Goal: Task Accomplishment & Management: Complete application form

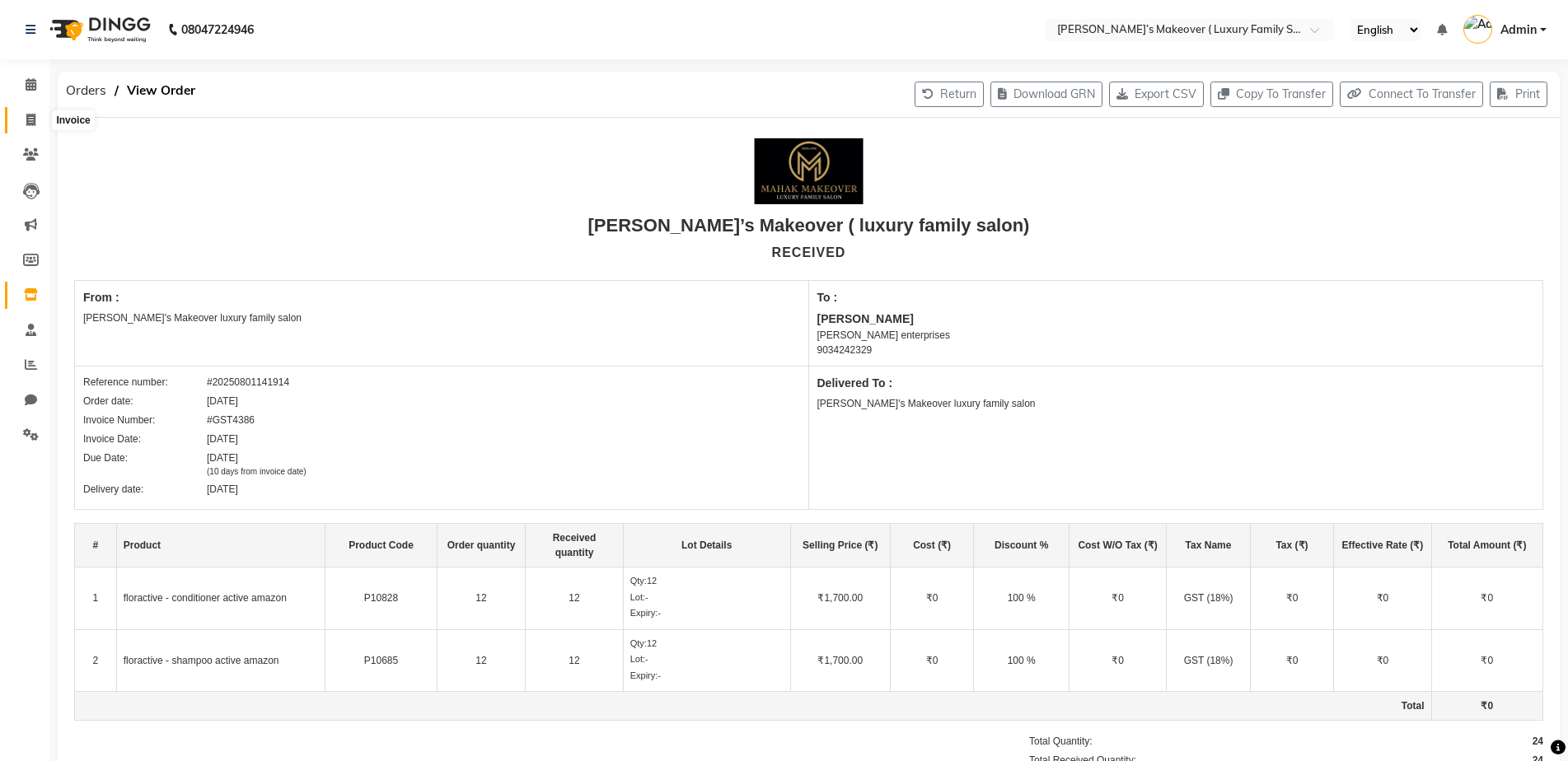
click at [37, 111] on span at bounding box center [30, 120] width 28 height 19
select select "service"
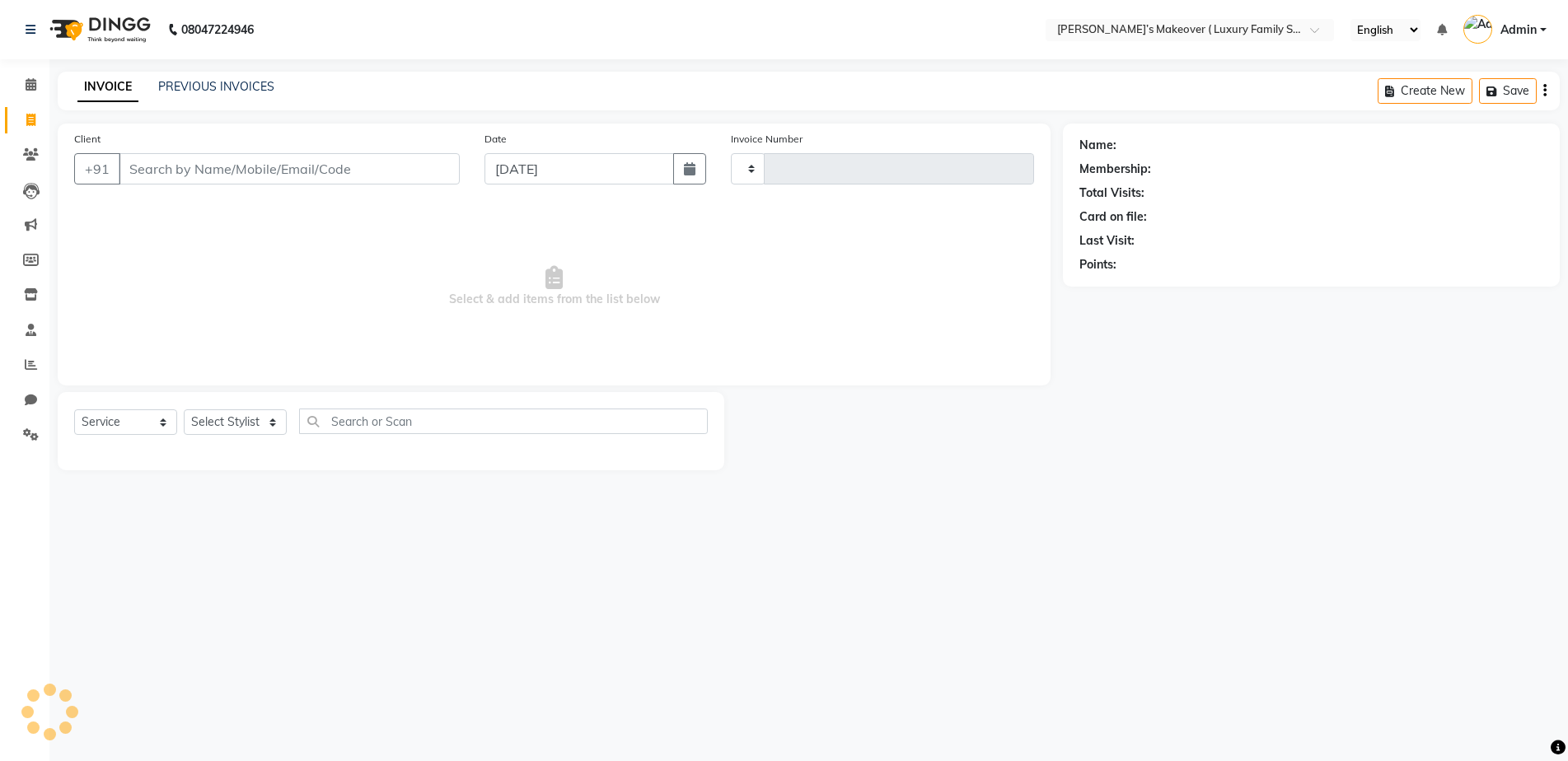
drag, startPoint x: 196, startPoint y: 173, endPoint x: 205, endPoint y: 163, distance: 13.5
click at [199, 172] on input "Client" at bounding box center [289, 169] width 341 height 31
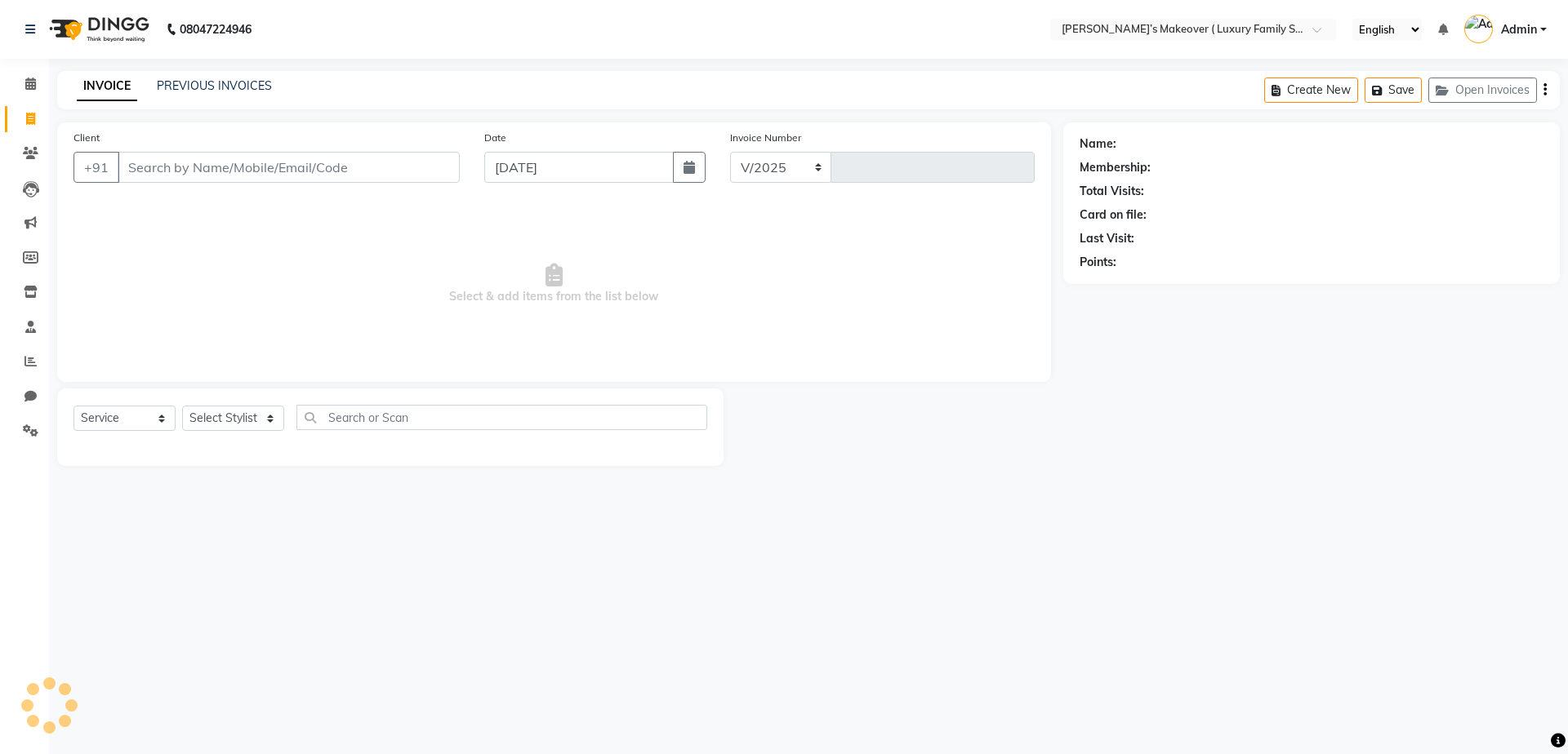
select select "7777"
type input "4129"
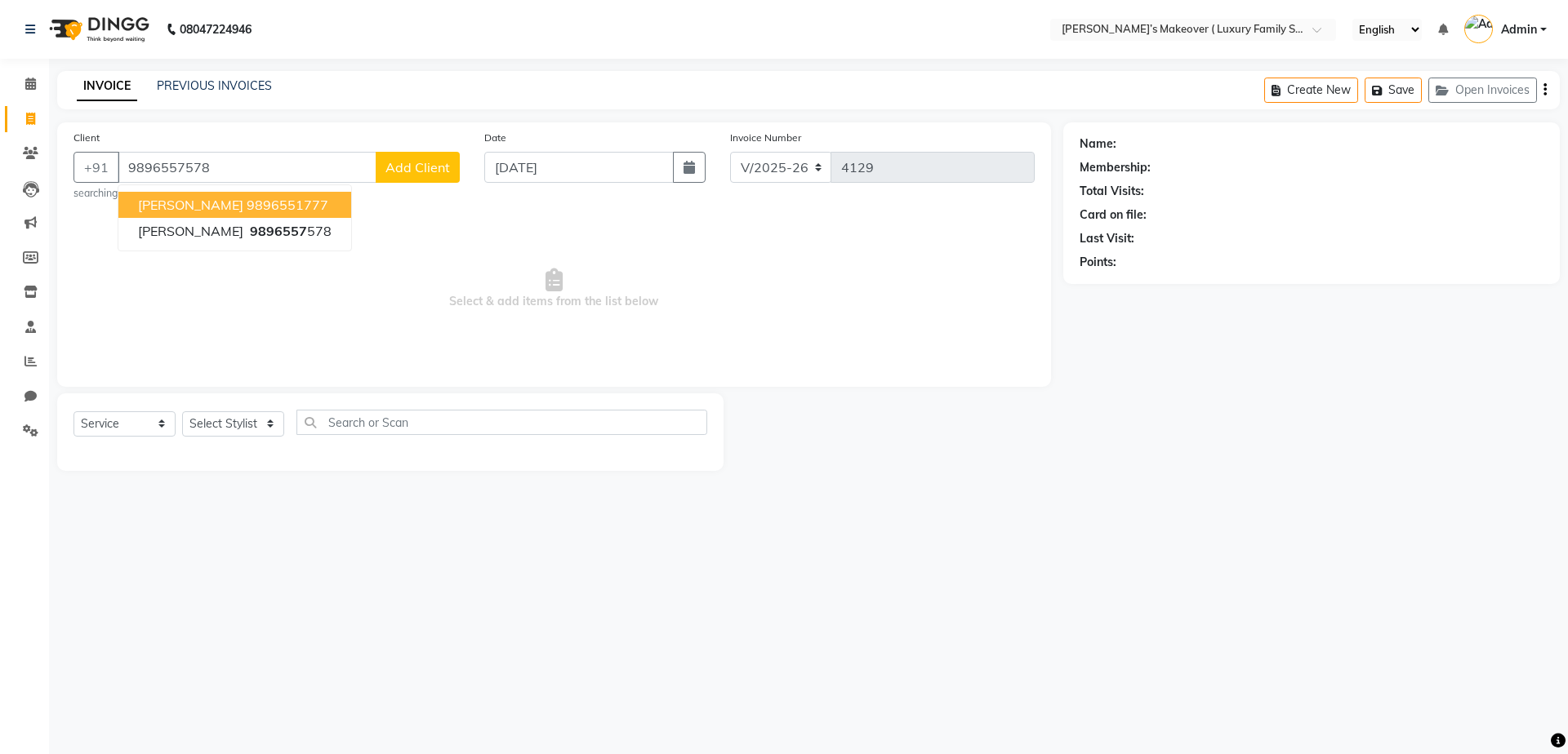
type input "9896557578"
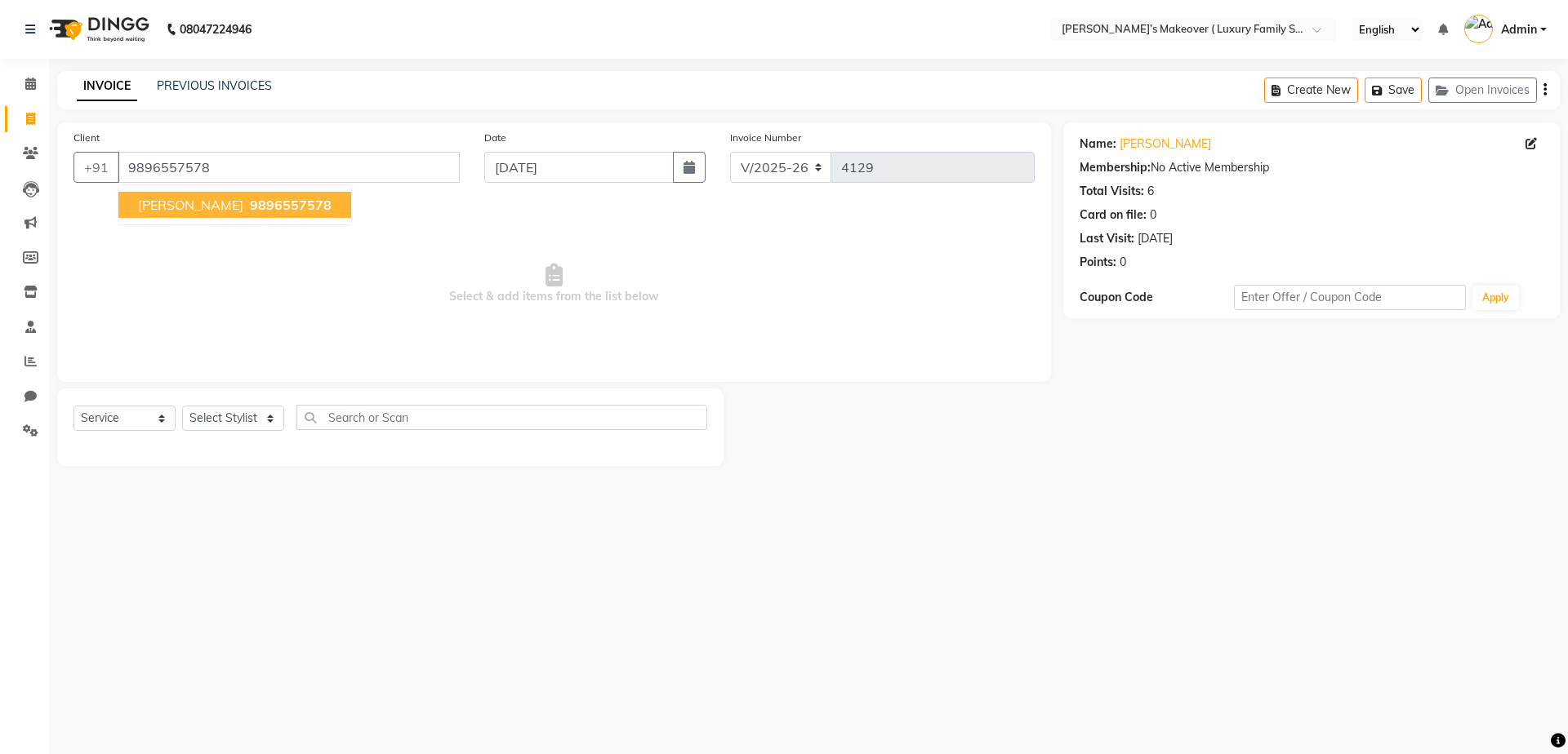
click at [263, 215] on button "[PERSON_NAME] 9896557578" at bounding box center [235, 204] width 233 height 26
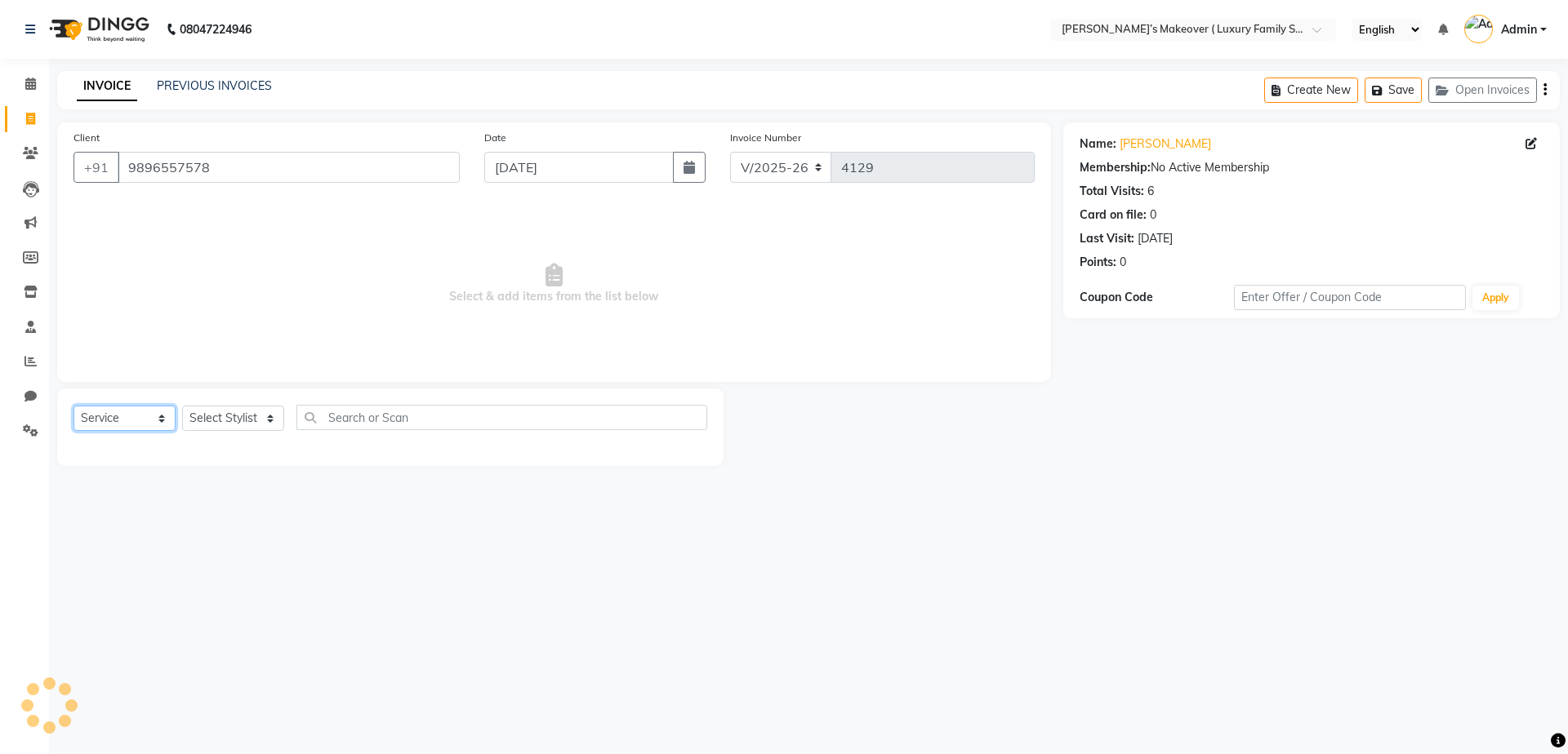
drag, startPoint x: 89, startPoint y: 417, endPoint x: 92, endPoint y: 429, distance: 12.4
click at [89, 417] on select "Select Service Product Membership Package Voucher Prepaid Gift Card" at bounding box center [125, 418] width 102 height 25
click at [74, 406] on select "Select Service Product Membership Package Voucher Prepaid Gift Card" at bounding box center [125, 418] width 102 height 25
click at [267, 416] on select "Select Stylist [PERSON_NAME] [PERSON_NAME] [PERSON_NAME] [PERSON_NAME] [PERSON_…" at bounding box center [233, 418] width 102 height 25
select select "69513"
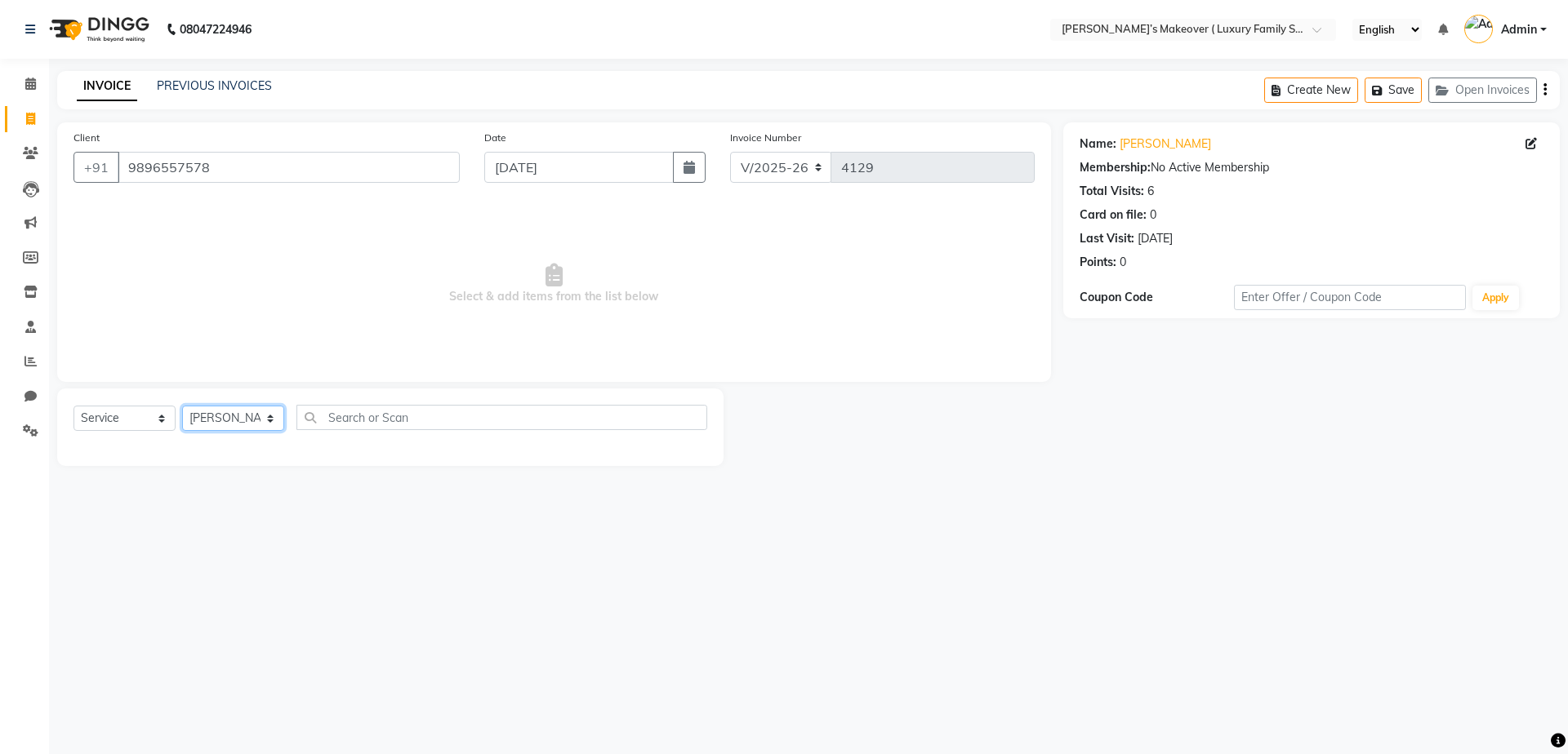
click at [182, 406] on select "Select Stylist [PERSON_NAME] [PERSON_NAME] [PERSON_NAME] [PERSON_NAME] [PERSON_…" at bounding box center [233, 418] width 102 height 25
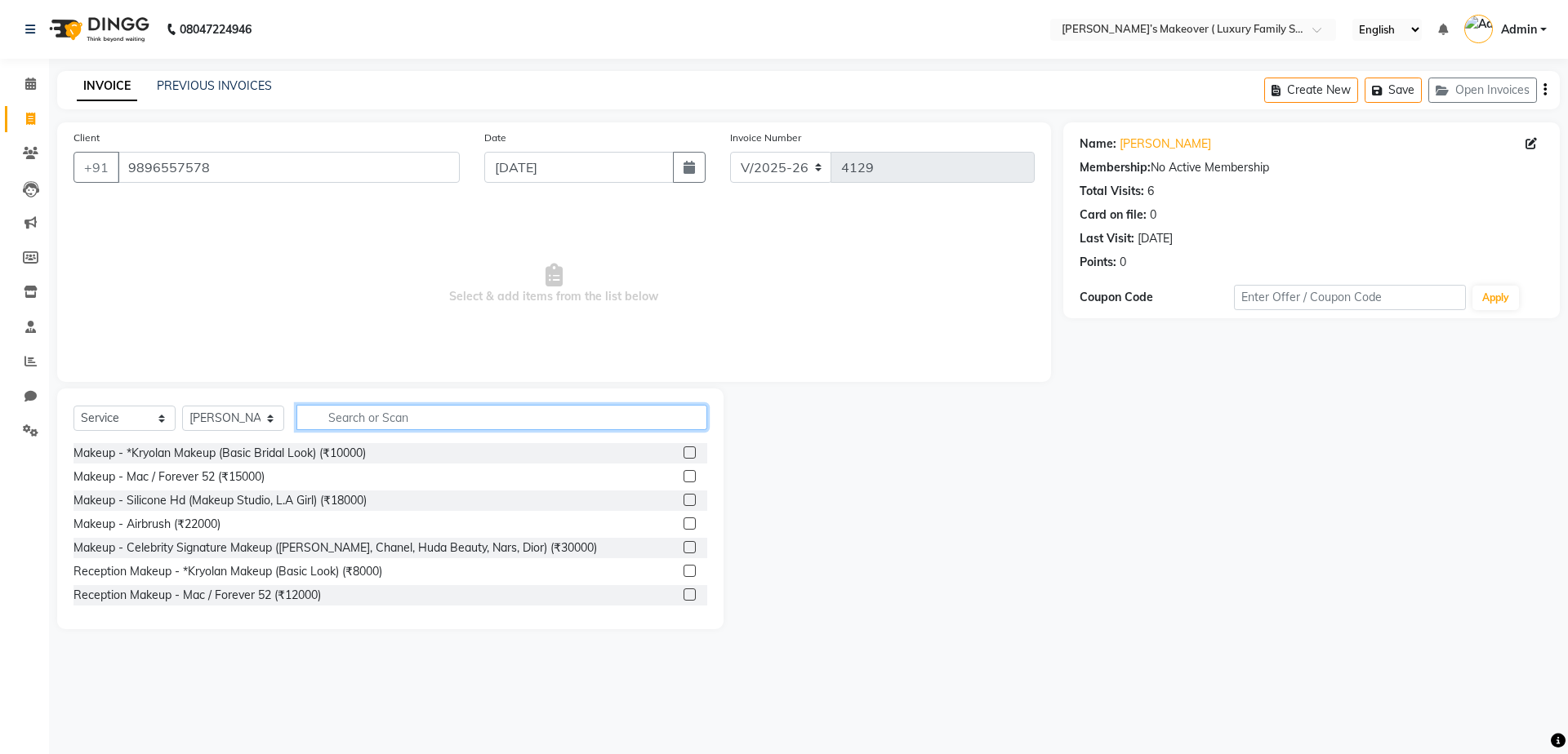
click at [445, 412] on input "text" at bounding box center [502, 417] width 411 height 25
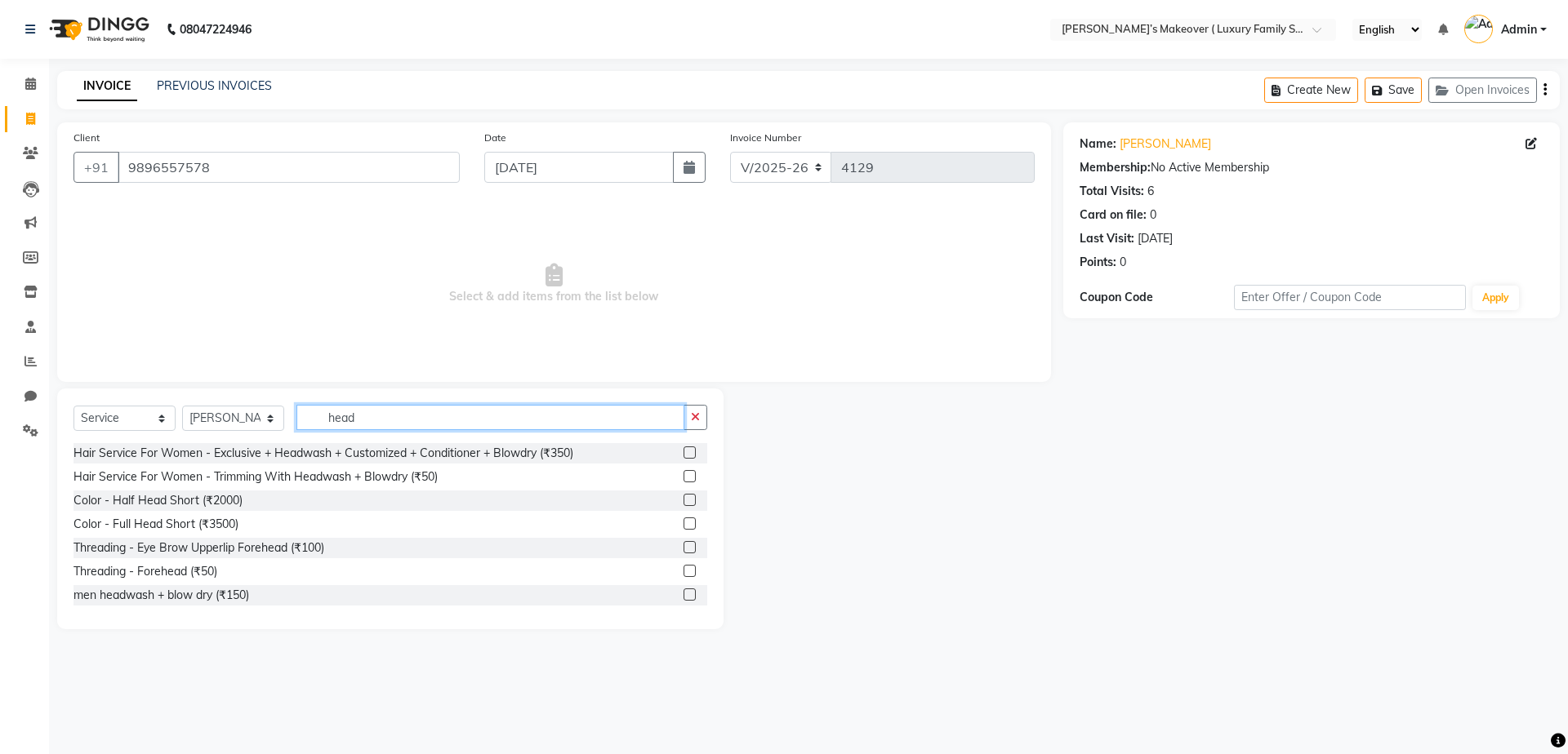
type input "head"
click at [683, 449] on label at bounding box center [689, 452] width 13 height 13
click at [683, 449] on input "checkbox" at bounding box center [688, 453] width 11 height 11
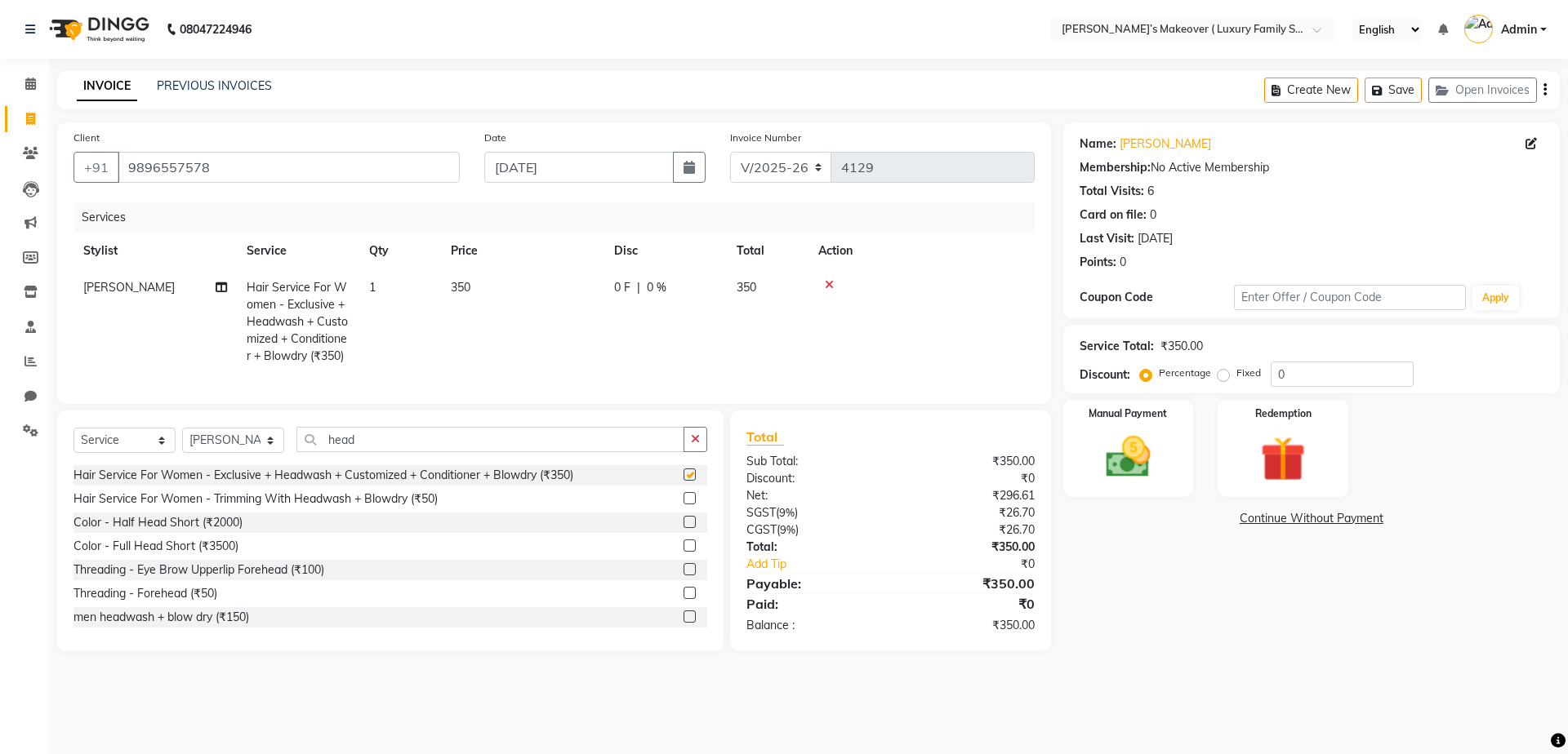
checkbox input "false"
click at [1236, 373] on label "Fixed" at bounding box center [1248, 373] width 24 height 15
click at [1222, 373] on input "Fixed" at bounding box center [1227, 374] width 12 height 12
radio input "true"
click at [1323, 375] on input "0" at bounding box center [1342, 375] width 143 height 25
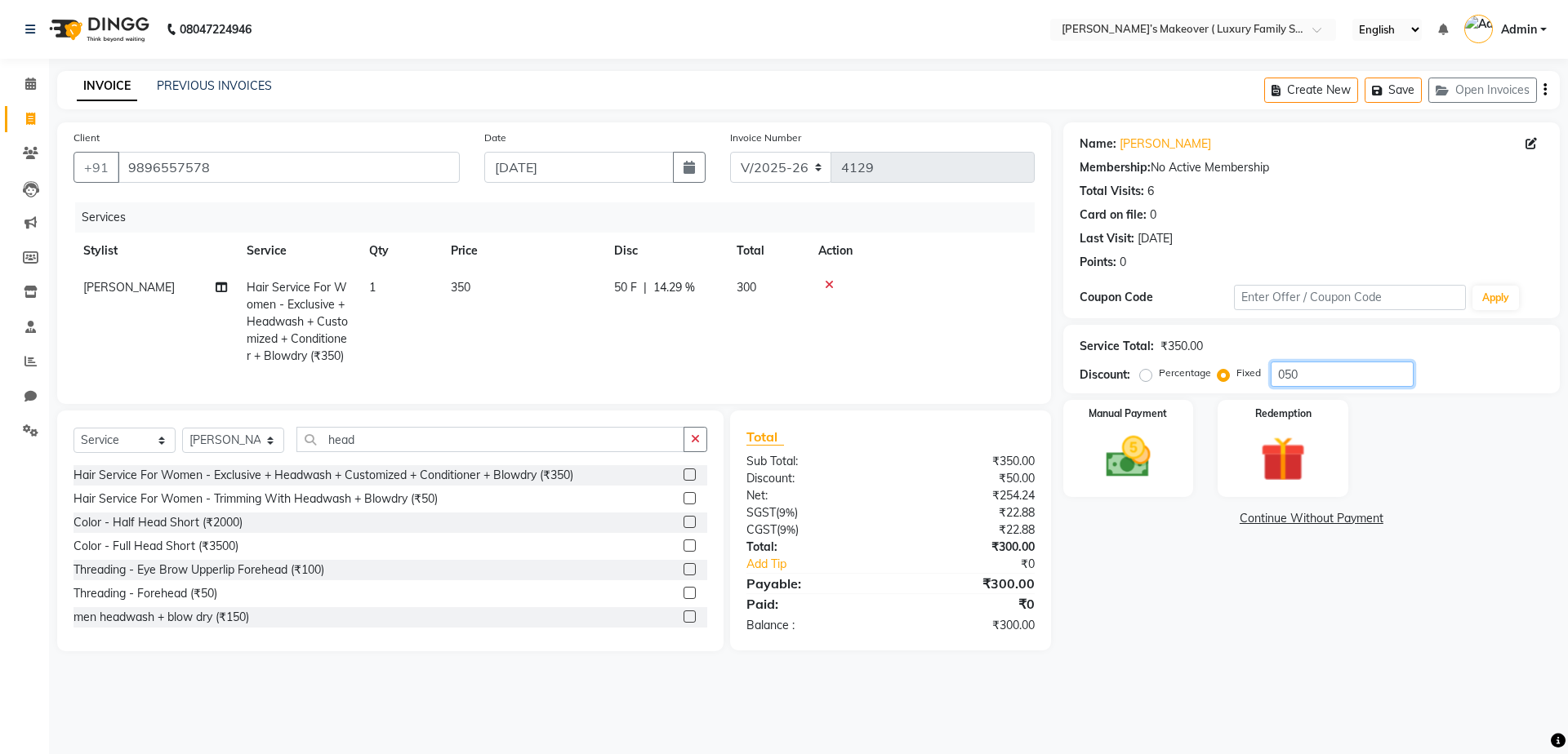
type input "050"
click at [1541, 88] on div "Create New Save Open Invoices" at bounding box center [1412, 90] width 296 height 38
click at [1545, 90] on icon "button" at bounding box center [1545, 90] width 3 height 1
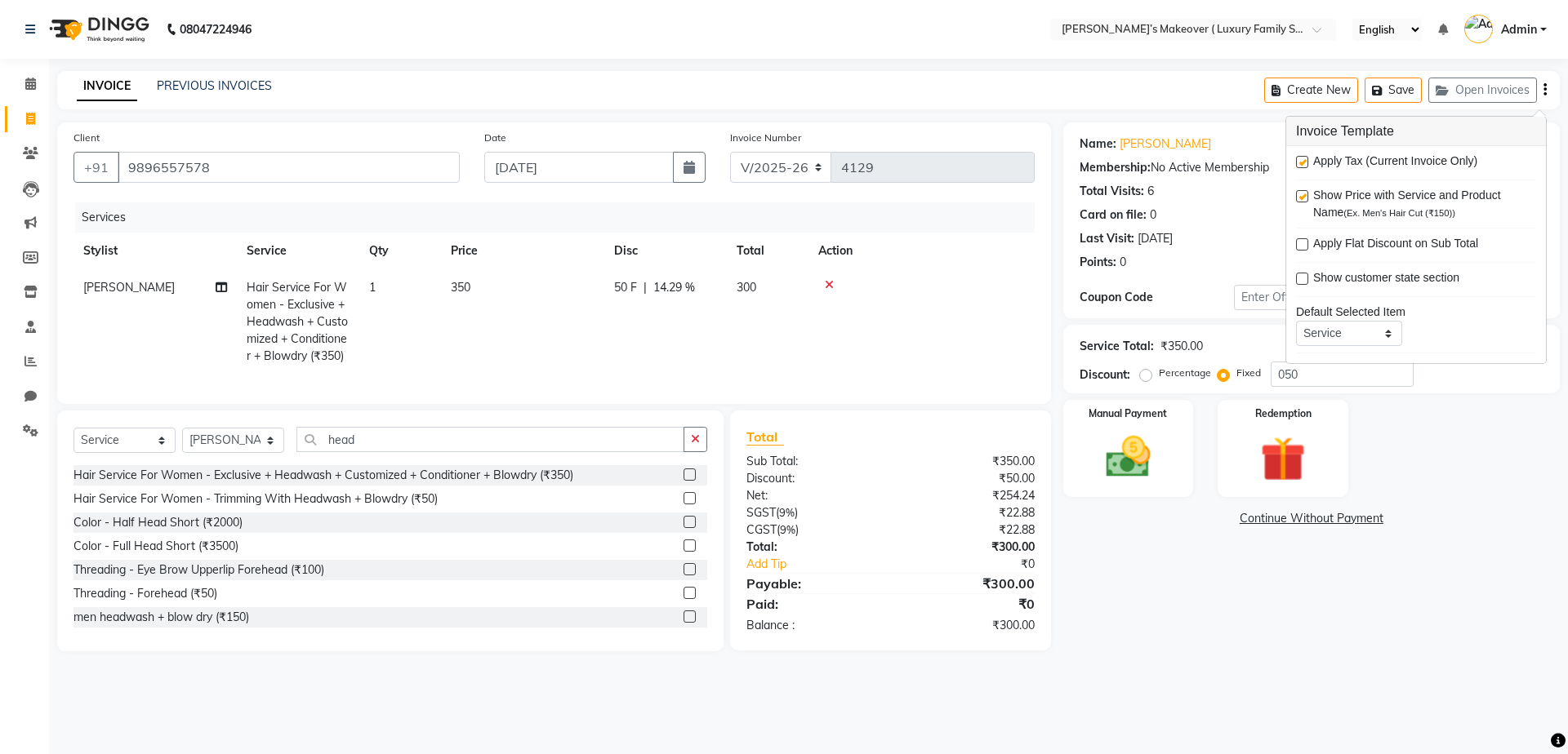
click at [1307, 161] on label at bounding box center [1302, 162] width 13 height 13
click at [1307, 161] on input "checkbox" at bounding box center [1301, 162] width 11 height 11
checkbox input "false"
click at [1173, 443] on div "Manual Payment" at bounding box center [1127, 448] width 135 height 100
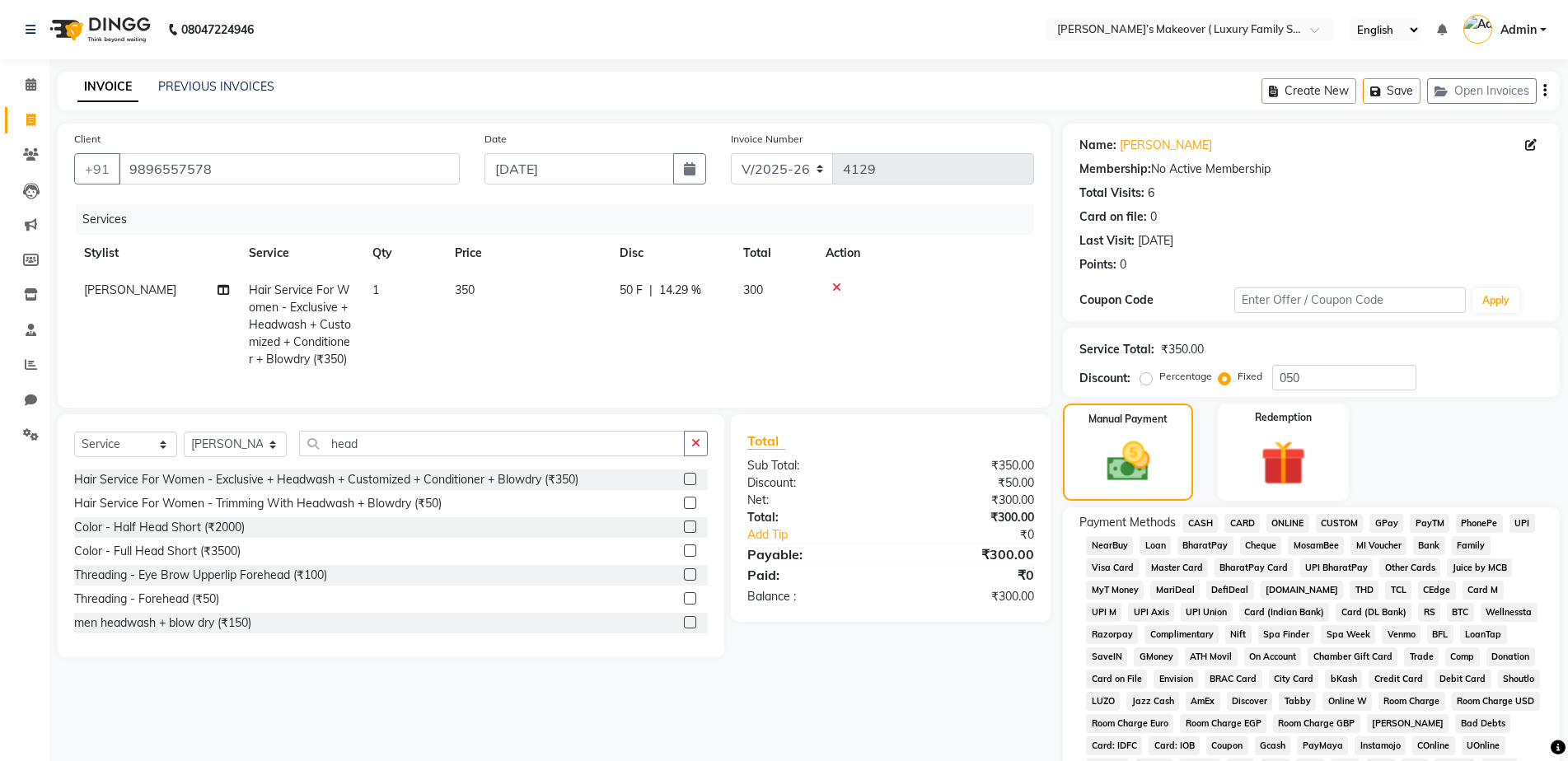
click at [1203, 522] on span "CASH" at bounding box center [1200, 523] width 35 height 19
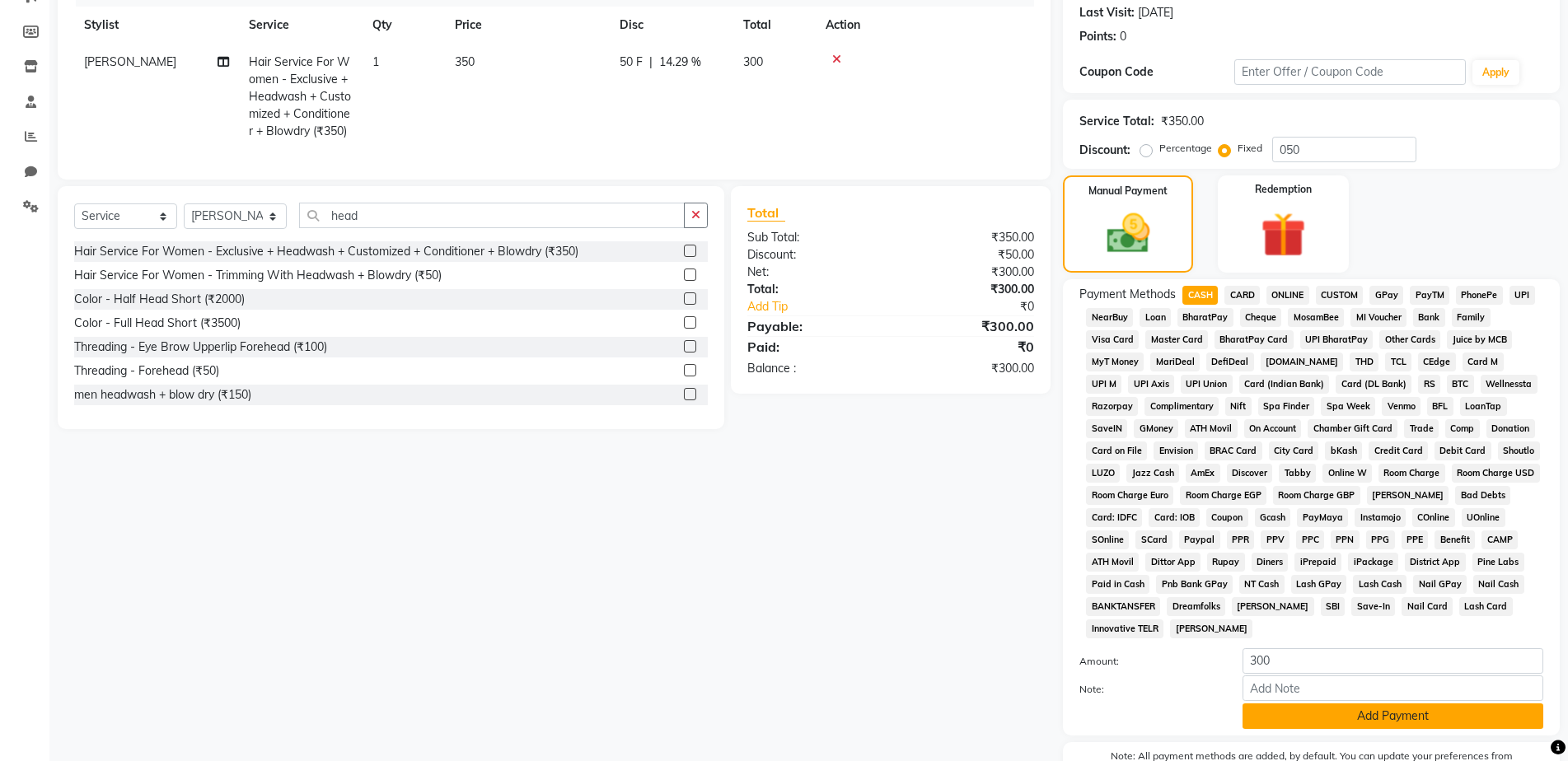
scroll to position [324, 0]
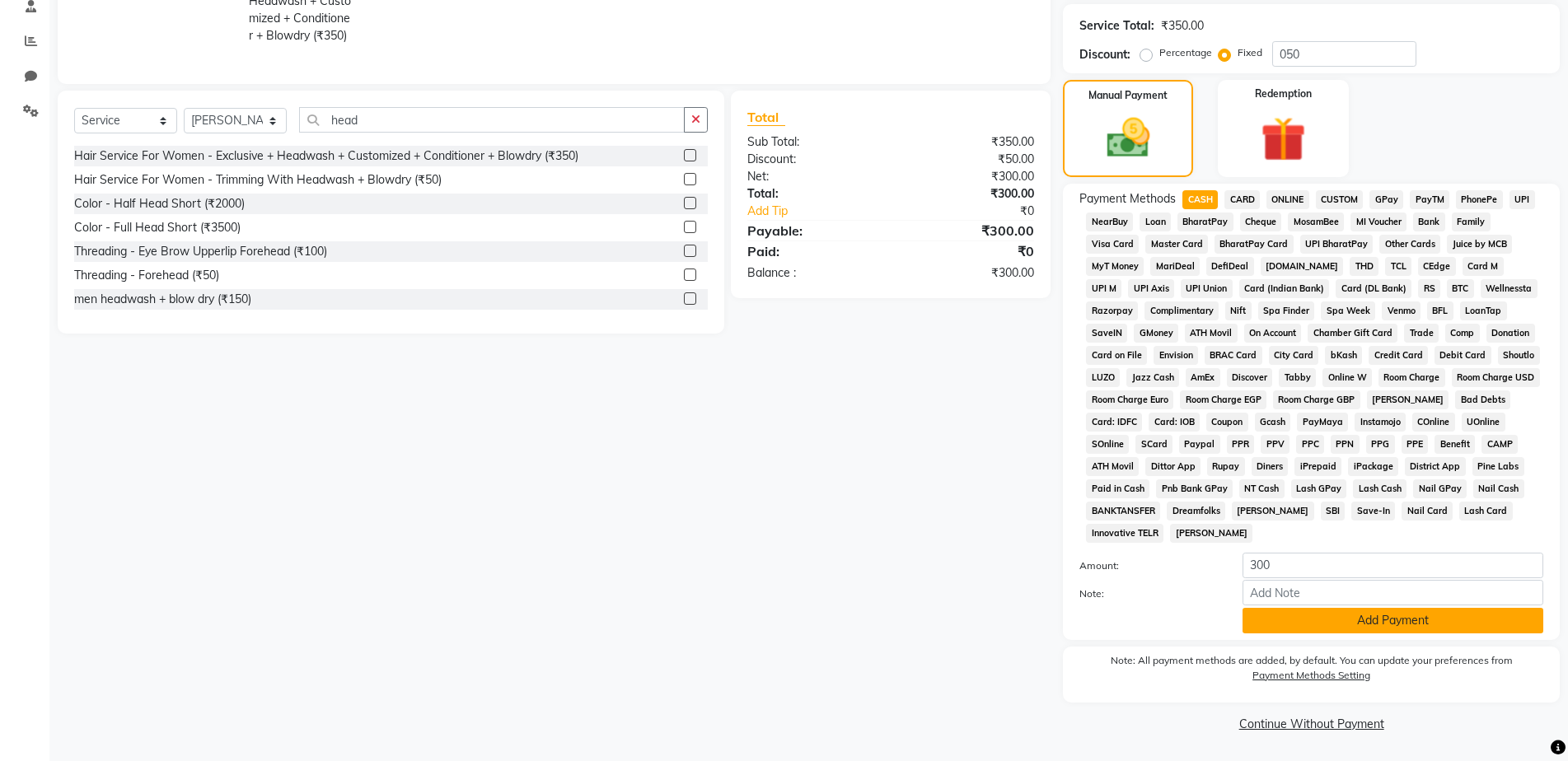
drag, startPoint x: 1374, startPoint y: 623, endPoint x: 1360, endPoint y: 756, distance: 133.7
click at [1374, 624] on button "Add Payment" at bounding box center [1392, 621] width 300 height 26
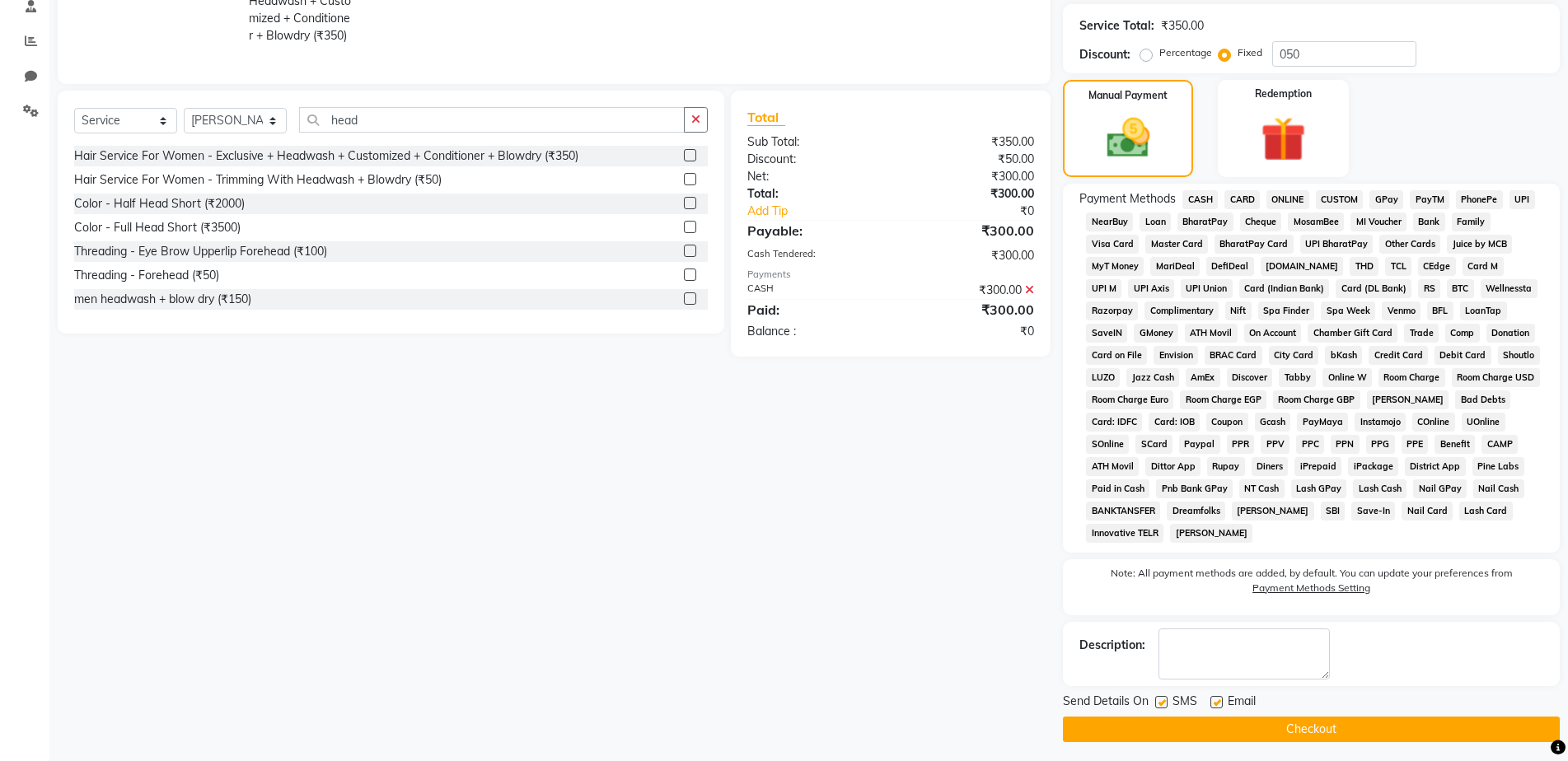
click at [1365, 719] on button "Checkout" at bounding box center [1311, 730] width 497 height 26
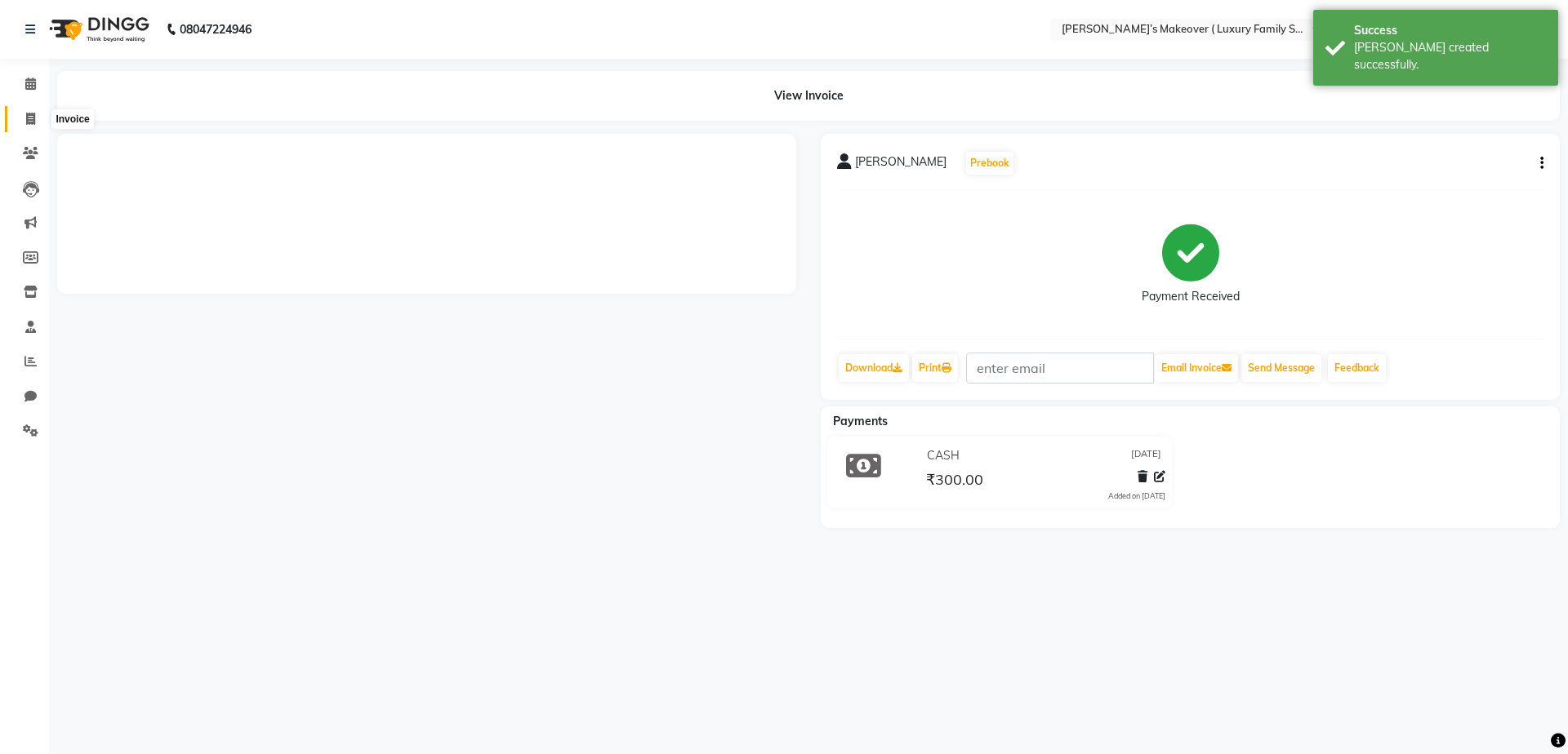
click at [38, 126] on span at bounding box center [30, 119] width 28 height 18
select select "service"
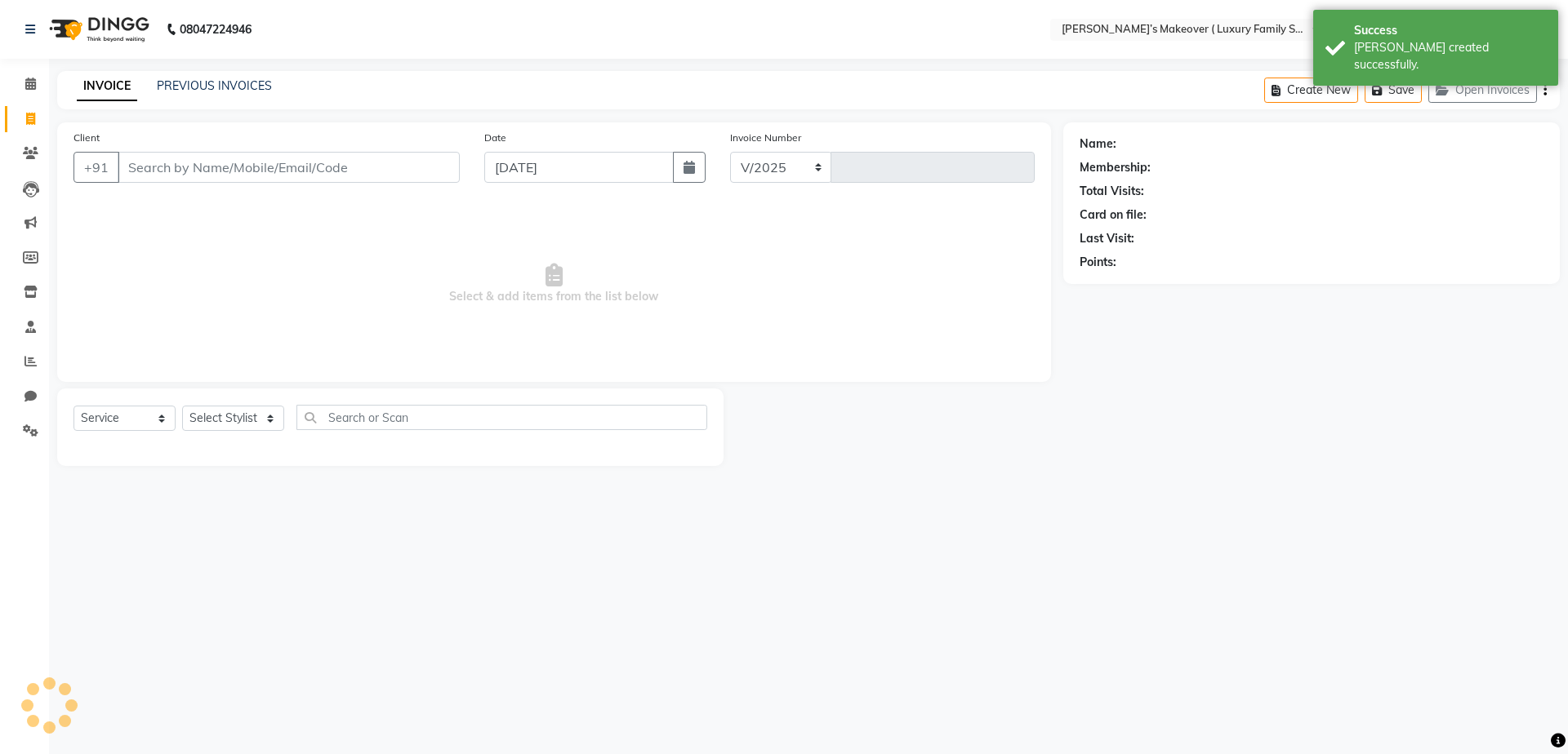
select select "7777"
type input "4130"
click at [196, 83] on link "PREVIOUS INVOICES" at bounding box center [214, 86] width 115 height 15
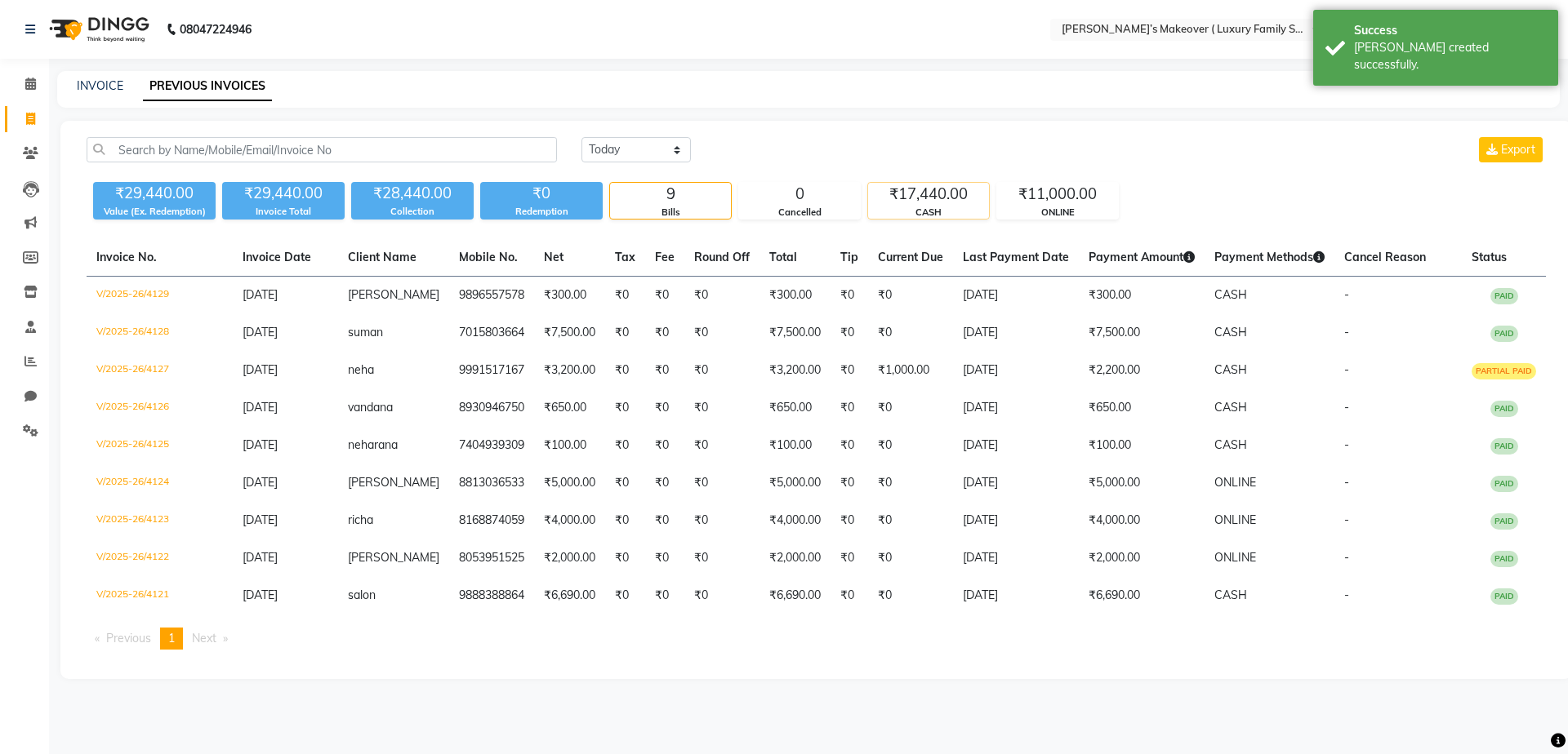
click at [938, 208] on div "CASH" at bounding box center [929, 212] width 121 height 14
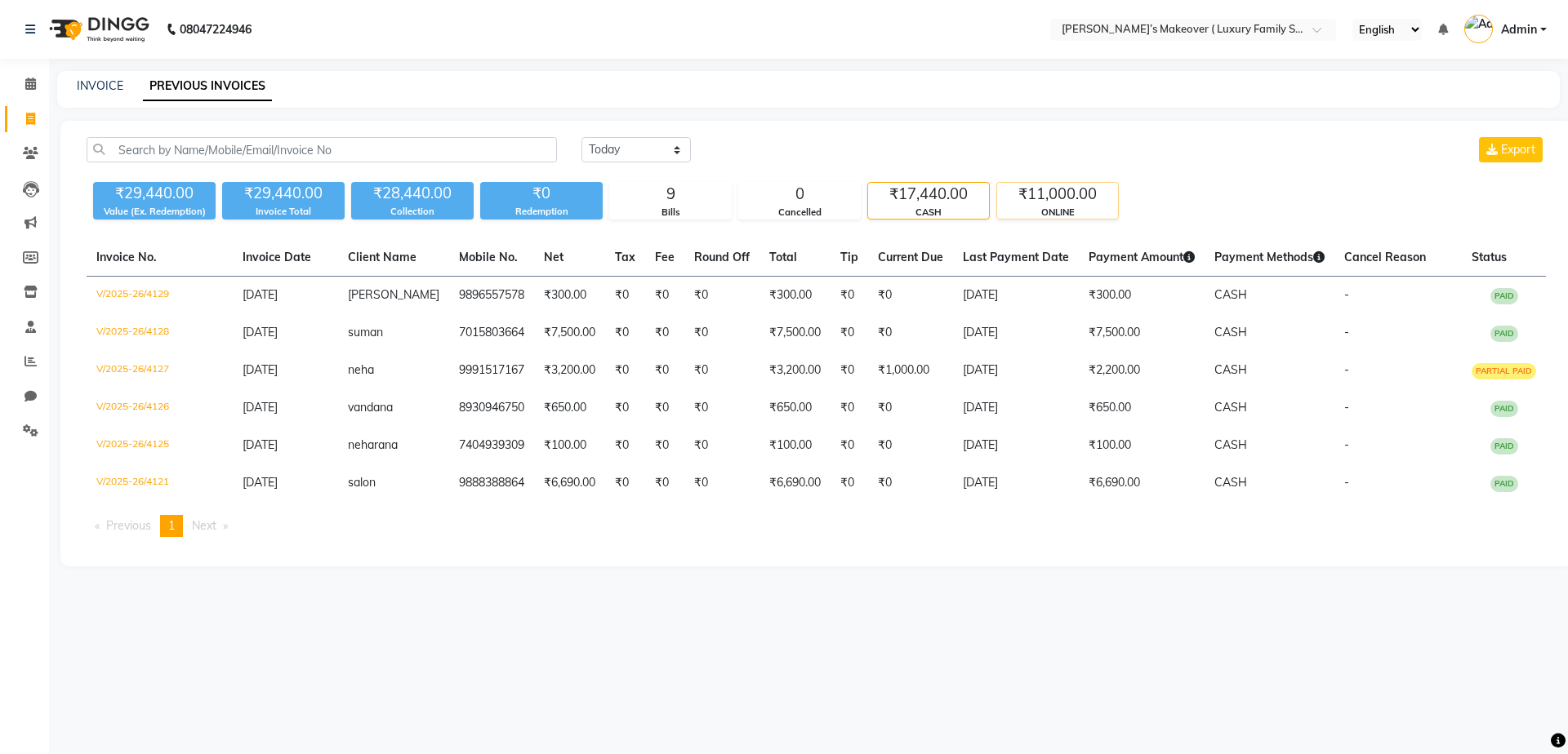
click at [1045, 205] on div "ONLINE" at bounding box center [1058, 212] width 121 height 14
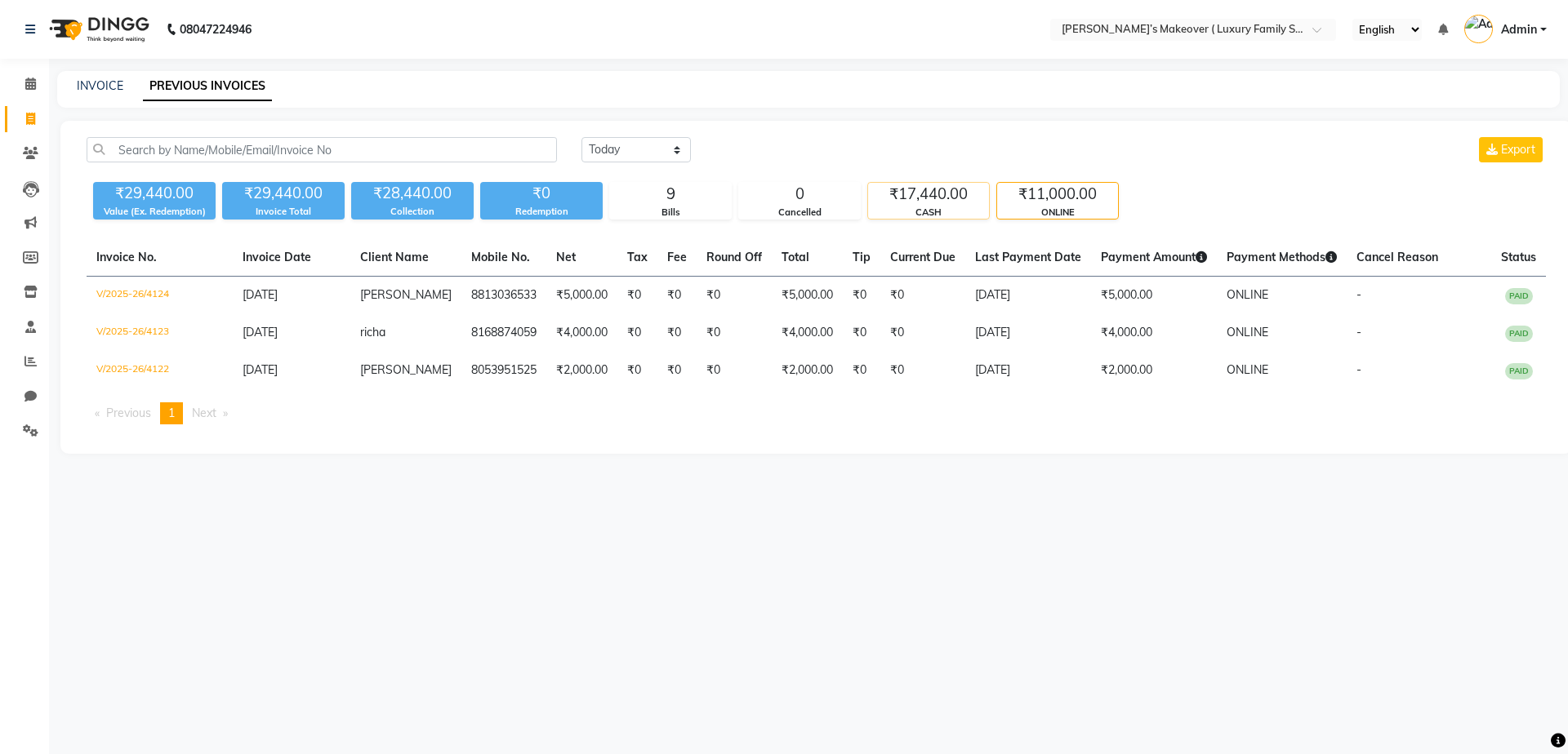
click at [921, 197] on div "₹17,440.00" at bounding box center [929, 194] width 121 height 22
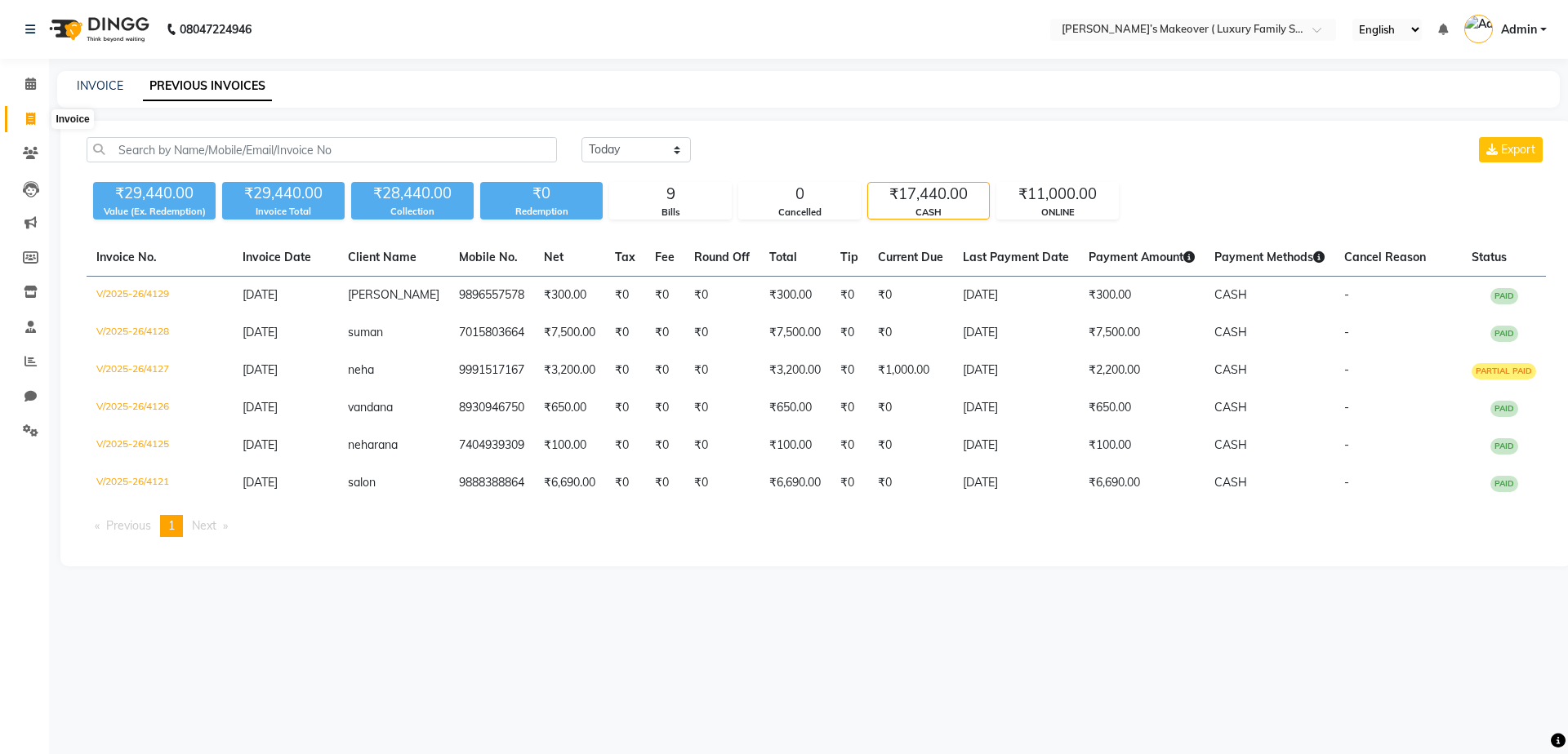
click at [28, 121] on icon at bounding box center [30, 119] width 9 height 13
select select "service"
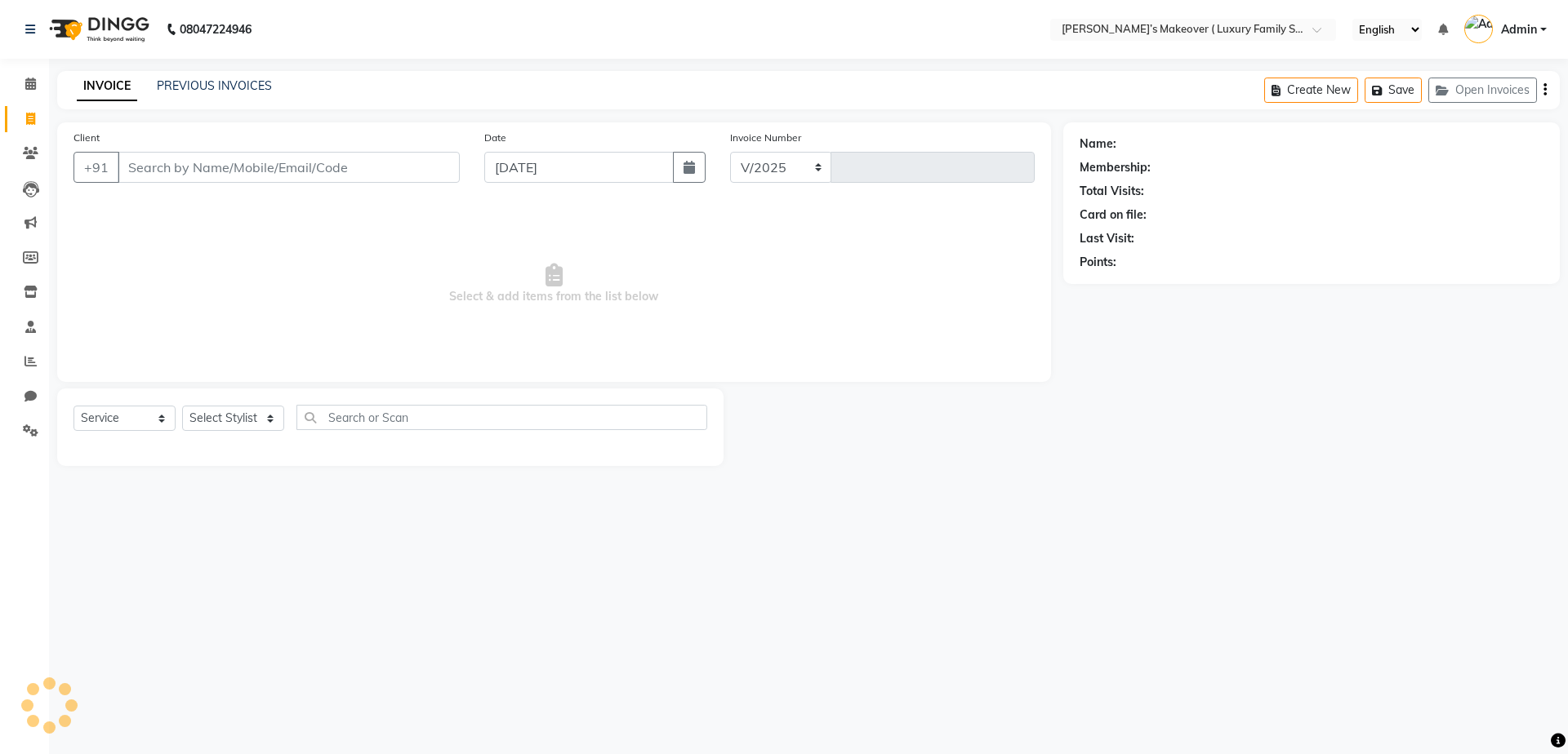
select select "7777"
type input "4130"
click at [241, 156] on input "Client" at bounding box center [289, 167] width 343 height 31
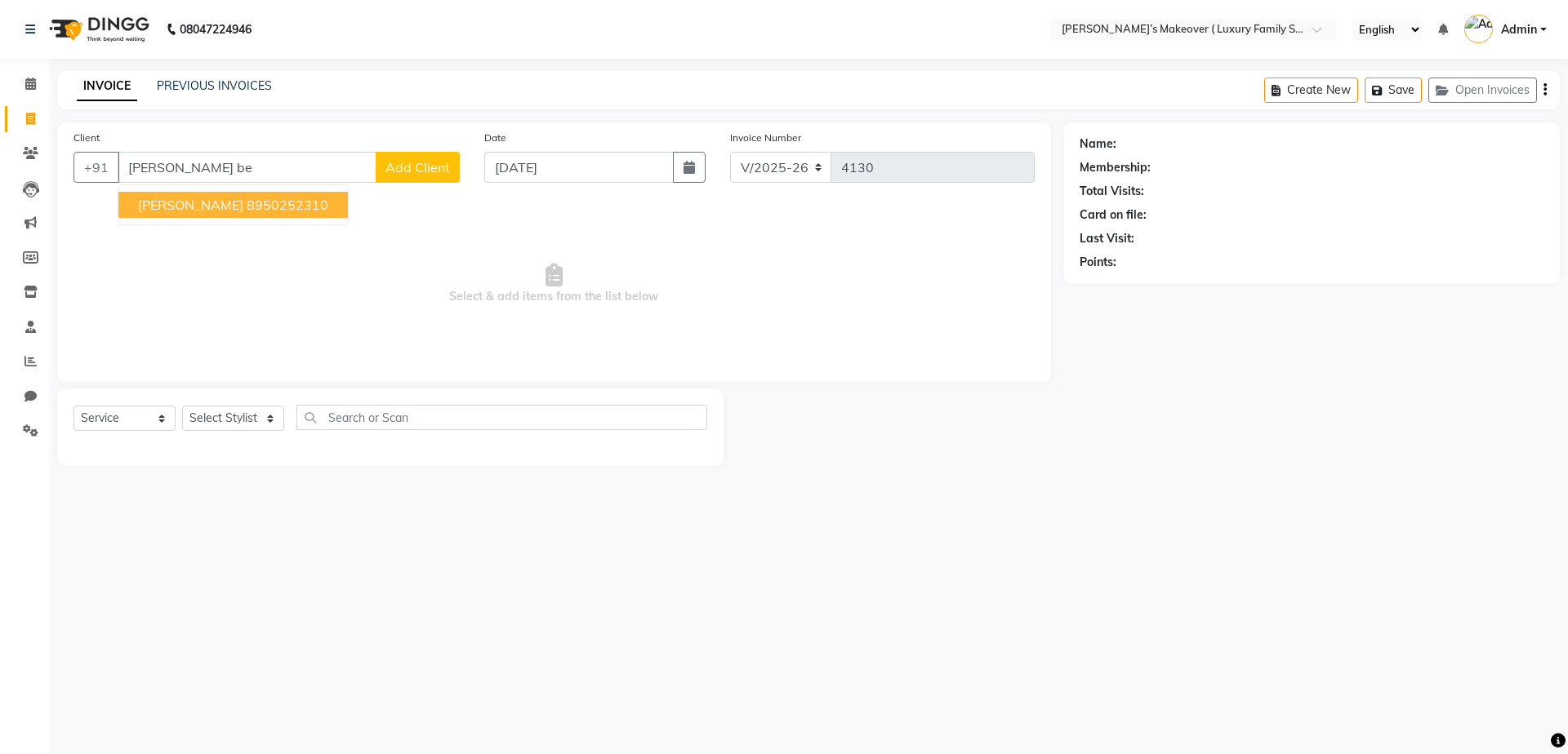
click at [248, 207] on ngb-highlight "8950252310" at bounding box center [287, 204] width 82 height 17
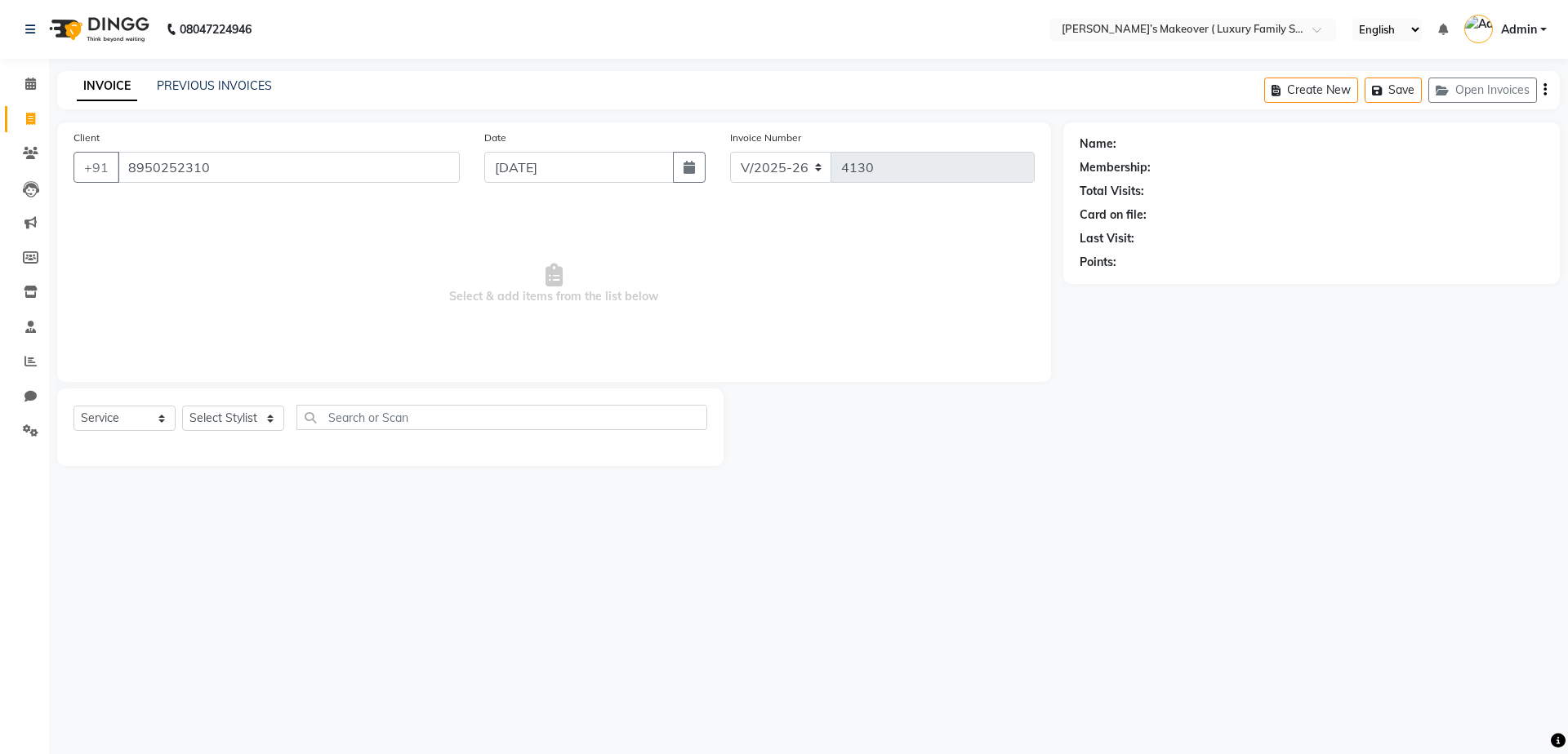
type input "8950252310"
click at [115, 417] on select "Select Service Product Membership Package Voucher Prepaid Gift Card" at bounding box center [125, 418] width 102 height 25
select select "product"
click at [74, 406] on select "Select Service Product Membership Package Voucher Prepaid Gift Card" at bounding box center [125, 418] width 102 height 25
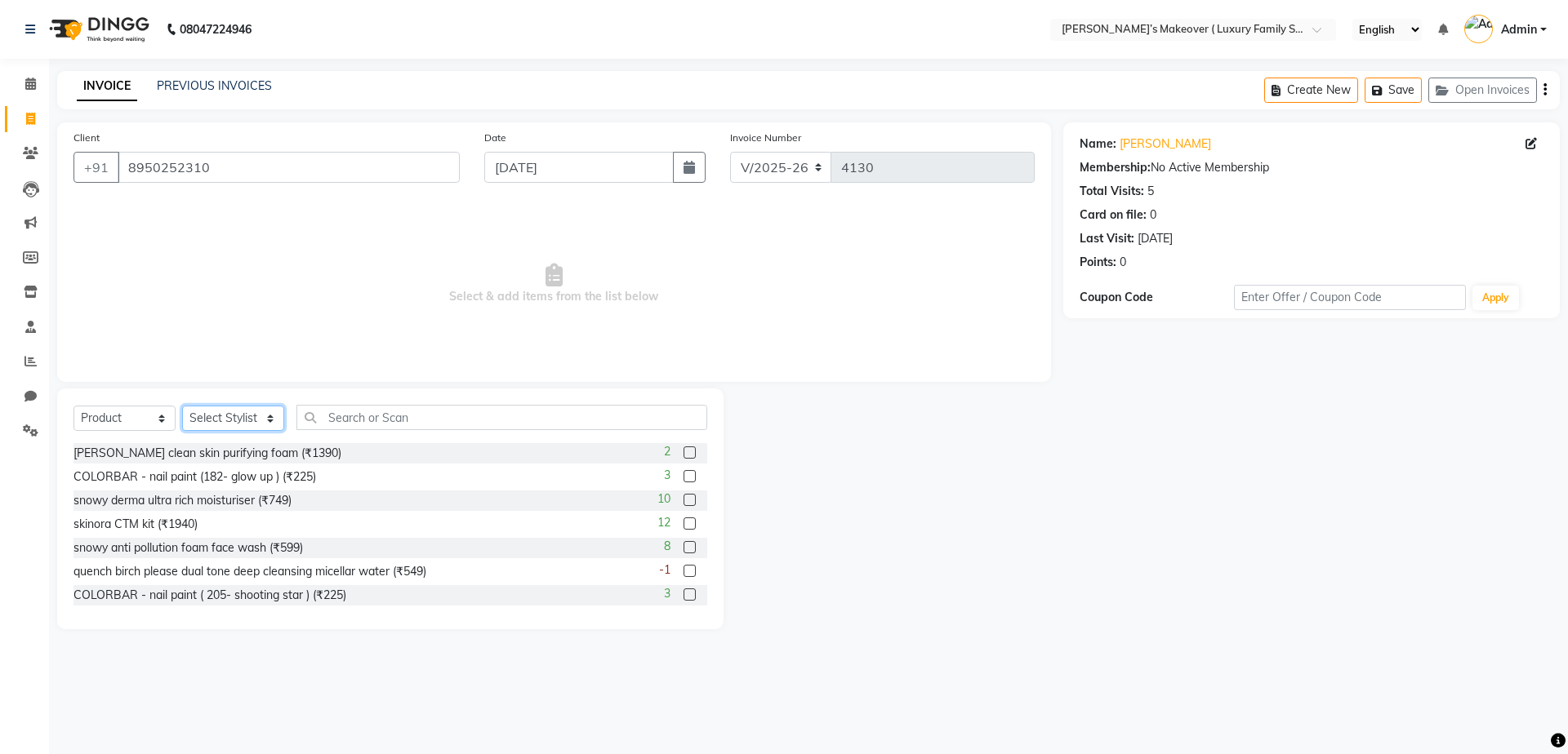
click at [215, 415] on select "Select Stylist" at bounding box center [233, 418] width 102 height 25
click at [241, 412] on select "Select Stylist" at bounding box center [233, 418] width 102 height 25
click at [232, 419] on select "Select Stylist" at bounding box center [233, 418] width 102 height 25
click at [237, 418] on select "Select Stylist" at bounding box center [233, 418] width 102 height 25
click at [245, 342] on span "Select & add items from the list below" at bounding box center [555, 284] width 962 height 163
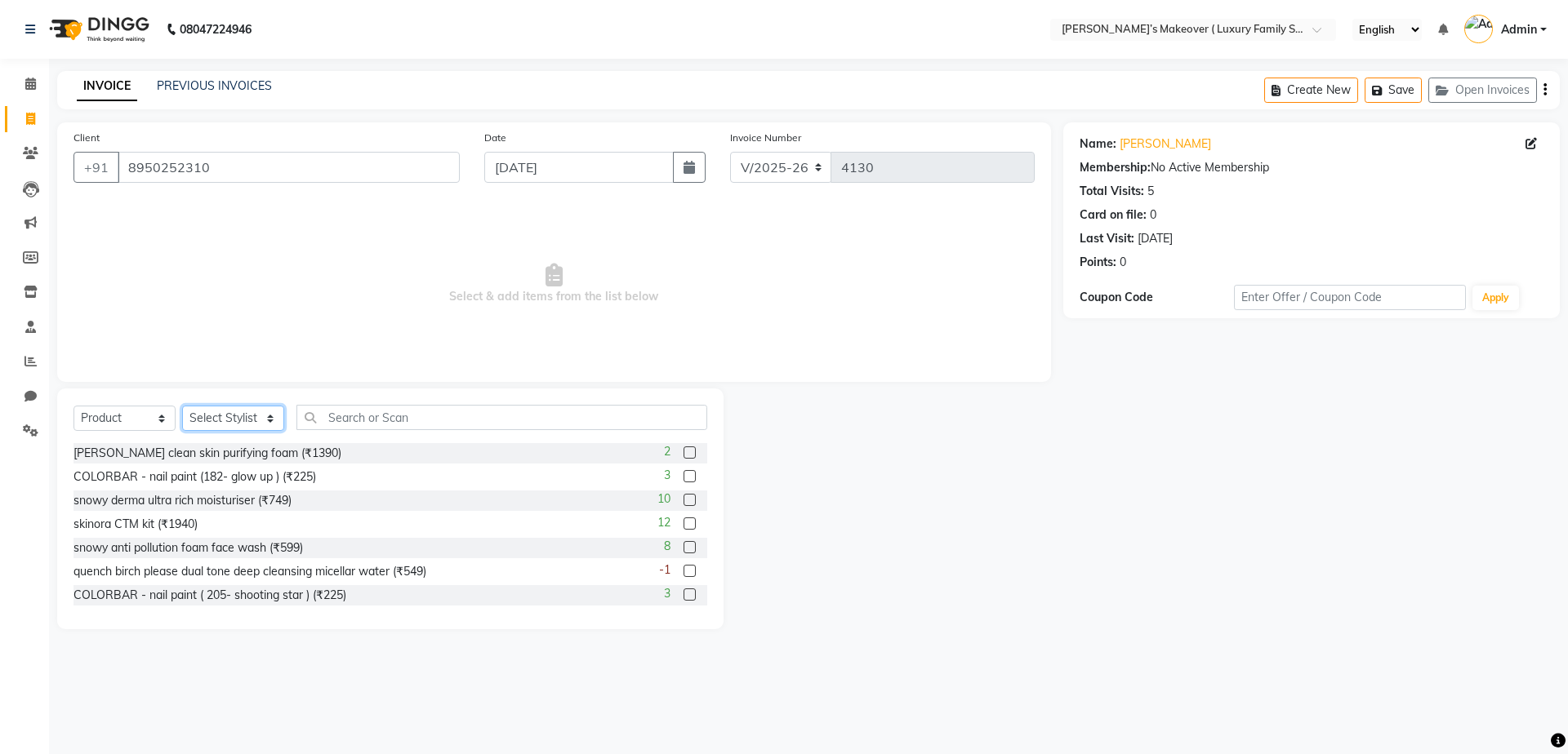
click at [237, 423] on select "Select Stylist" at bounding box center [233, 418] width 102 height 25
click at [182, 406] on select "Select Stylist" at bounding box center [233, 418] width 102 height 25
click at [241, 406] on select "Select Stylist" at bounding box center [233, 418] width 102 height 25
click at [182, 406] on select "Select Stylist" at bounding box center [233, 418] width 102 height 25
click at [255, 422] on select "Select Stylist" at bounding box center [233, 418] width 102 height 25
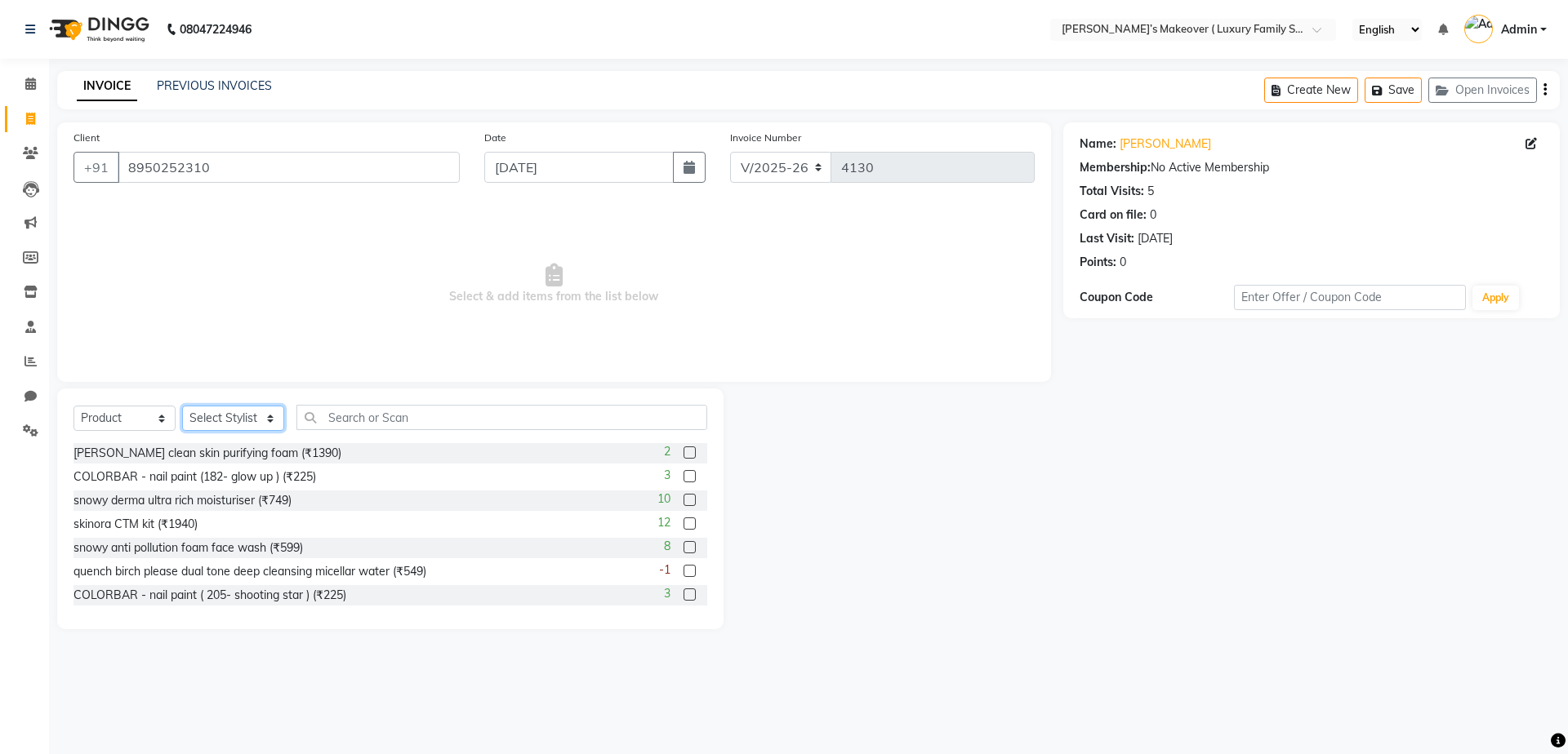
click at [259, 427] on select "Select Stylist" at bounding box center [233, 418] width 102 height 25
click at [228, 269] on span "Select & add items from the list below" at bounding box center [555, 284] width 962 height 163
click at [215, 424] on select "Select Stylist" at bounding box center [233, 418] width 102 height 25
click at [182, 406] on select "Select Stylist" at bounding box center [233, 418] width 102 height 25
click at [215, 434] on div "Select Service Product Membership Package Voucher Prepaid Gift Card Select Styl…" at bounding box center [390, 423] width 634 height 38
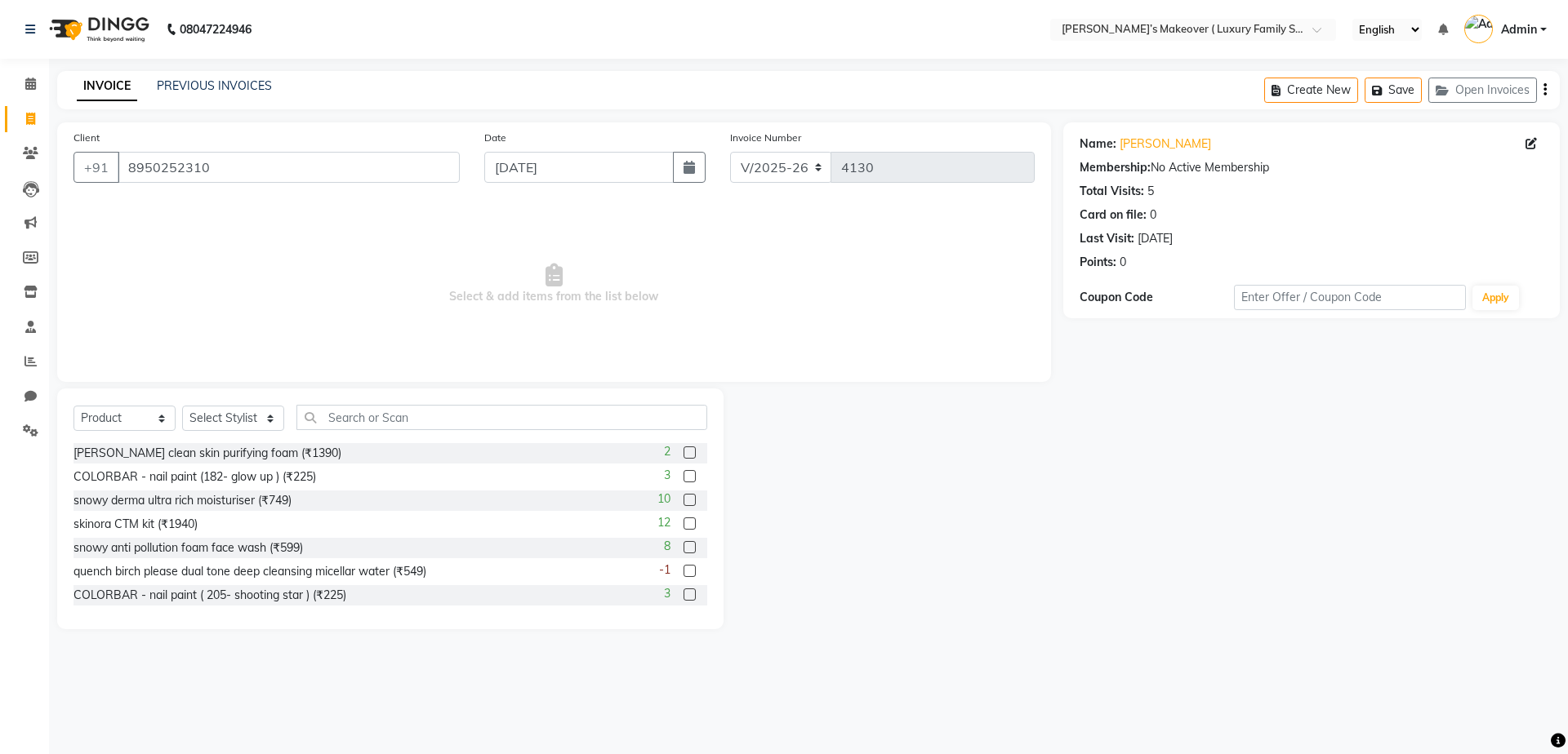
click at [215, 434] on div "Select Service Product Membership Package Voucher Prepaid Gift Card Select Styl…" at bounding box center [390, 423] width 634 height 38
click at [18, 187] on span at bounding box center [30, 189] width 28 height 18
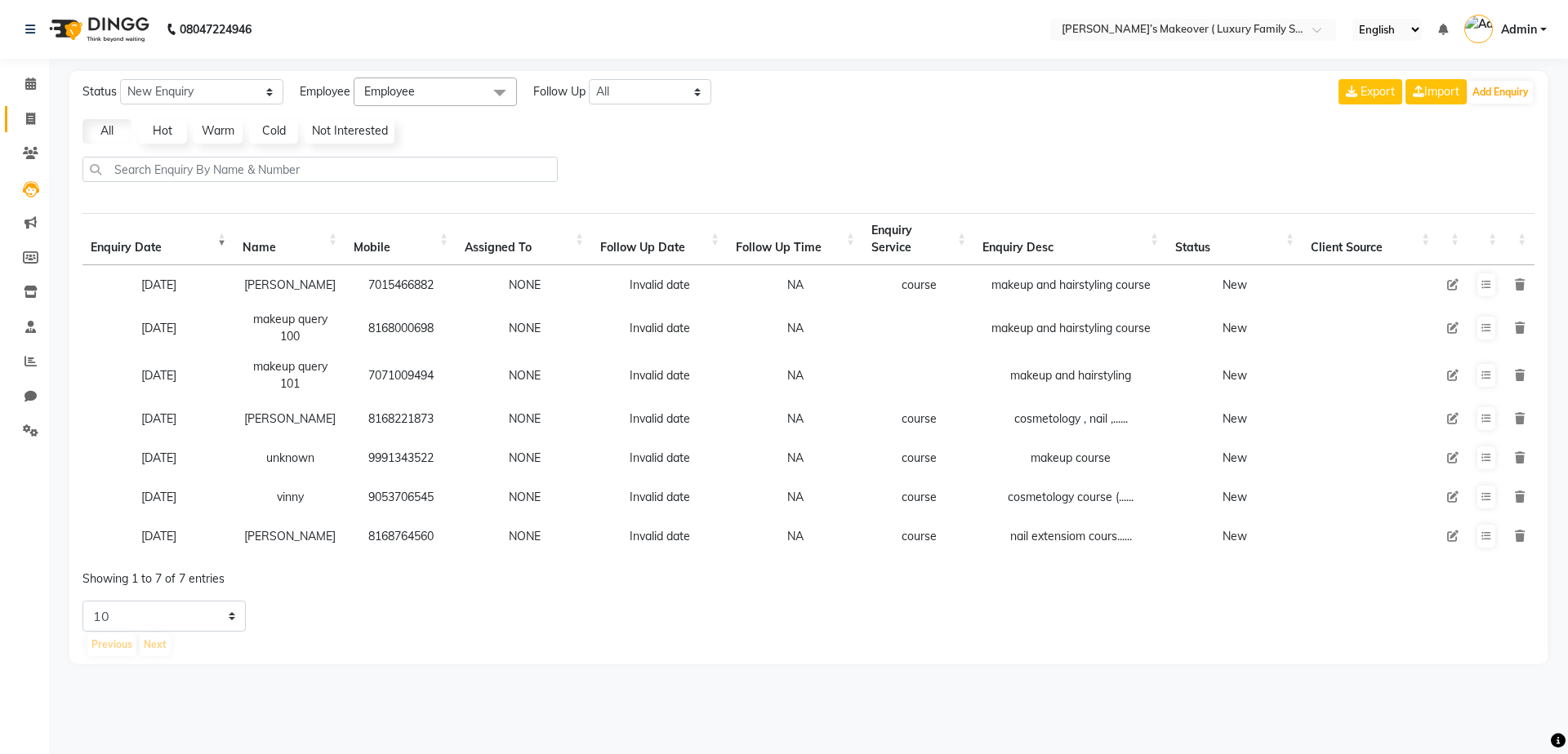
click at [33, 116] on icon at bounding box center [30, 119] width 9 height 13
select select "service"
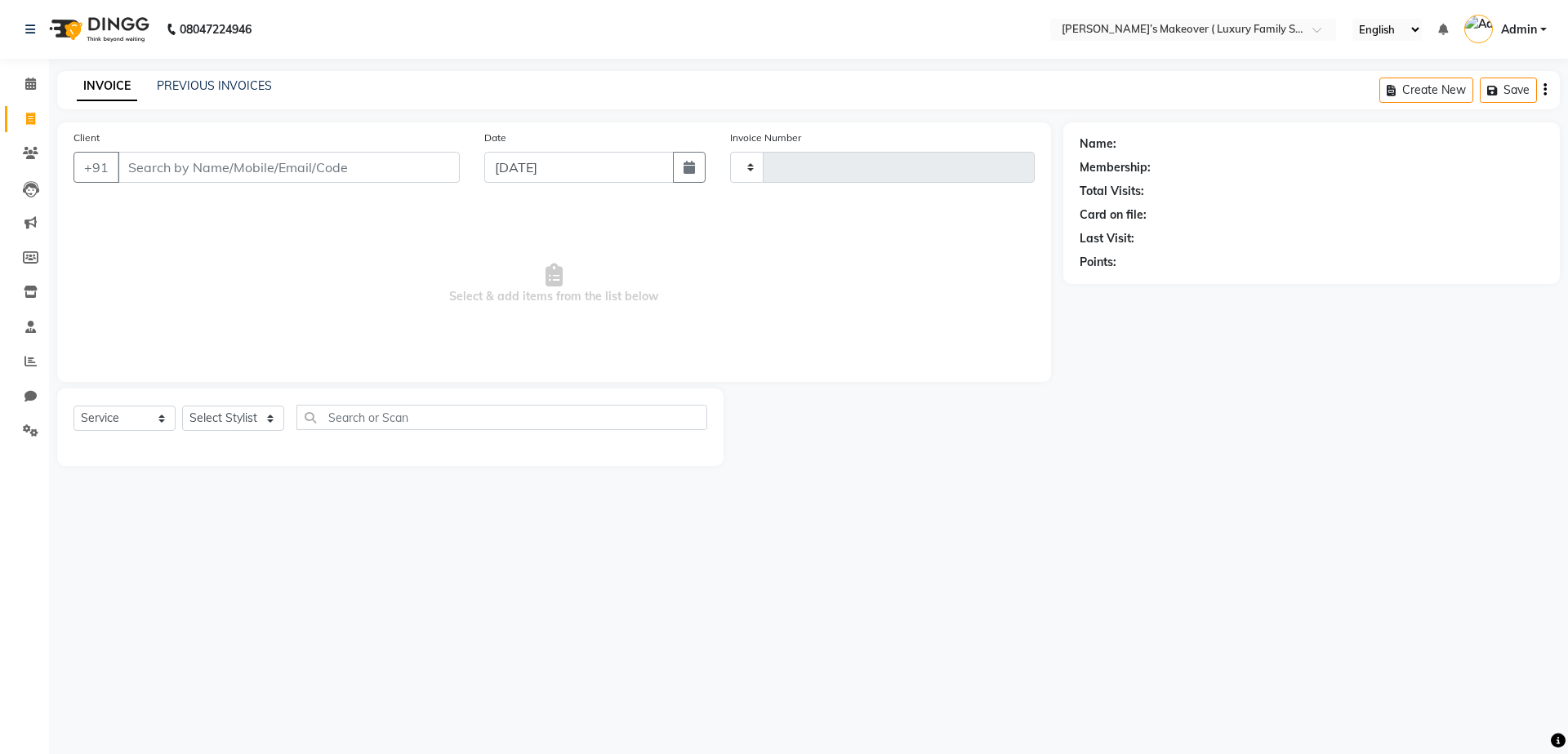
type input "4130"
select select "7777"
click at [33, 294] on icon at bounding box center [30, 292] width 14 height 13
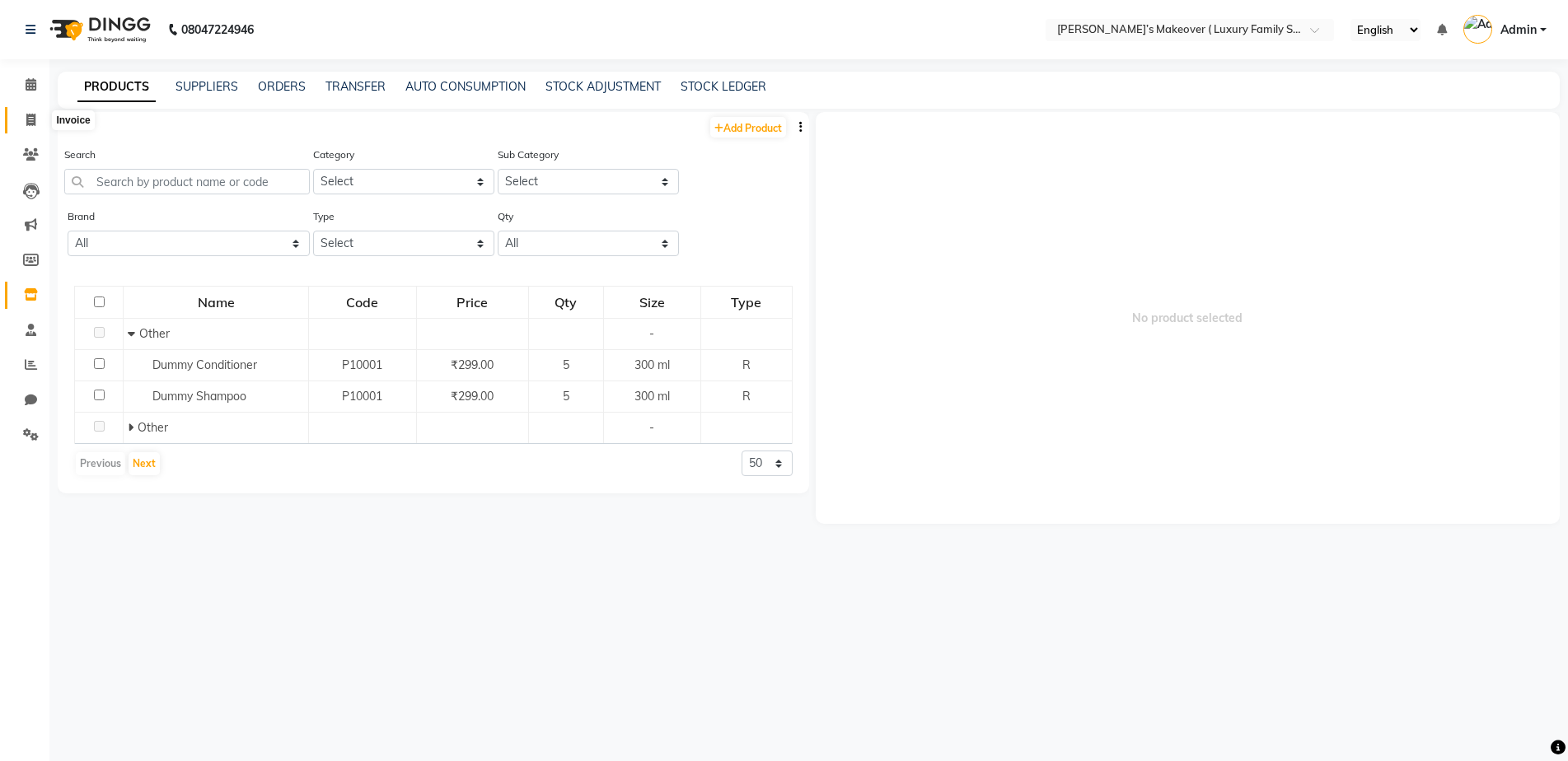
click at [27, 122] on icon at bounding box center [30, 120] width 9 height 13
select select "service"
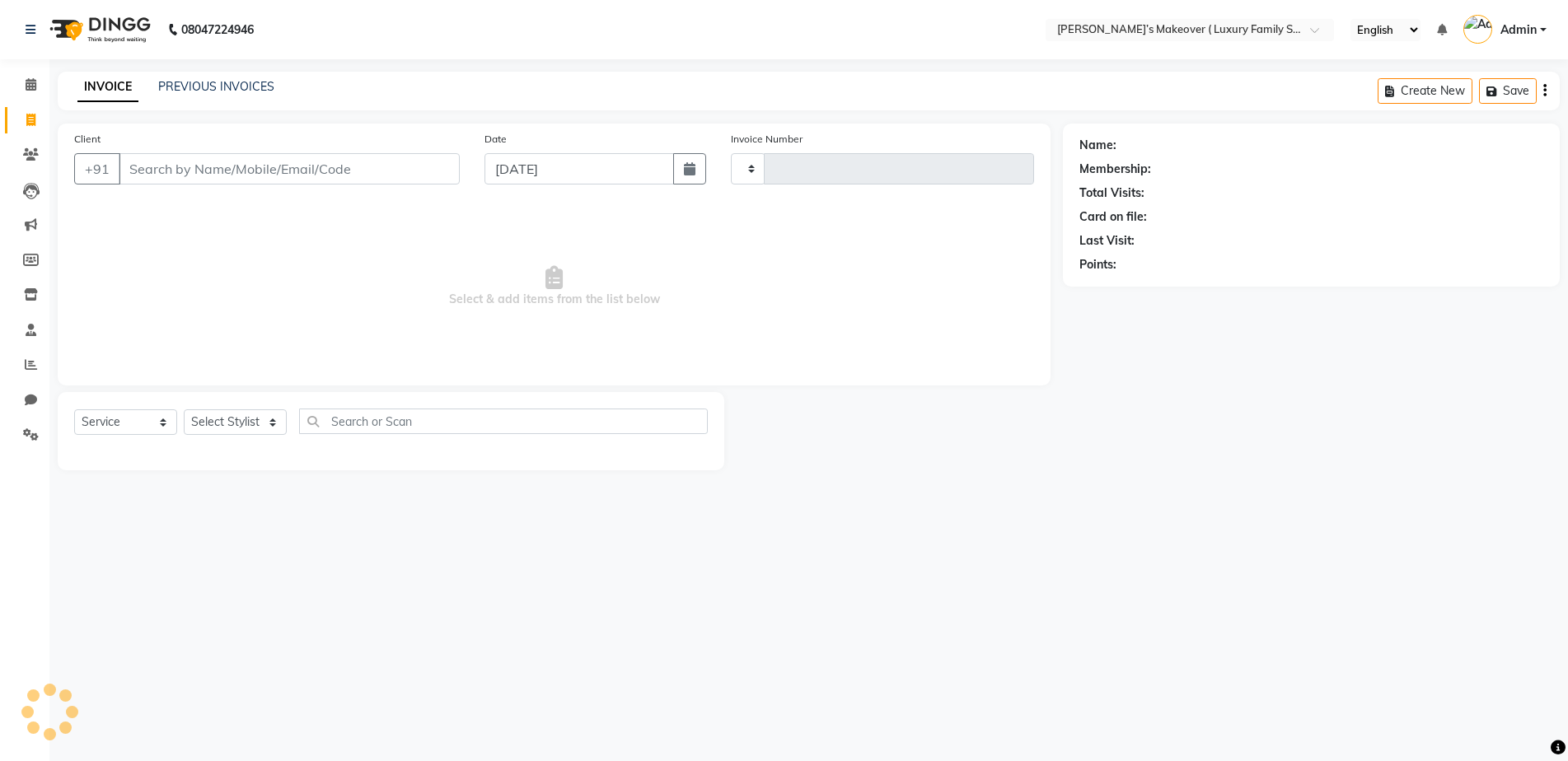
type input "4130"
select select "7777"
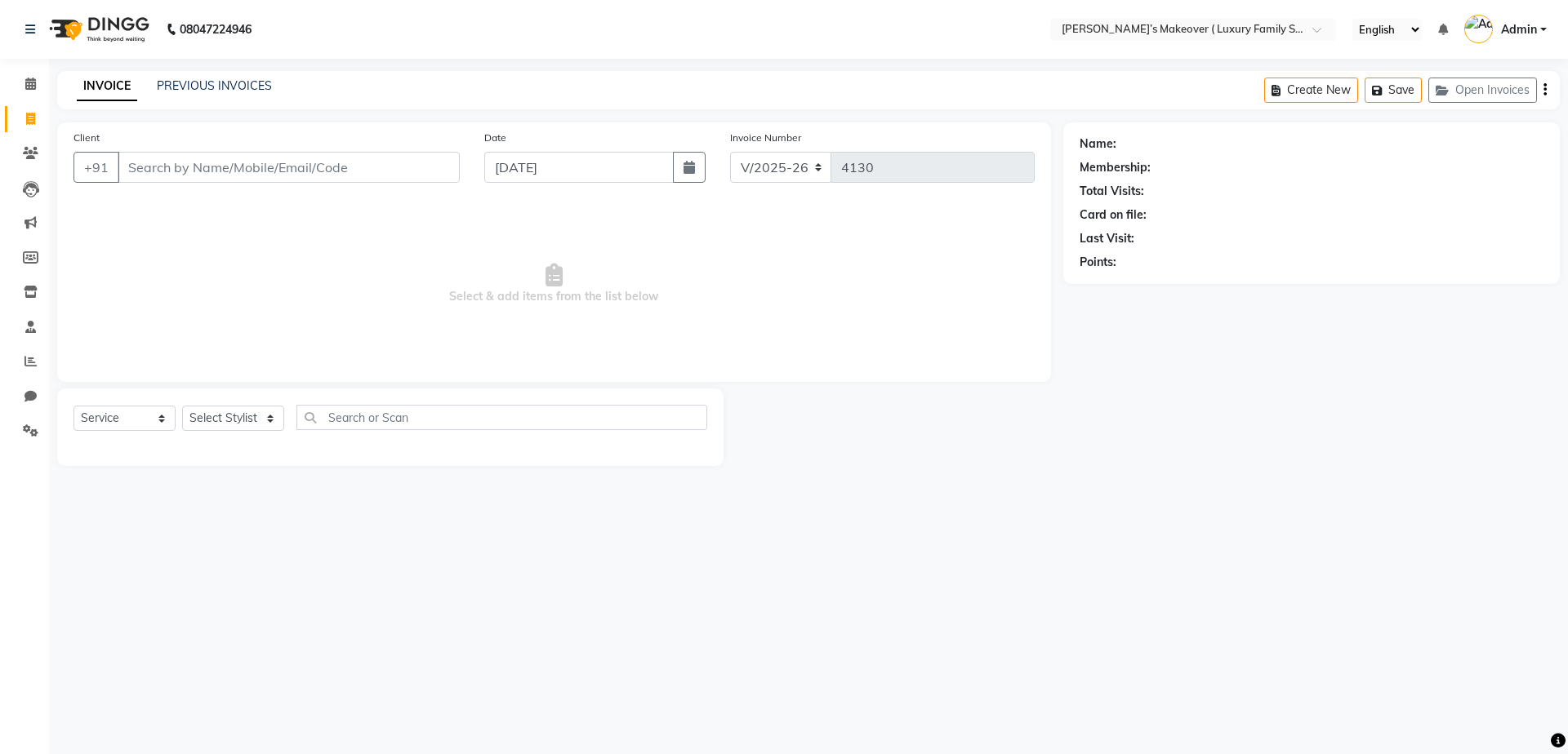
click at [161, 168] on input "Client" at bounding box center [289, 167] width 343 height 31
click at [95, 413] on select "Select Service Product Membership Package Voucher Prepaid Gift Card" at bounding box center [125, 418] width 102 height 25
select select "product"
click at [74, 406] on select "Select Service Product Membership Package Voucher Prepaid Gift Card" at bounding box center [125, 418] width 102 height 25
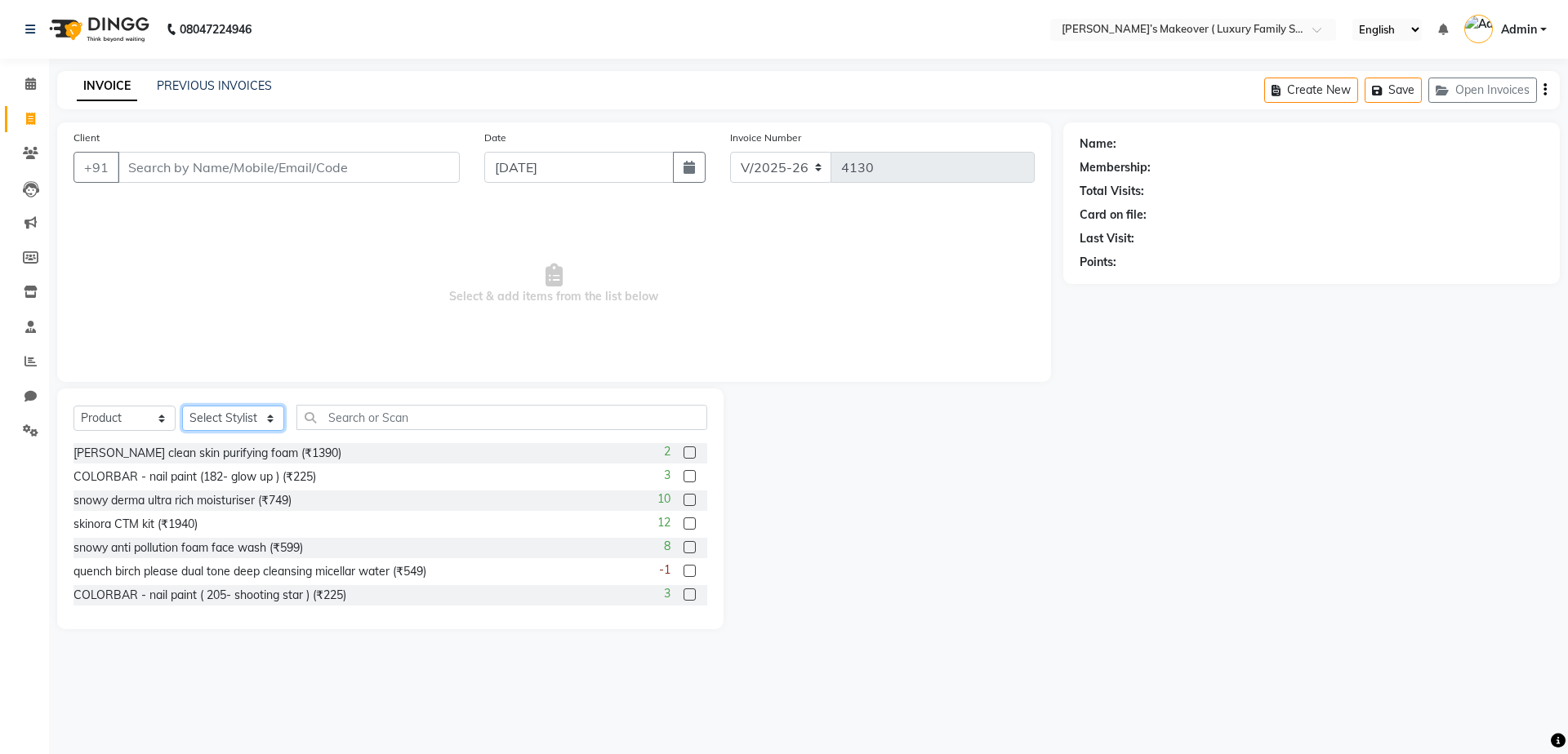
click at [220, 419] on select "Select Stylist [PERSON_NAME] [PERSON_NAME] [PERSON_NAME] [PERSON_NAME] [PERSON_…" at bounding box center [233, 418] width 102 height 25
select select "69498"
click at [182, 406] on select "Select Stylist [PERSON_NAME] [PERSON_NAME] [PERSON_NAME] [PERSON_NAME] [PERSON_…" at bounding box center [233, 418] width 102 height 25
click at [357, 420] on input "text" at bounding box center [502, 417] width 411 height 25
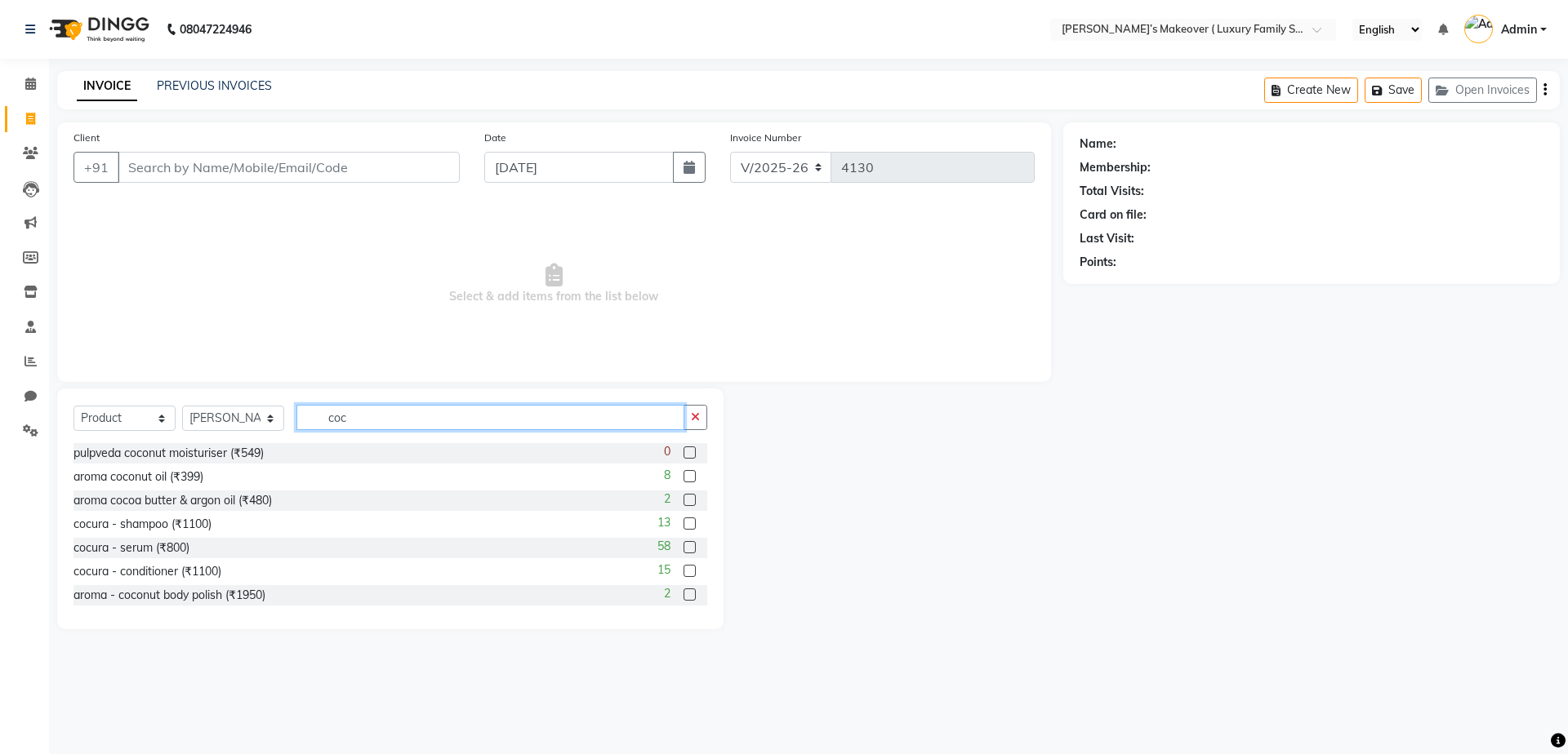
type input "coc"
click at [683, 522] on label at bounding box center [689, 523] width 13 height 13
click at [683, 522] on input "checkbox" at bounding box center [688, 524] width 11 height 11
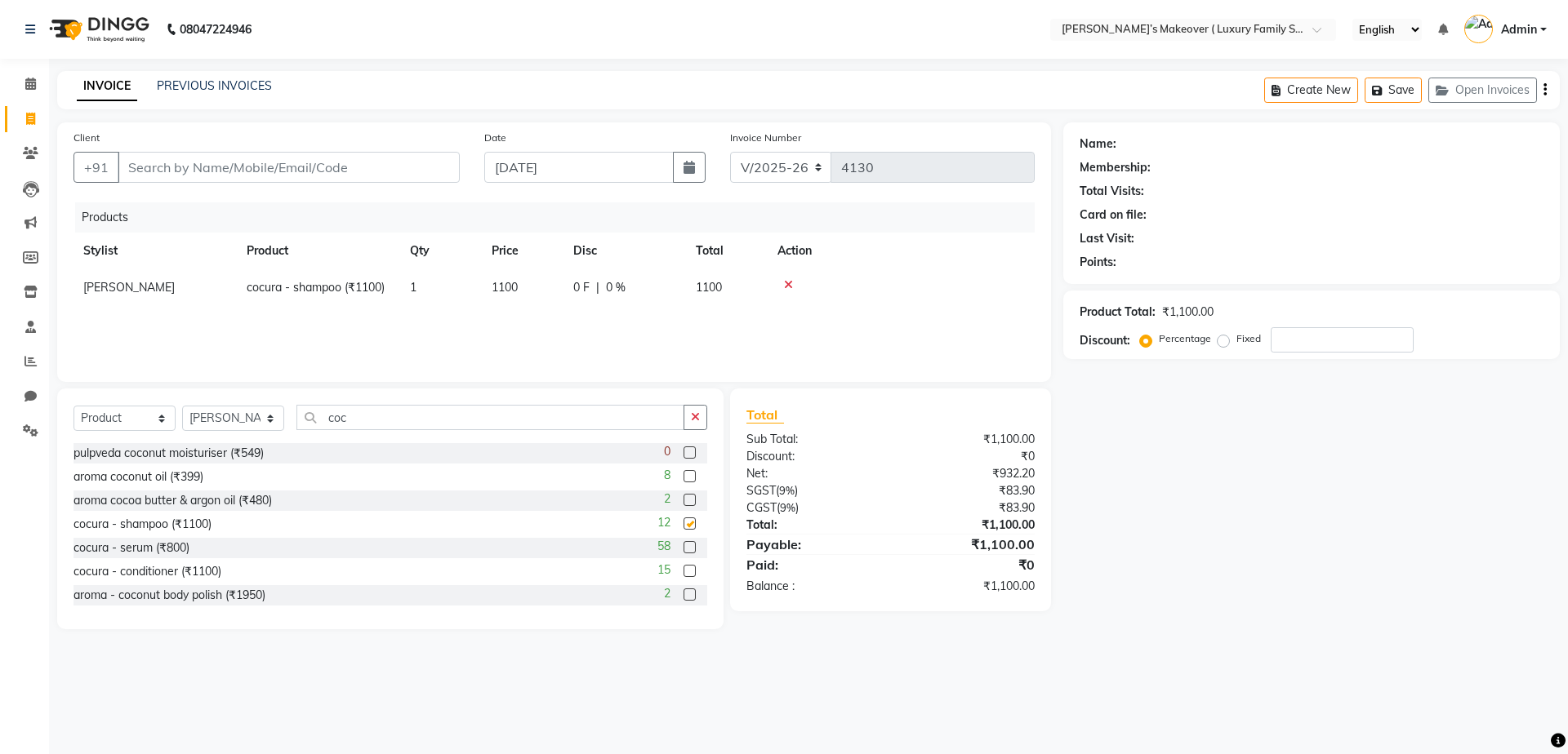
checkbox input "false"
click at [683, 572] on label at bounding box center [689, 571] width 13 height 13
click at [683, 572] on input "checkbox" at bounding box center [688, 571] width 11 height 11
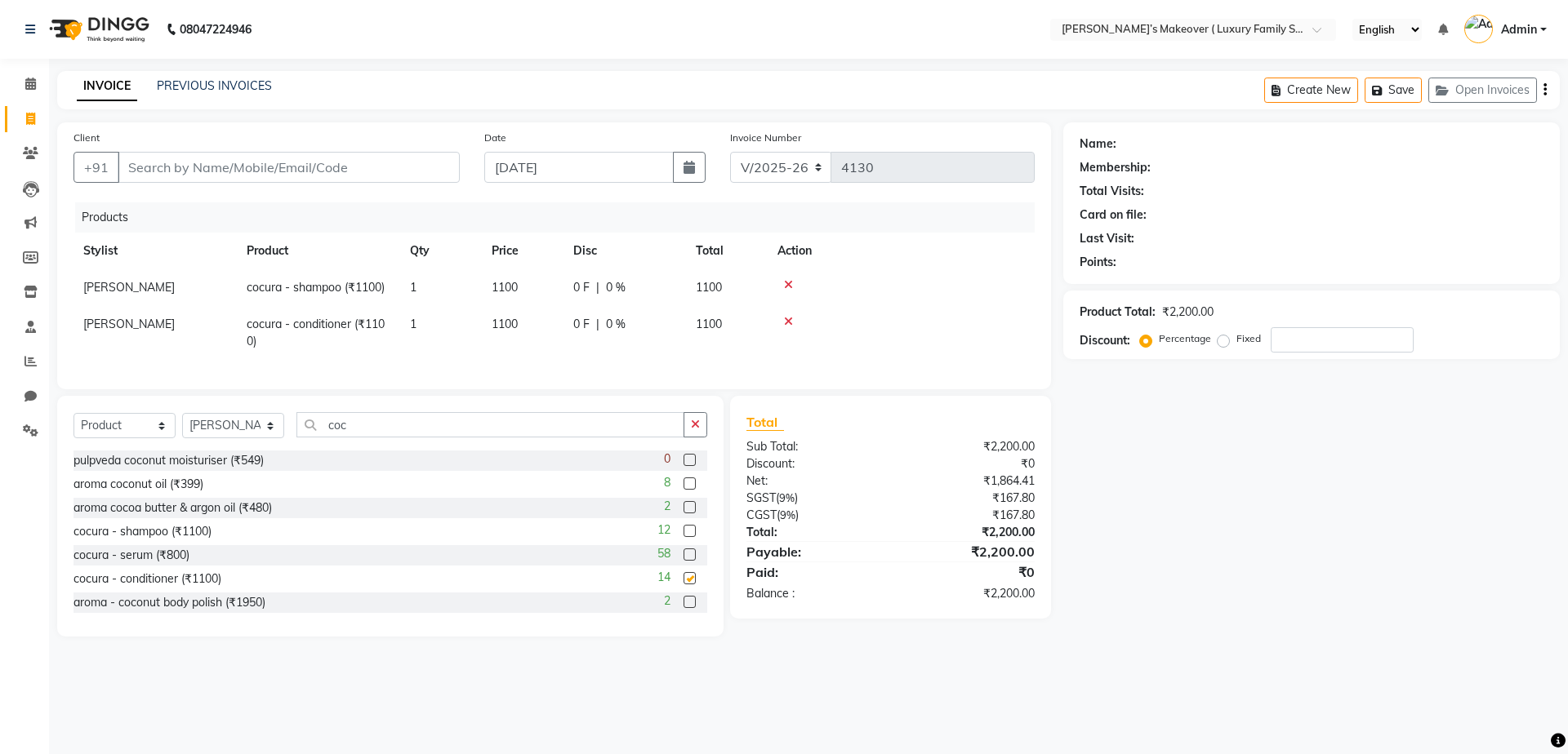
checkbox input "false"
click at [449, 438] on input "coc" at bounding box center [491, 425] width 388 height 25
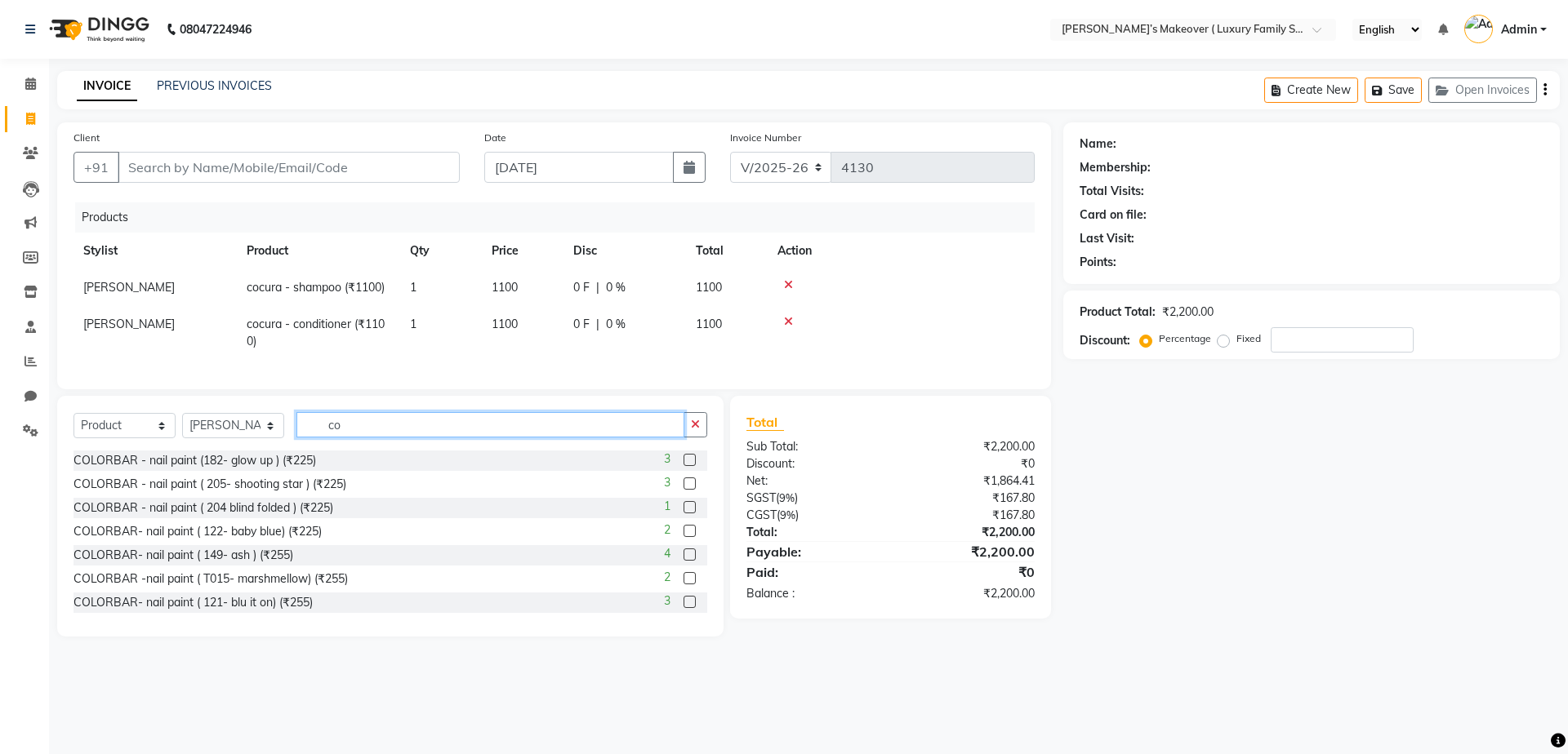
type input "c"
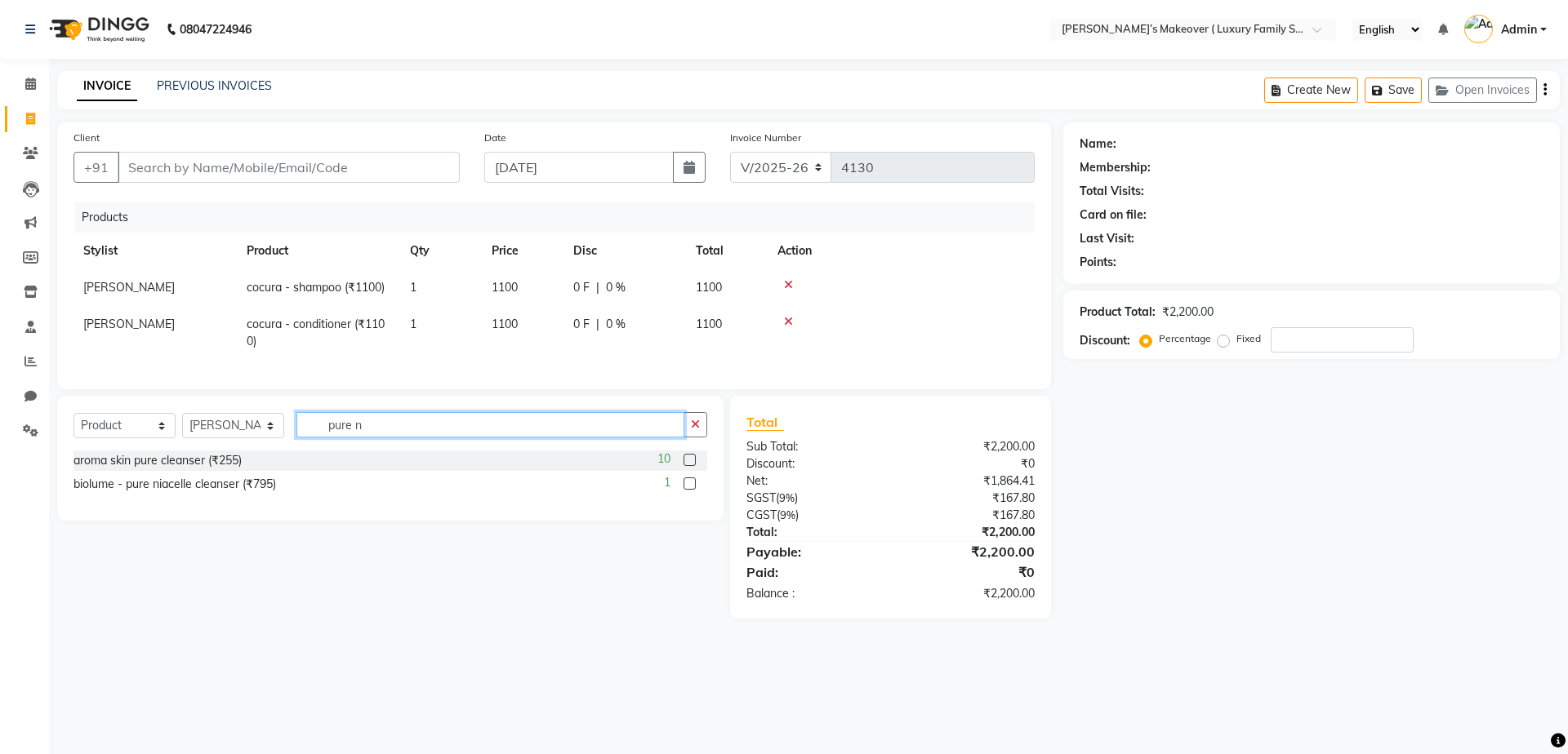
type input "pure n"
click at [685, 489] on label at bounding box center [689, 484] width 13 height 13
click at [685, 489] on input "checkbox" at bounding box center [688, 485] width 11 height 11
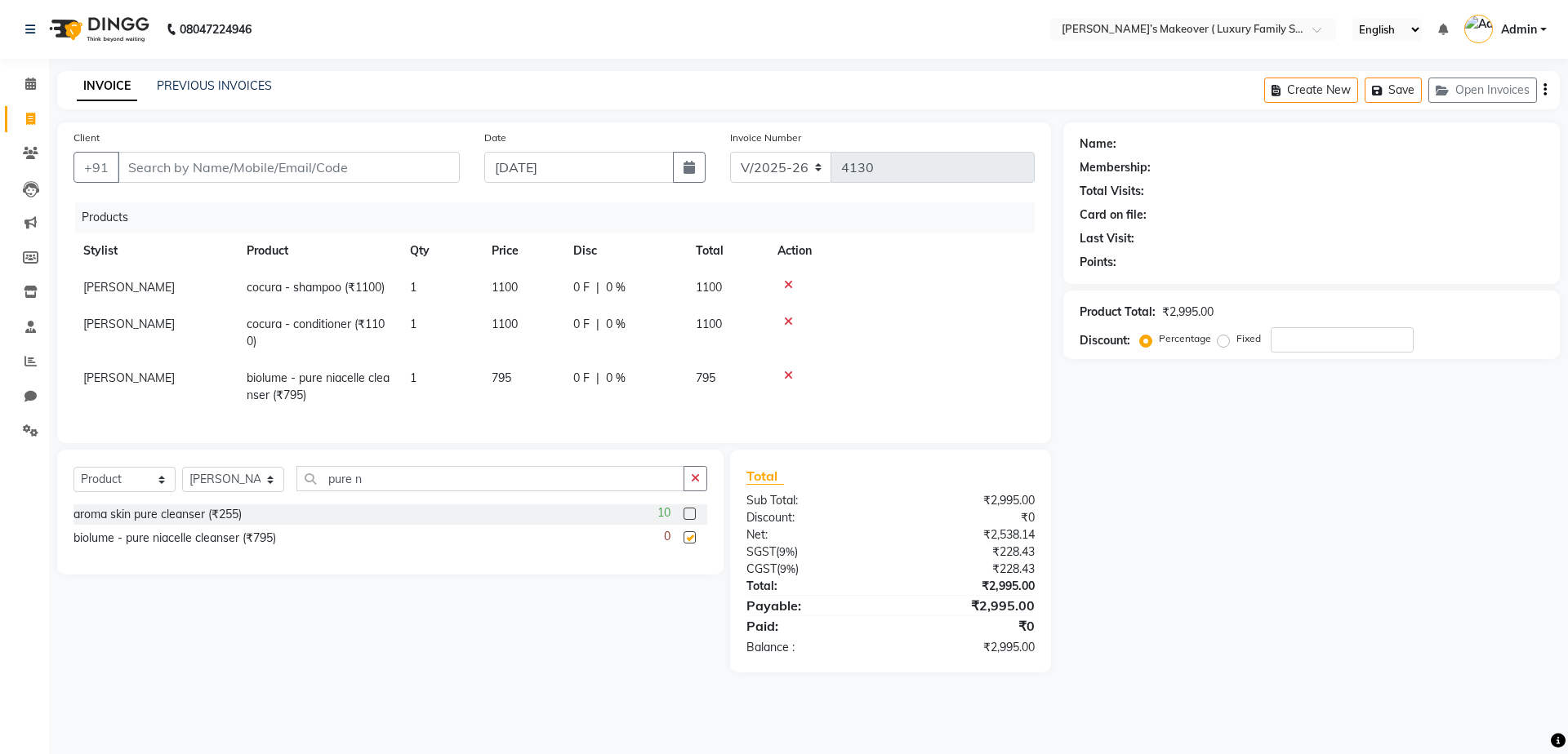
checkbox input "false"
click at [628, 491] on input "pure n" at bounding box center [491, 479] width 388 height 25
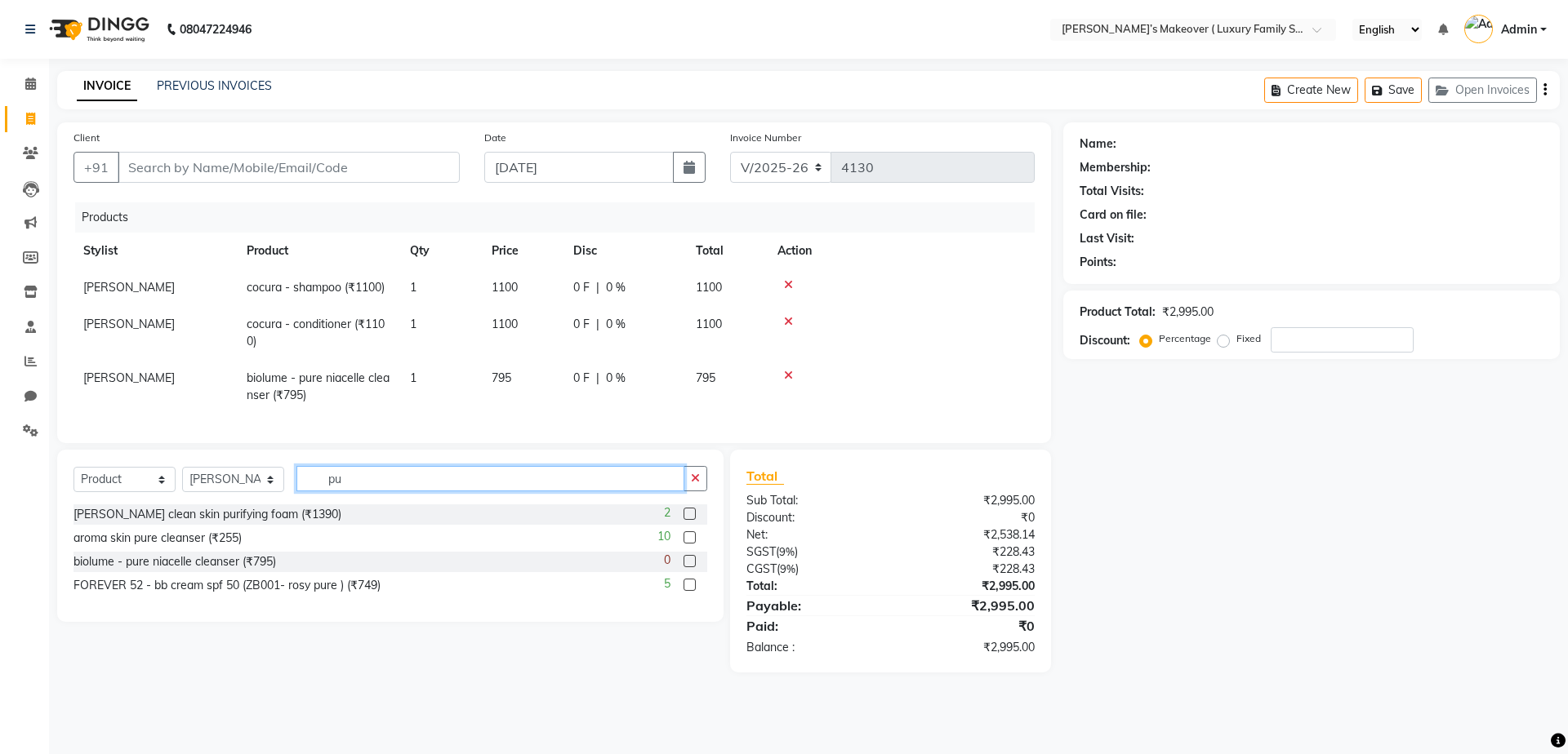
type input "p"
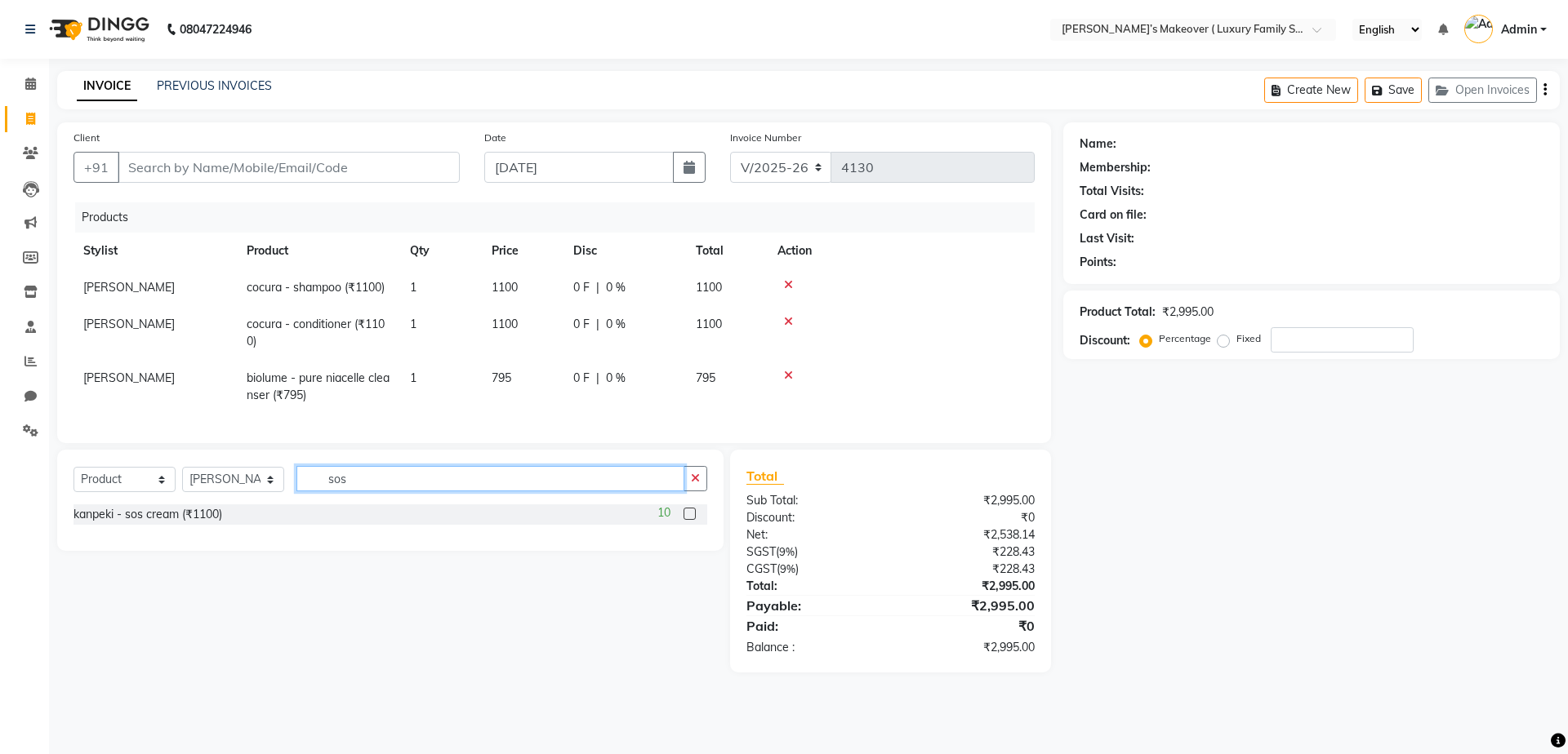
type input "sos"
click at [690, 521] on label at bounding box center [689, 514] width 13 height 13
click at [690, 521] on input "checkbox" at bounding box center [688, 515] width 11 height 11
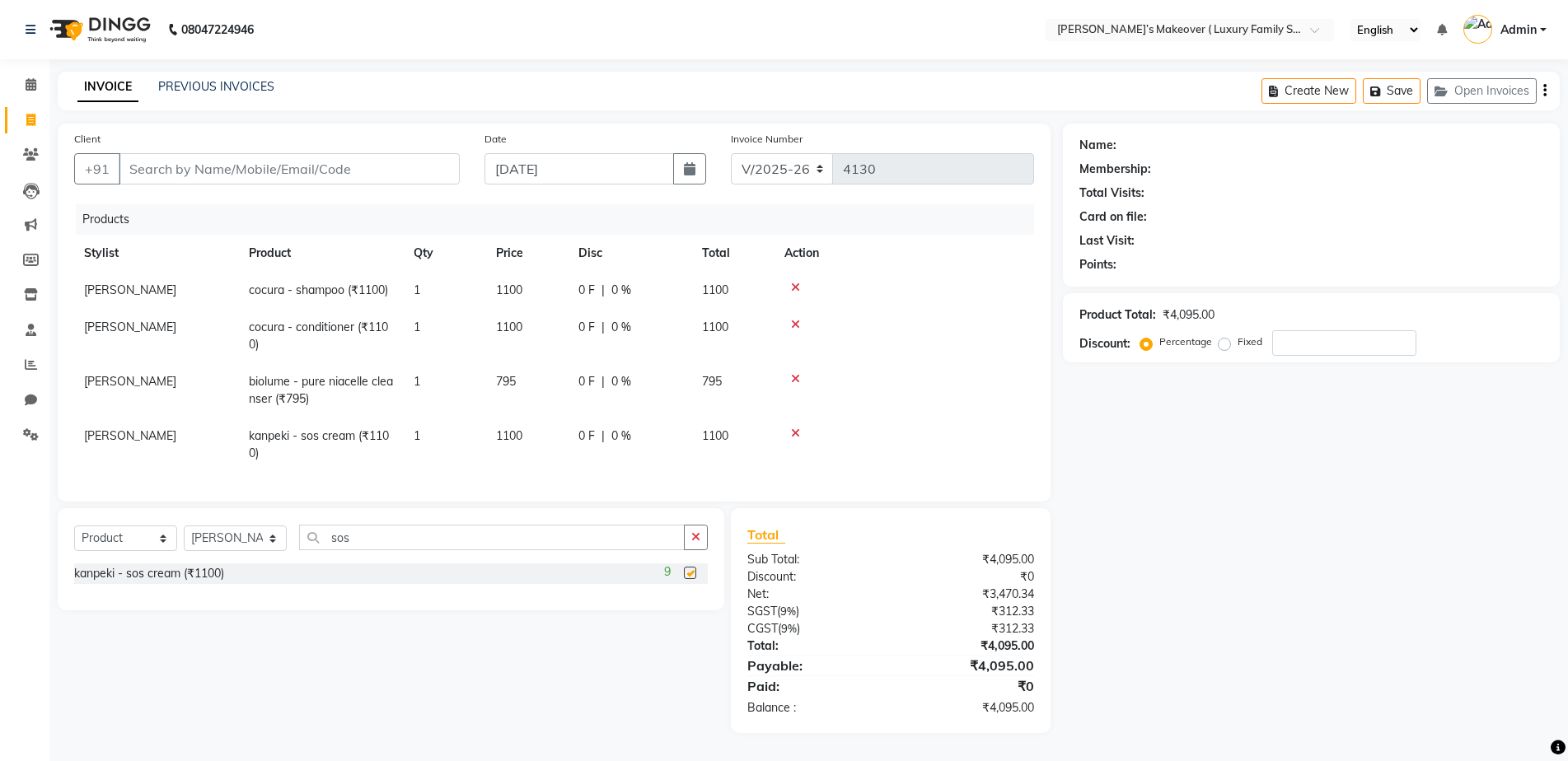
checkbox input "false"
click at [249, 166] on input "Client" at bounding box center [289, 169] width 341 height 31
type input "s"
type input "0"
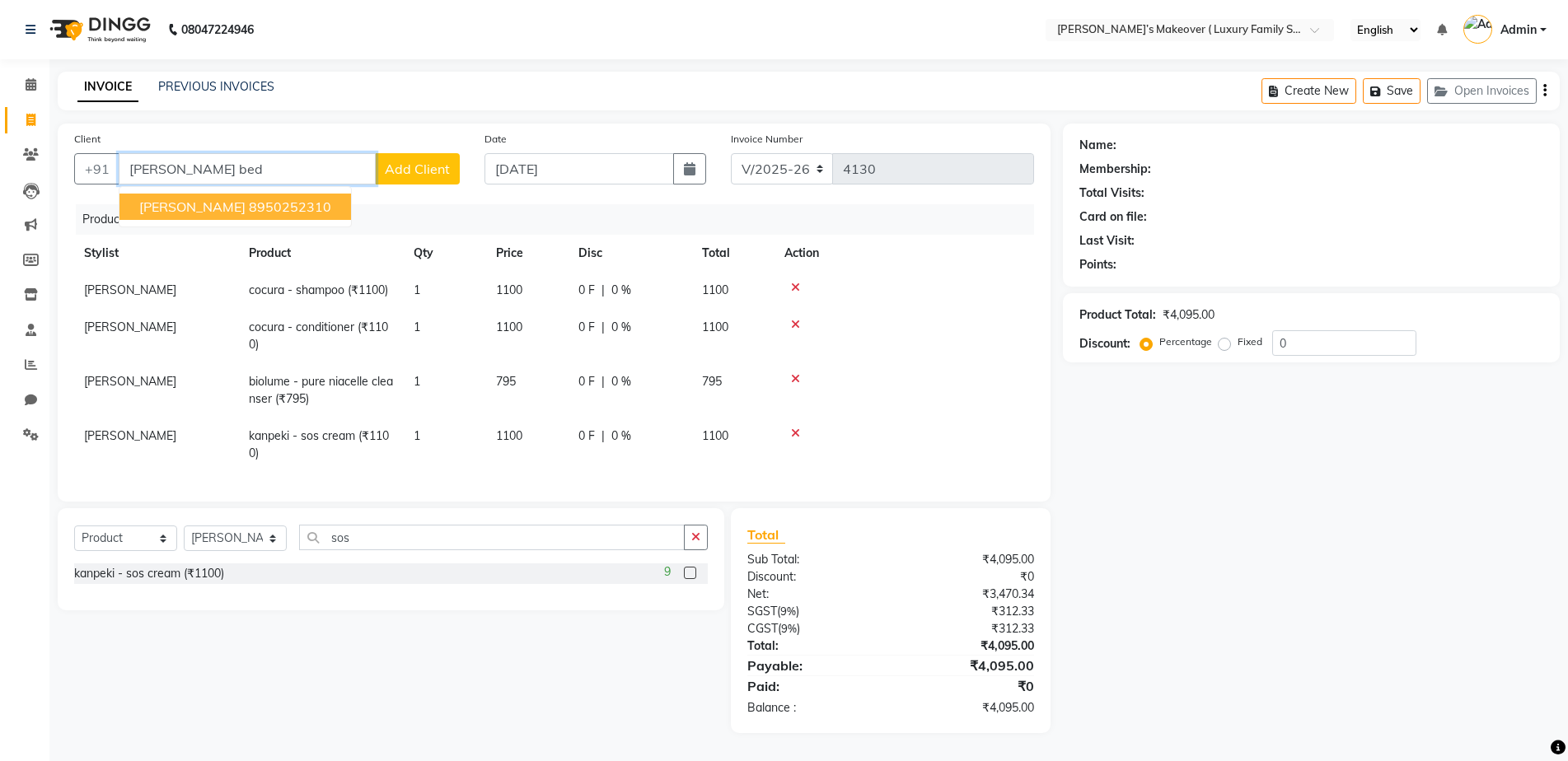
click at [251, 204] on ngb-highlight "8950252310" at bounding box center [290, 206] width 82 height 17
type input "8950252310"
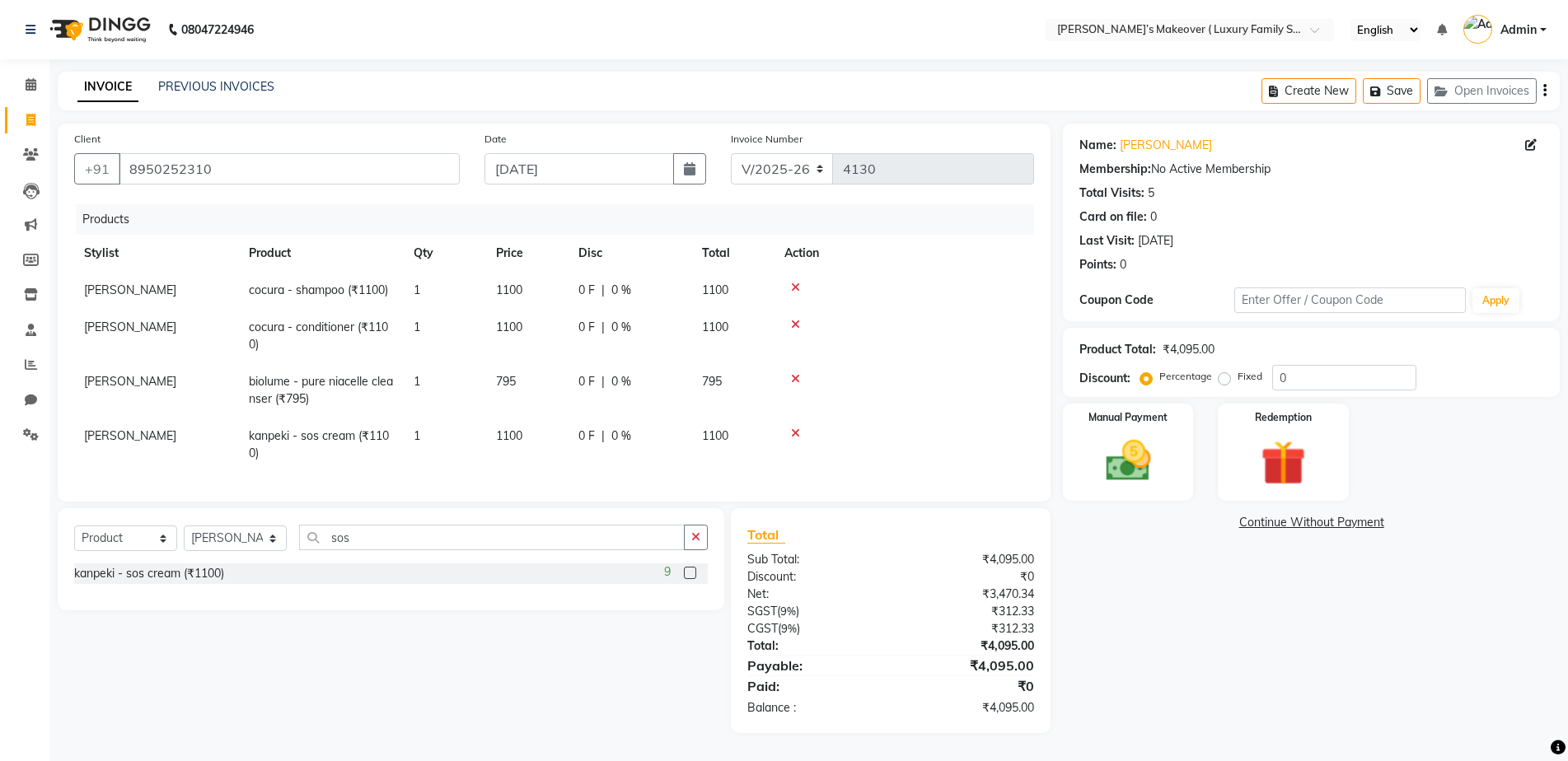
click at [1544, 91] on icon "button" at bounding box center [1544, 90] width 3 height 1
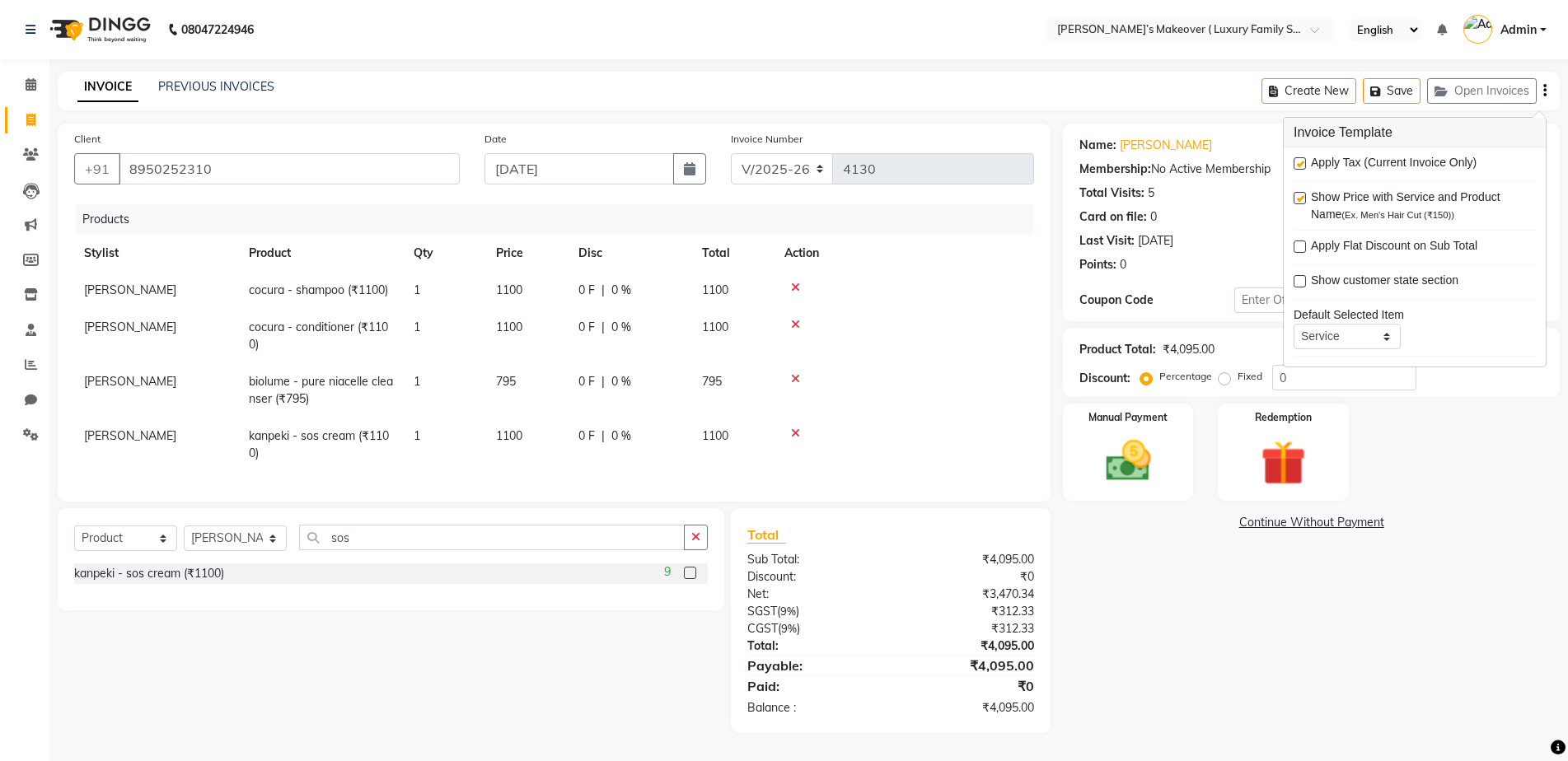
click at [1298, 161] on label at bounding box center [1299, 163] width 13 height 13
click at [1298, 161] on input "checkbox" at bounding box center [1298, 164] width 11 height 11
checkbox input "false"
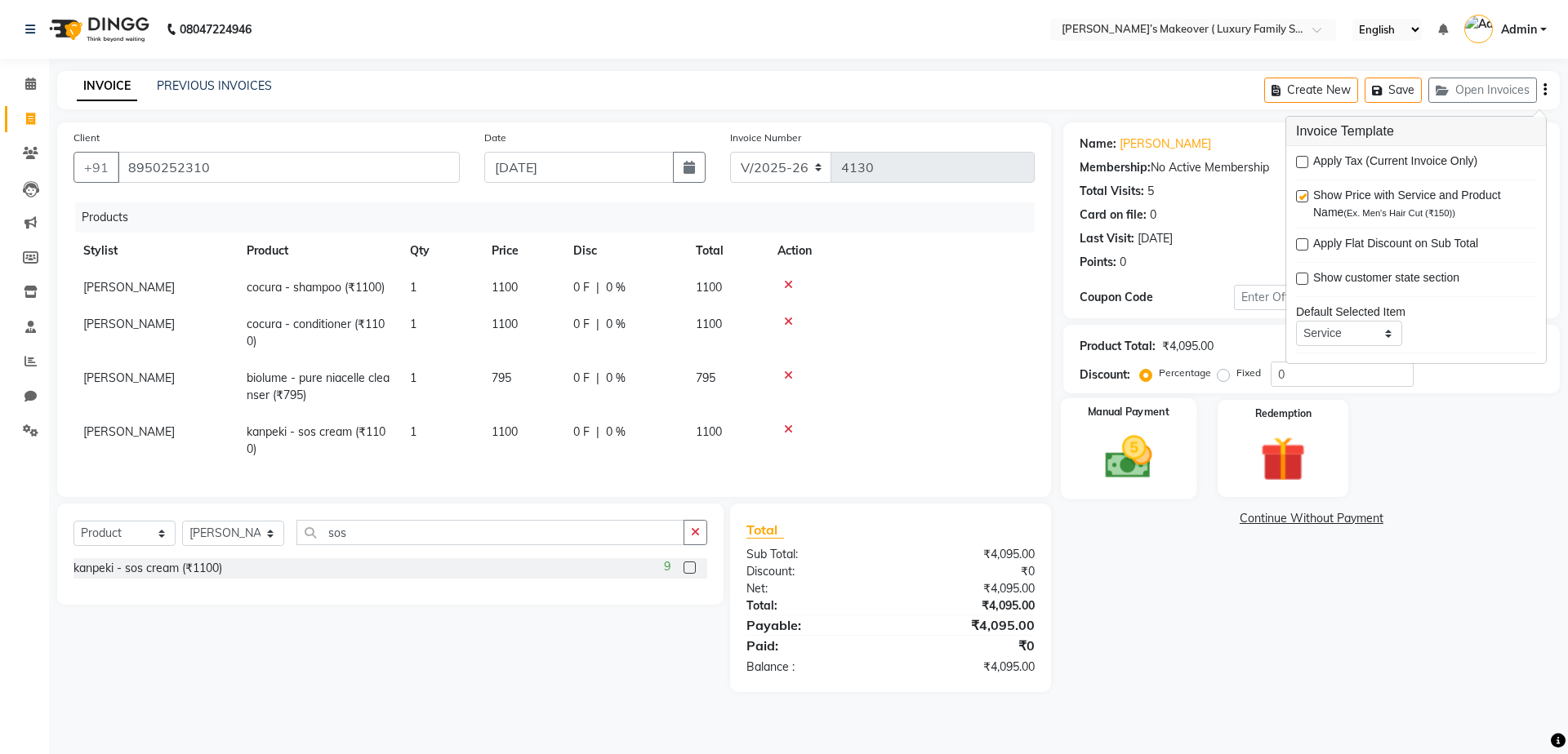
click at [1101, 459] on img at bounding box center [1128, 456] width 76 height 54
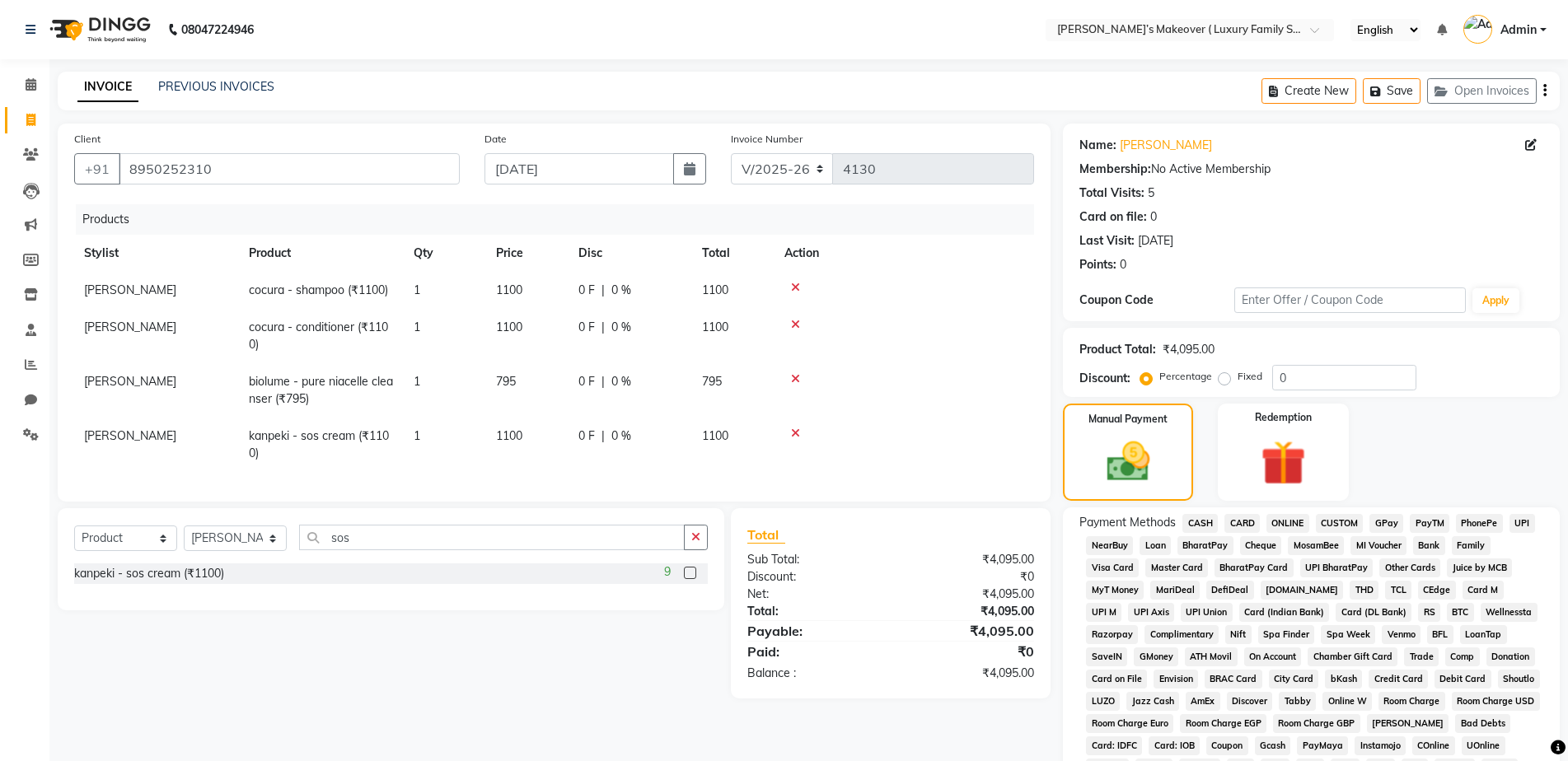
click at [1198, 522] on span "CASH" at bounding box center [1200, 523] width 35 height 19
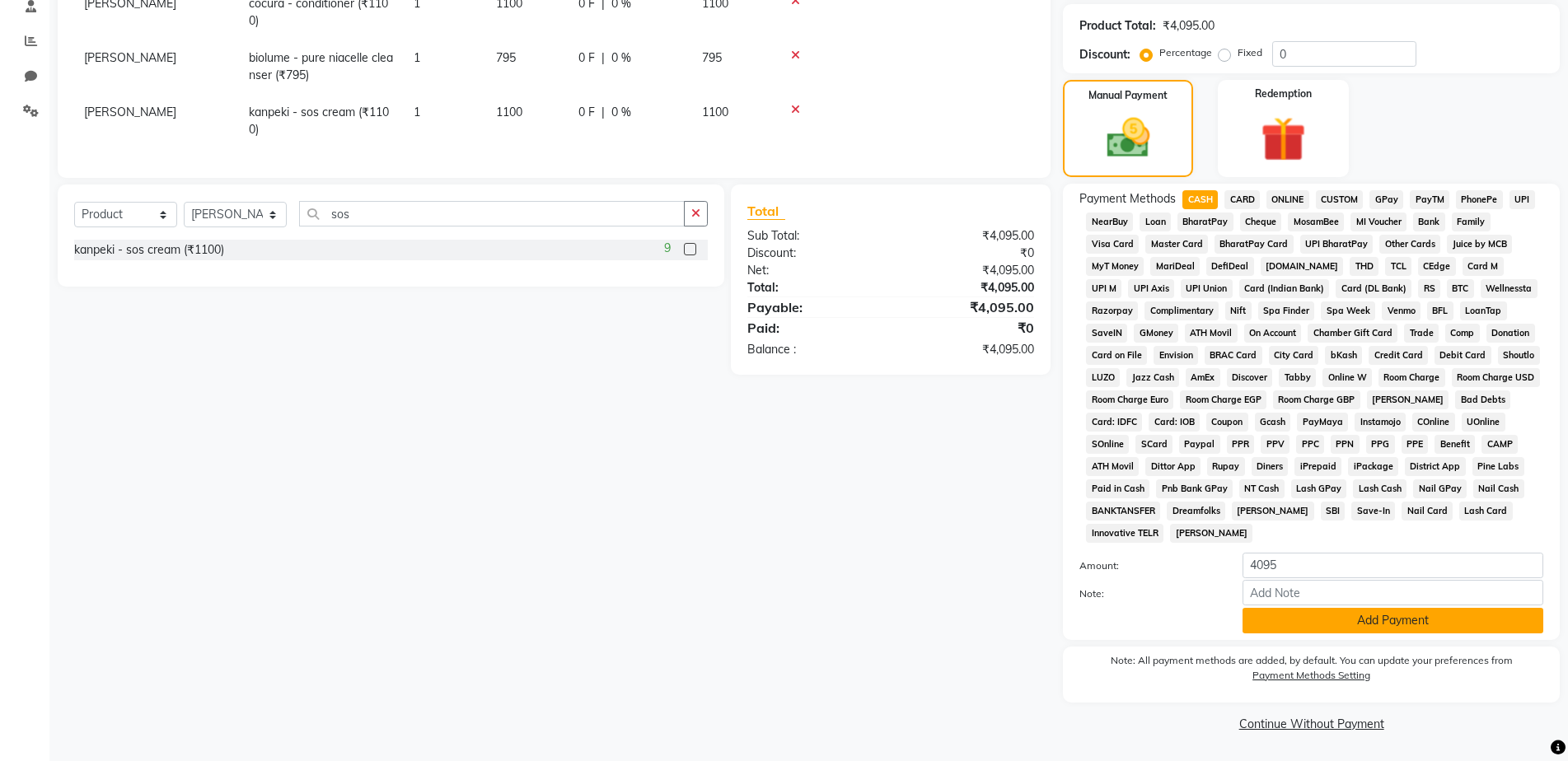
click at [1341, 632] on button "Add Payment" at bounding box center [1392, 621] width 300 height 26
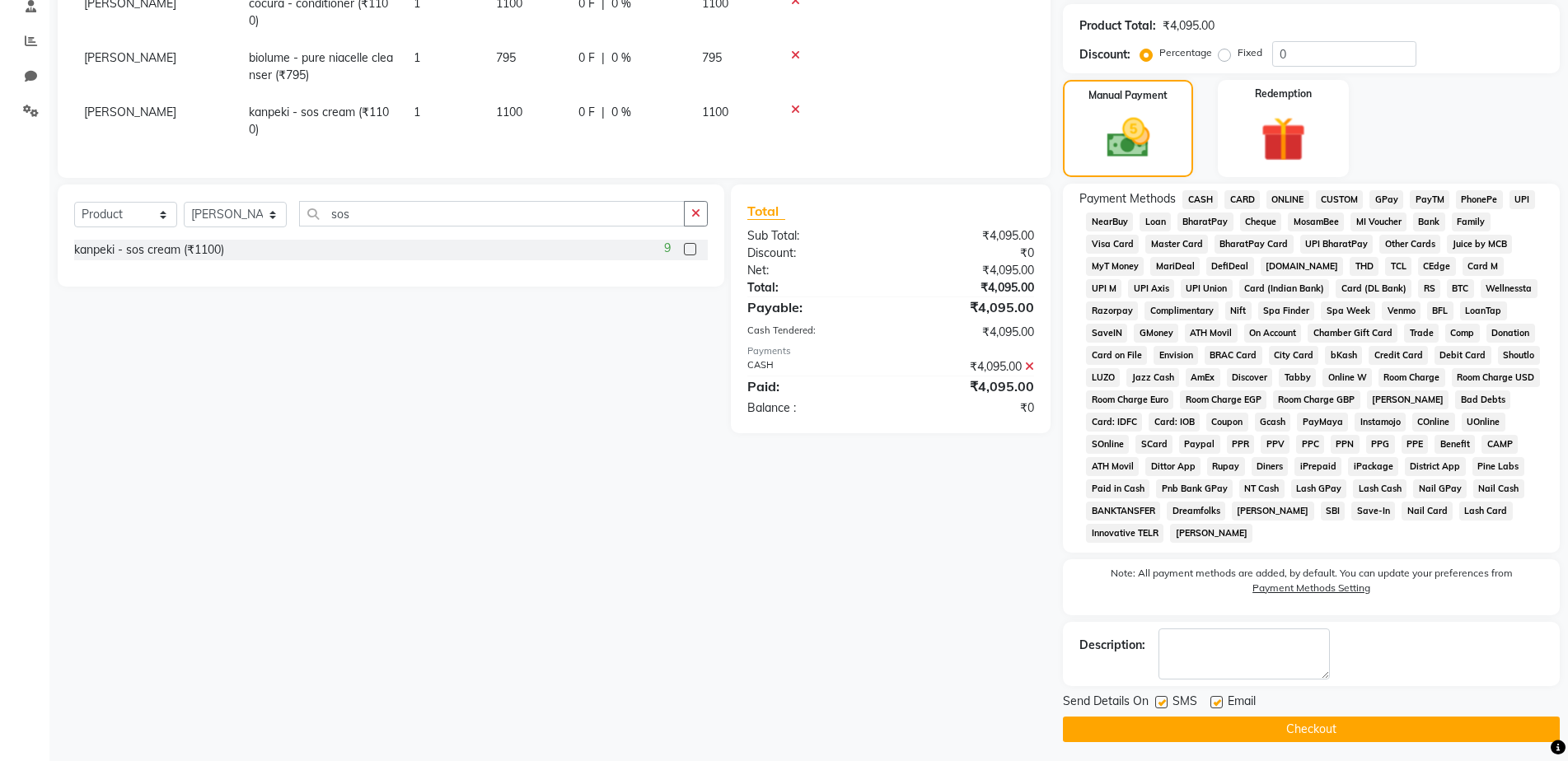
click at [1352, 725] on button "Checkout" at bounding box center [1311, 730] width 497 height 26
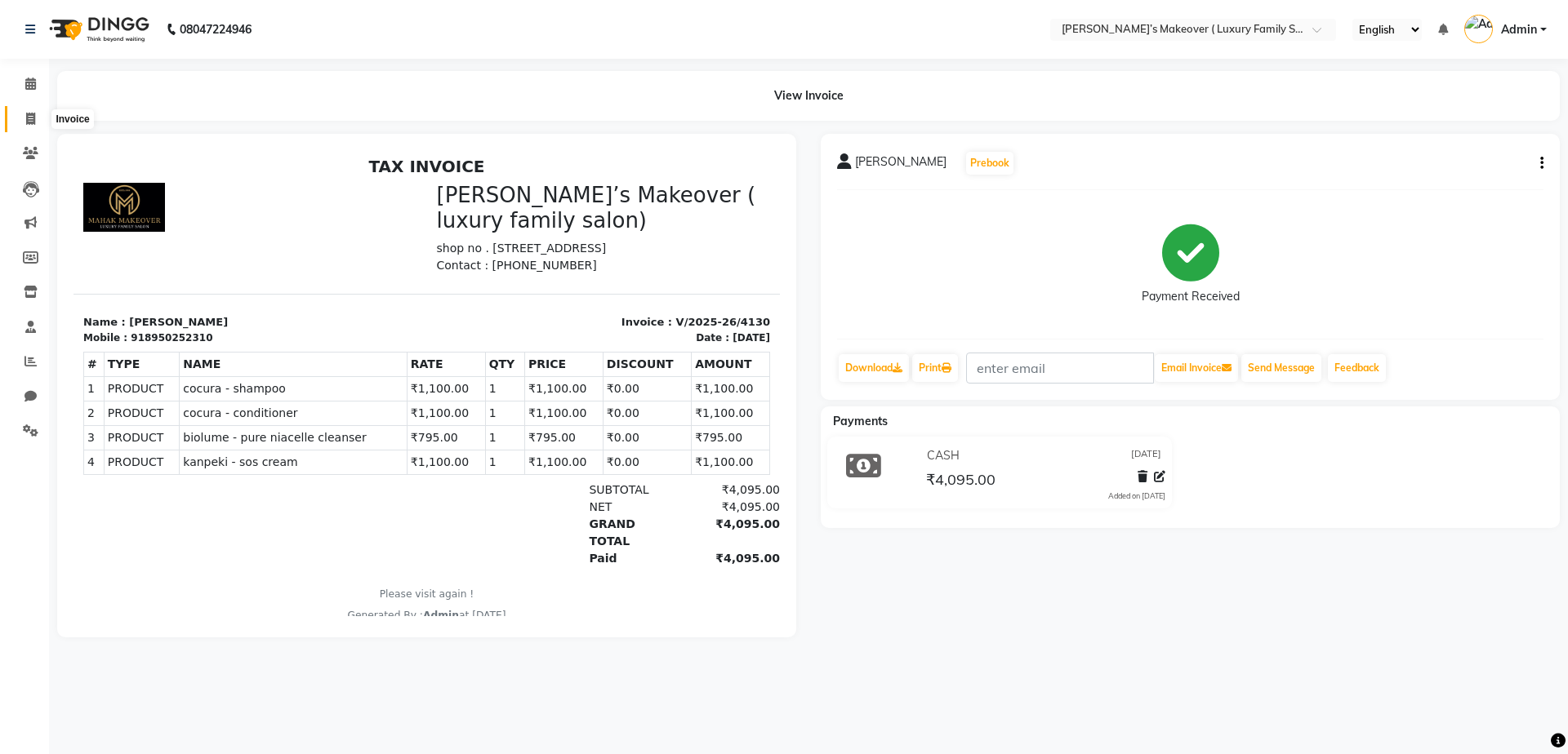
click at [27, 119] on icon at bounding box center [30, 119] width 9 height 13
select select "service"
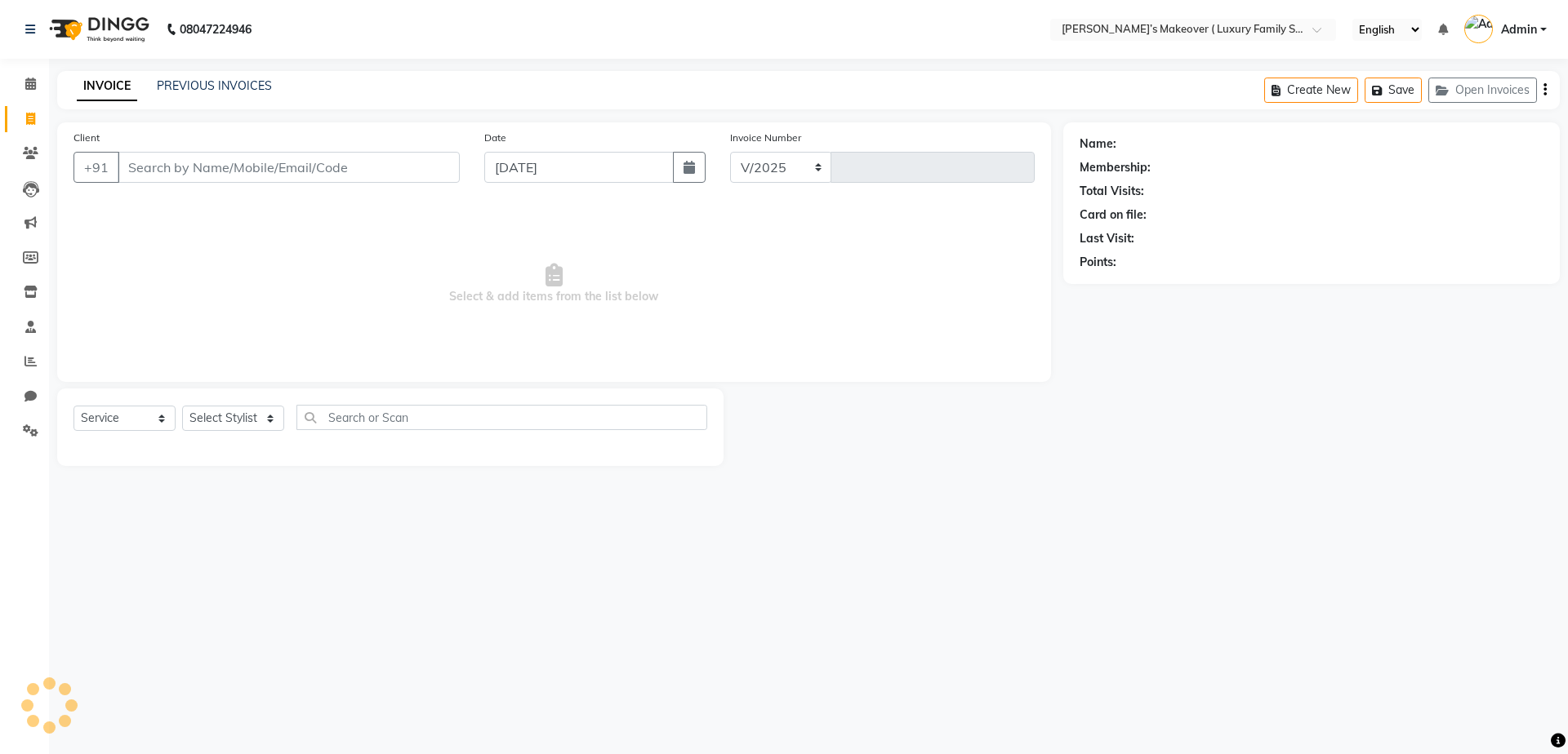
select select "7777"
type input "4131"
click at [194, 169] on input "Client" at bounding box center [289, 167] width 343 height 31
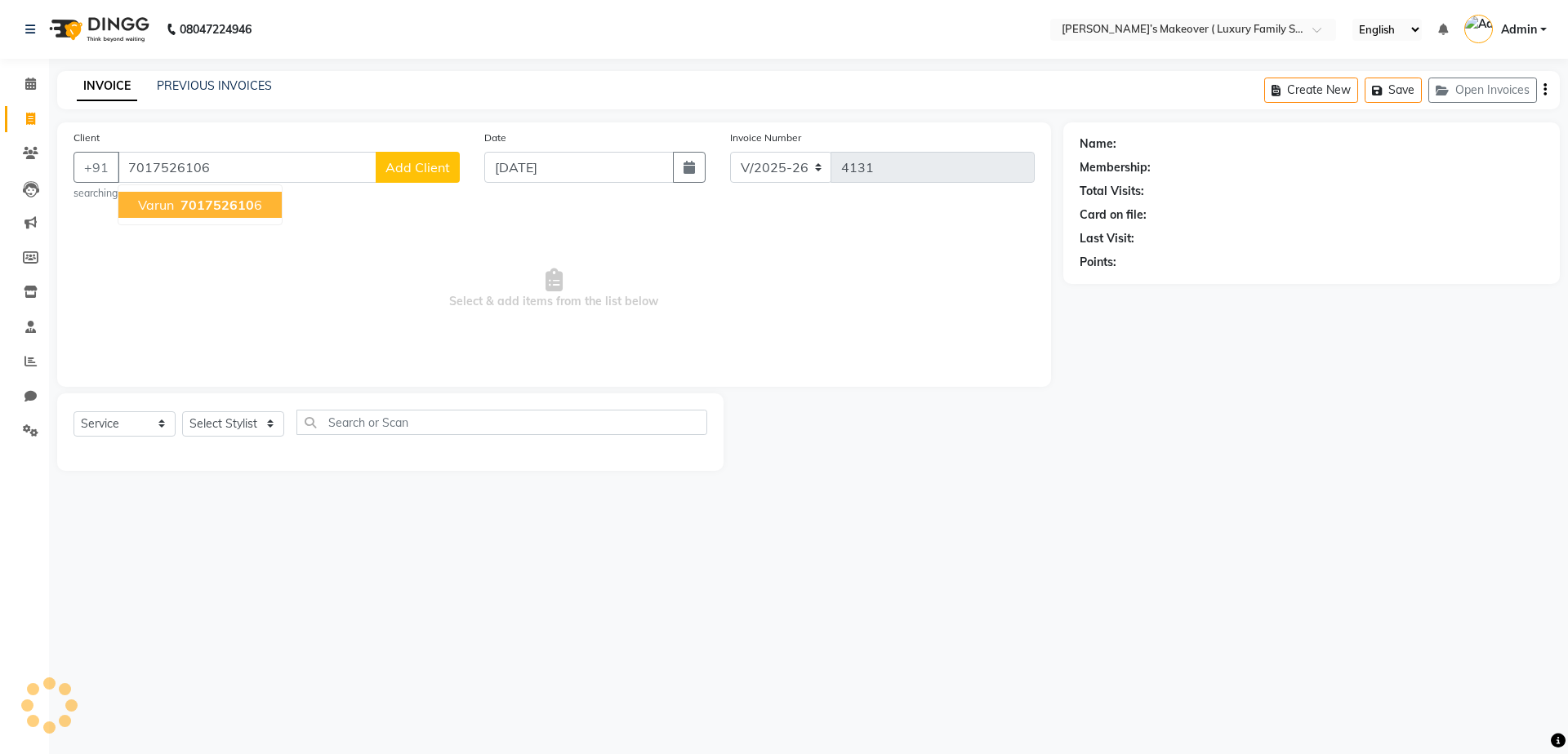
type input "7017526106"
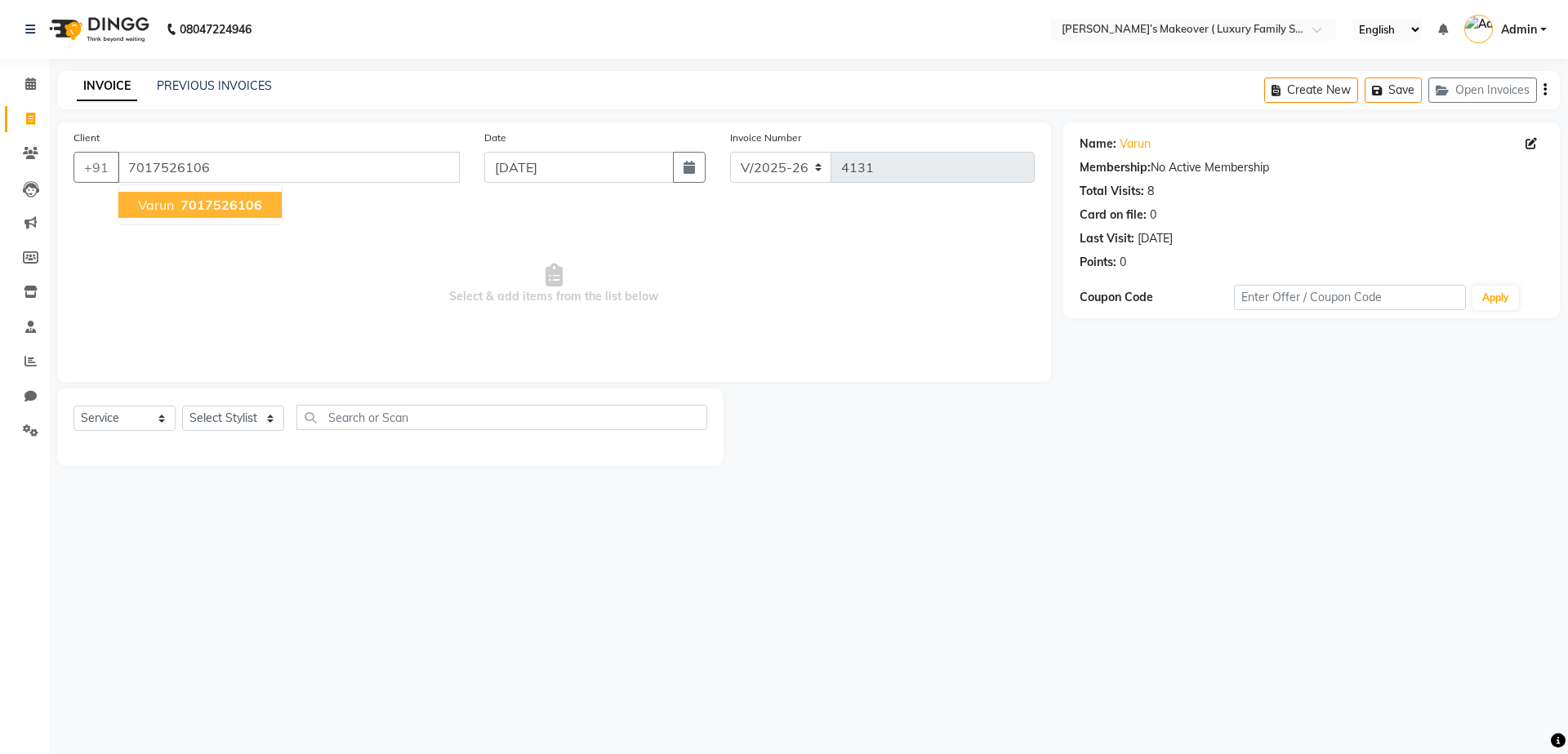
click at [182, 210] on span "7017526106" at bounding box center [221, 204] width 82 height 17
click at [129, 422] on select "Select Service Product Membership Package Voucher Prepaid Gift Card" at bounding box center [125, 418] width 102 height 25
click at [74, 406] on select "Select Service Product Membership Package Voucher Prepaid Gift Card" at bounding box center [125, 418] width 102 height 25
click at [228, 408] on select "Select Stylist [PERSON_NAME] [PERSON_NAME] [PERSON_NAME] [PERSON_NAME] [PERSON_…" at bounding box center [233, 418] width 102 height 25
select select "69506"
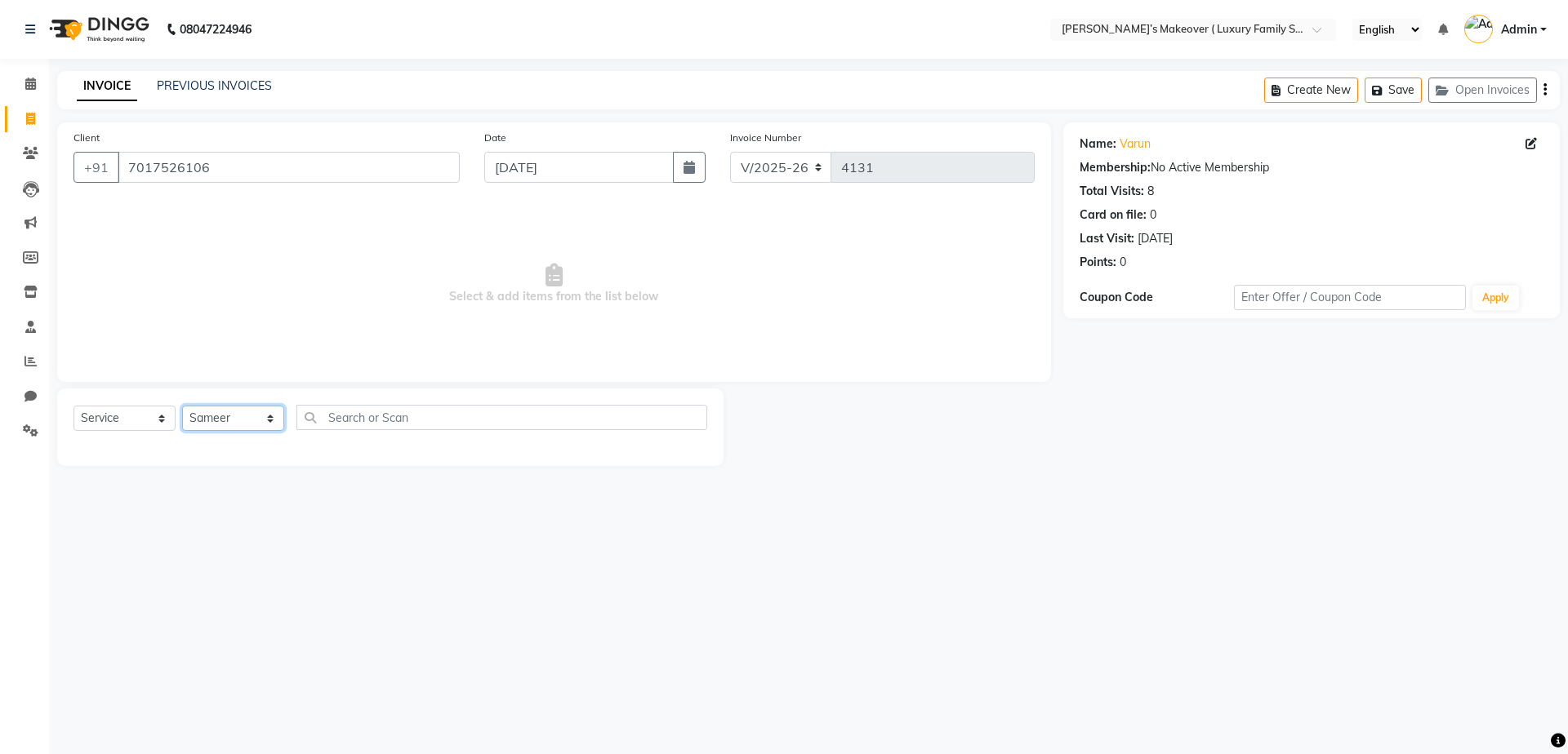
click at [182, 406] on select "Select Stylist [PERSON_NAME] [PERSON_NAME] [PERSON_NAME] [PERSON_NAME] [PERSON_…" at bounding box center [233, 418] width 102 height 25
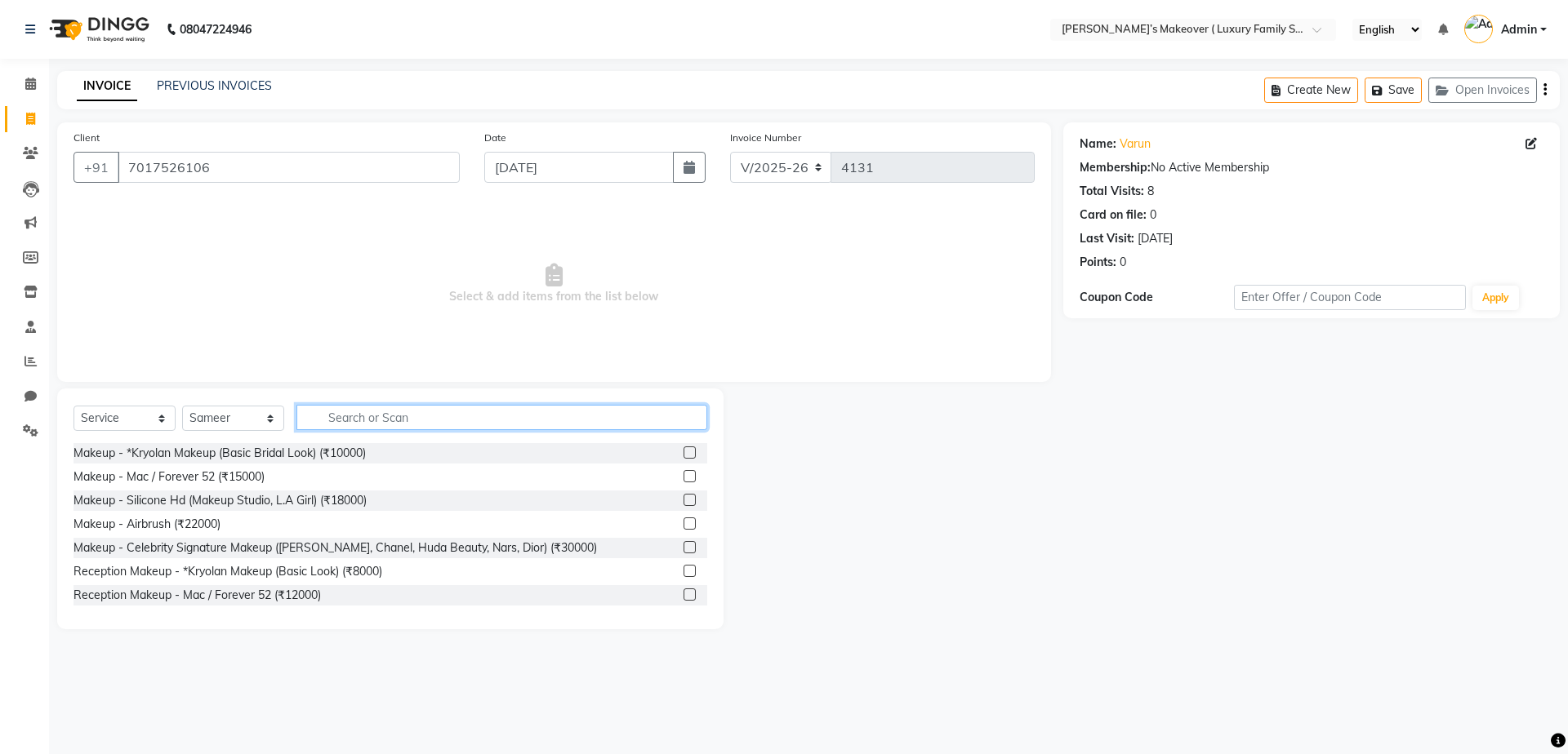
click at [370, 413] on input "text" at bounding box center [502, 417] width 411 height 25
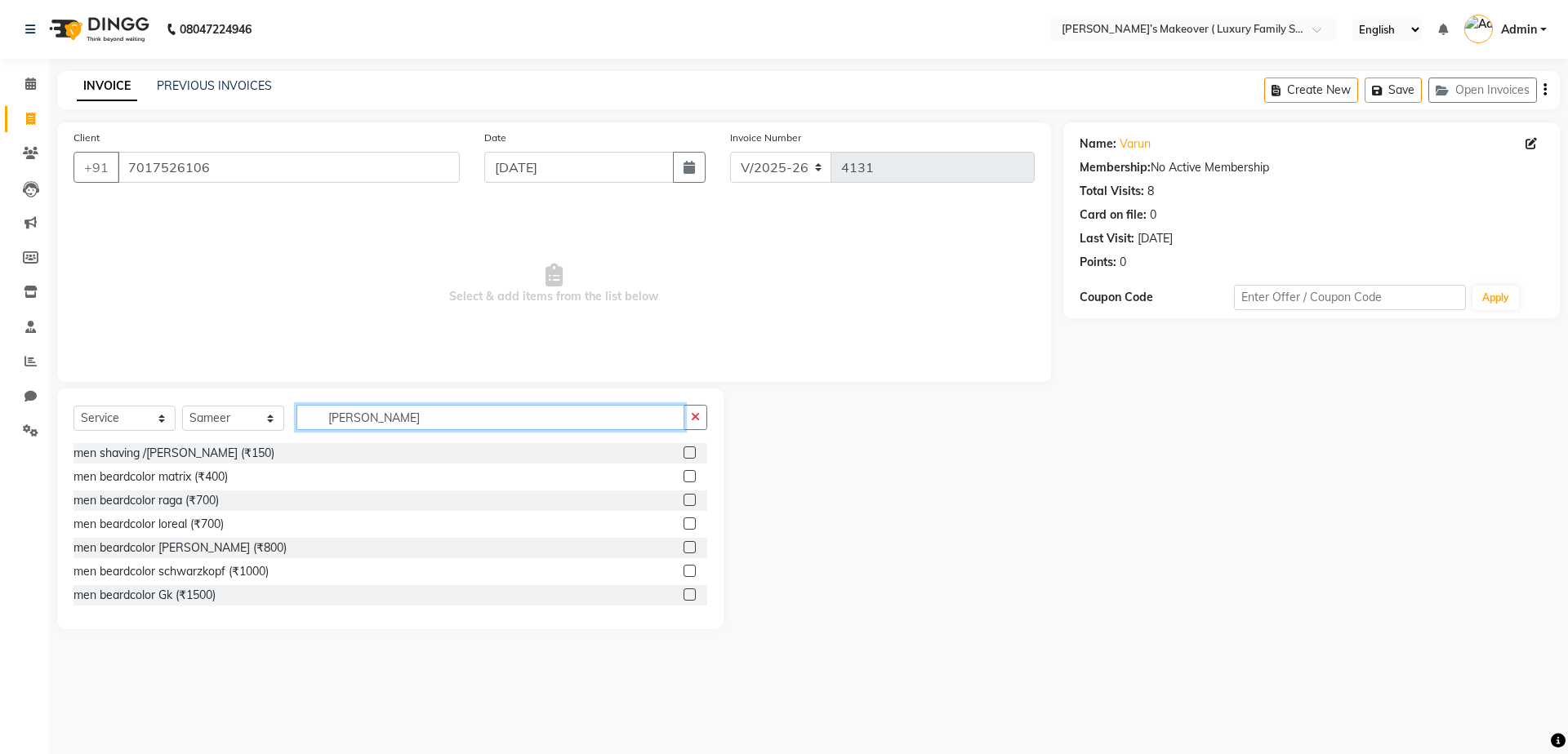
type input "[PERSON_NAME]"
click at [93, 411] on select "Select Service Product Membership Package Voucher Prepaid Gift Card" at bounding box center [125, 418] width 102 height 25
select select "product"
click at [74, 406] on select "Select Service Product Membership Package Voucher Prepaid Gift Card" at bounding box center [125, 418] width 102 height 25
click at [383, 424] on input "[PERSON_NAME]" at bounding box center [491, 417] width 388 height 25
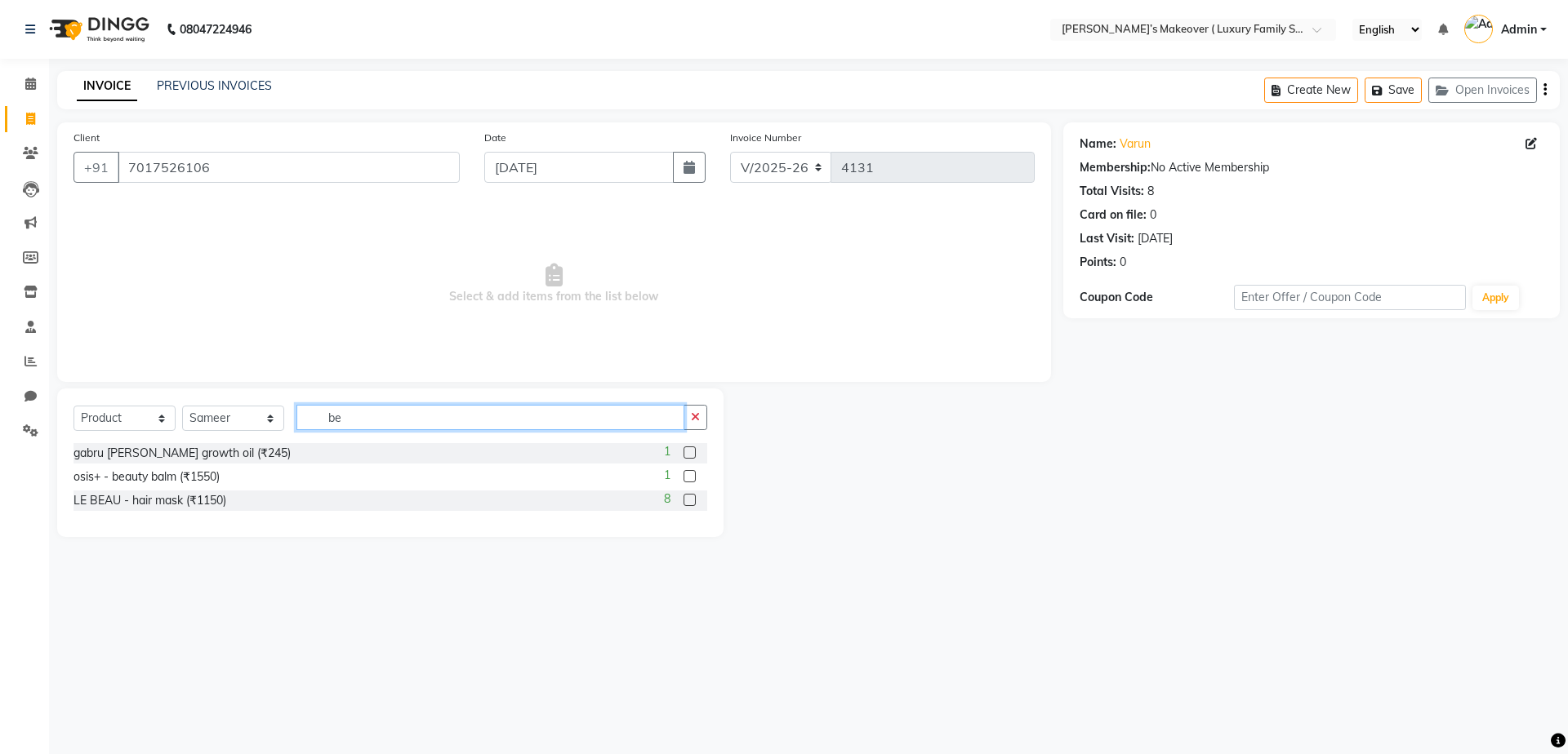
type input "b"
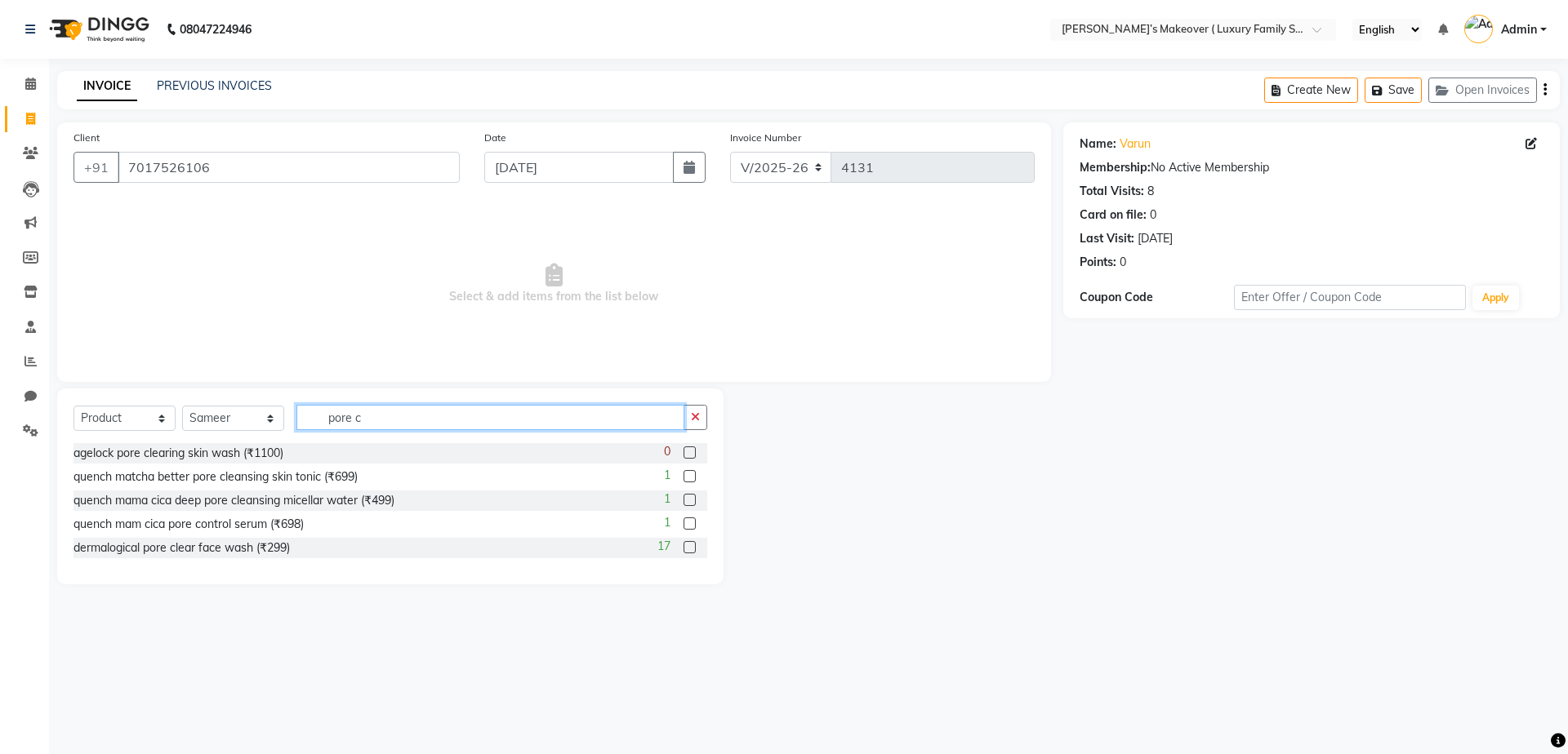
type input "pore c"
click at [688, 546] on label at bounding box center [689, 547] width 13 height 13
click at [688, 546] on input "checkbox" at bounding box center [688, 548] width 11 height 11
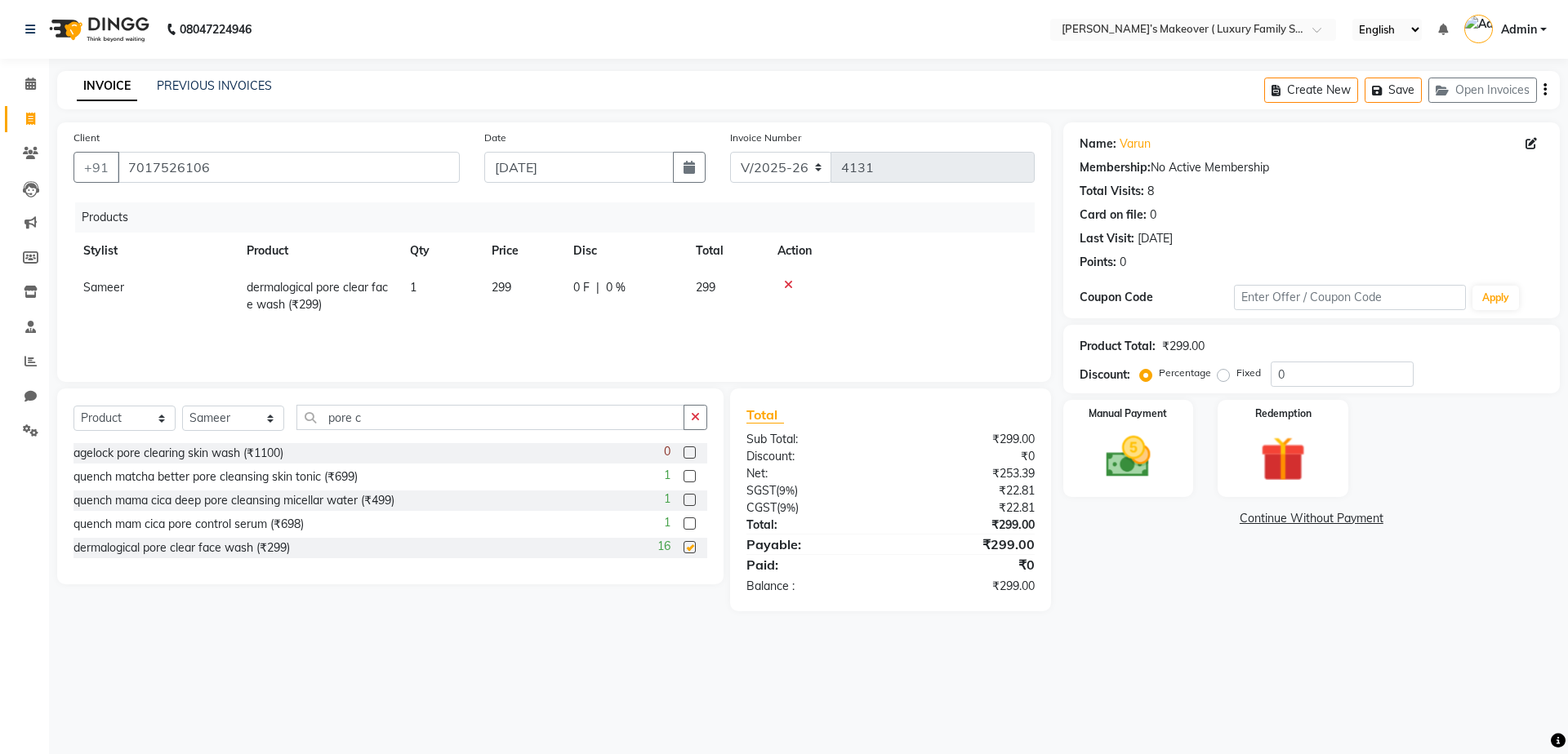
checkbox input "false"
click at [521, 305] on td "299" at bounding box center [523, 296] width 82 height 54
select select "69506"
click at [536, 296] on input "299" at bounding box center [523, 292] width 62 height 25
type input "2"
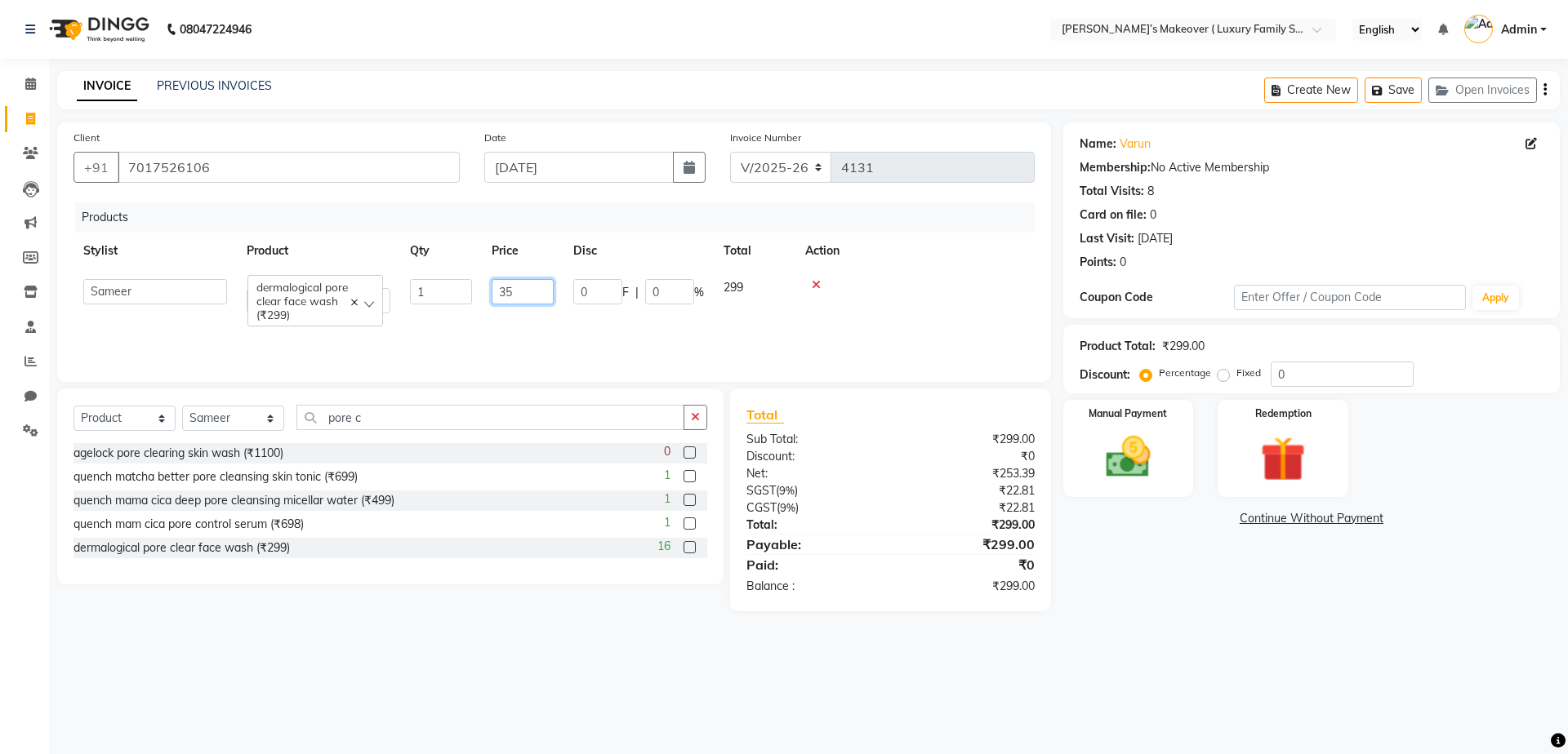
type input "350"
click at [151, 427] on select "Select Service Product Membership Package Voucher Prepaid Gift Card" at bounding box center [125, 418] width 102 height 25
select select "service"
click at [74, 406] on select "Select Service Product Membership Package Voucher Prepaid Gift Card" at bounding box center [125, 418] width 102 height 25
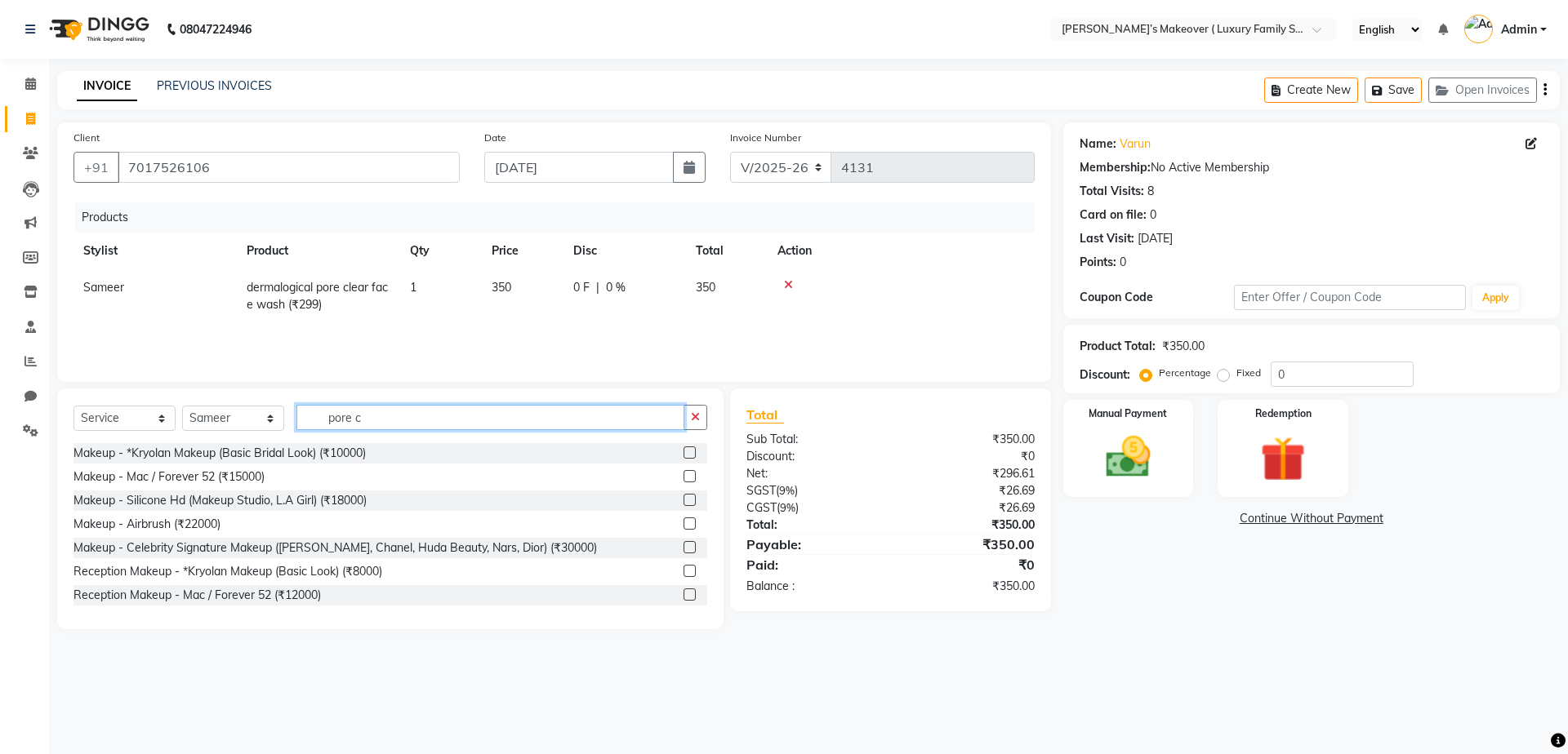
drag, startPoint x: 391, startPoint y: 409, endPoint x: 400, endPoint y: 407, distance: 9.2
click at [392, 409] on input "pore c" at bounding box center [491, 417] width 388 height 25
type input "p"
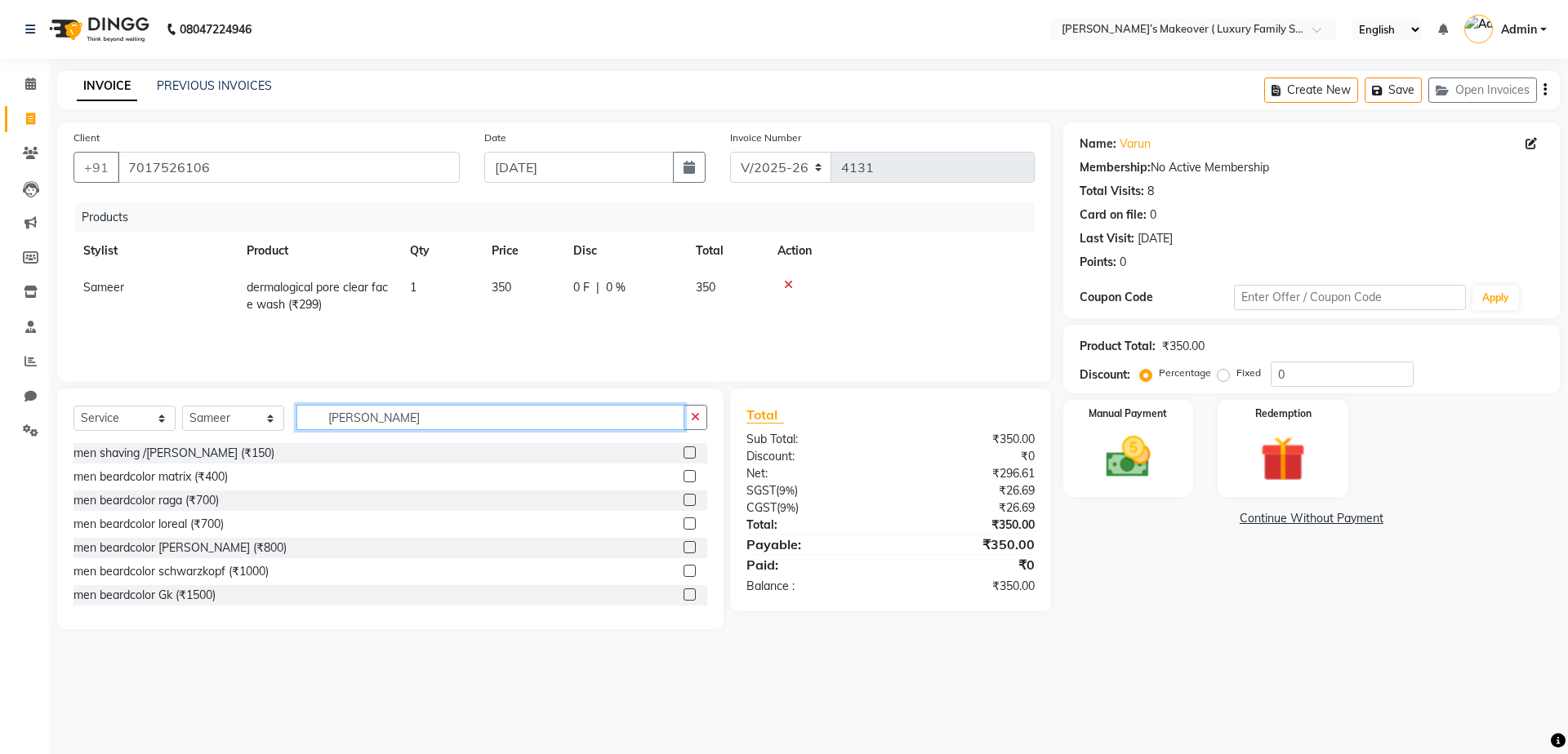
type input "[PERSON_NAME]"
click at [683, 454] on label at bounding box center [689, 452] width 13 height 13
click at [683, 454] on input "checkbox" at bounding box center [688, 453] width 11 height 11
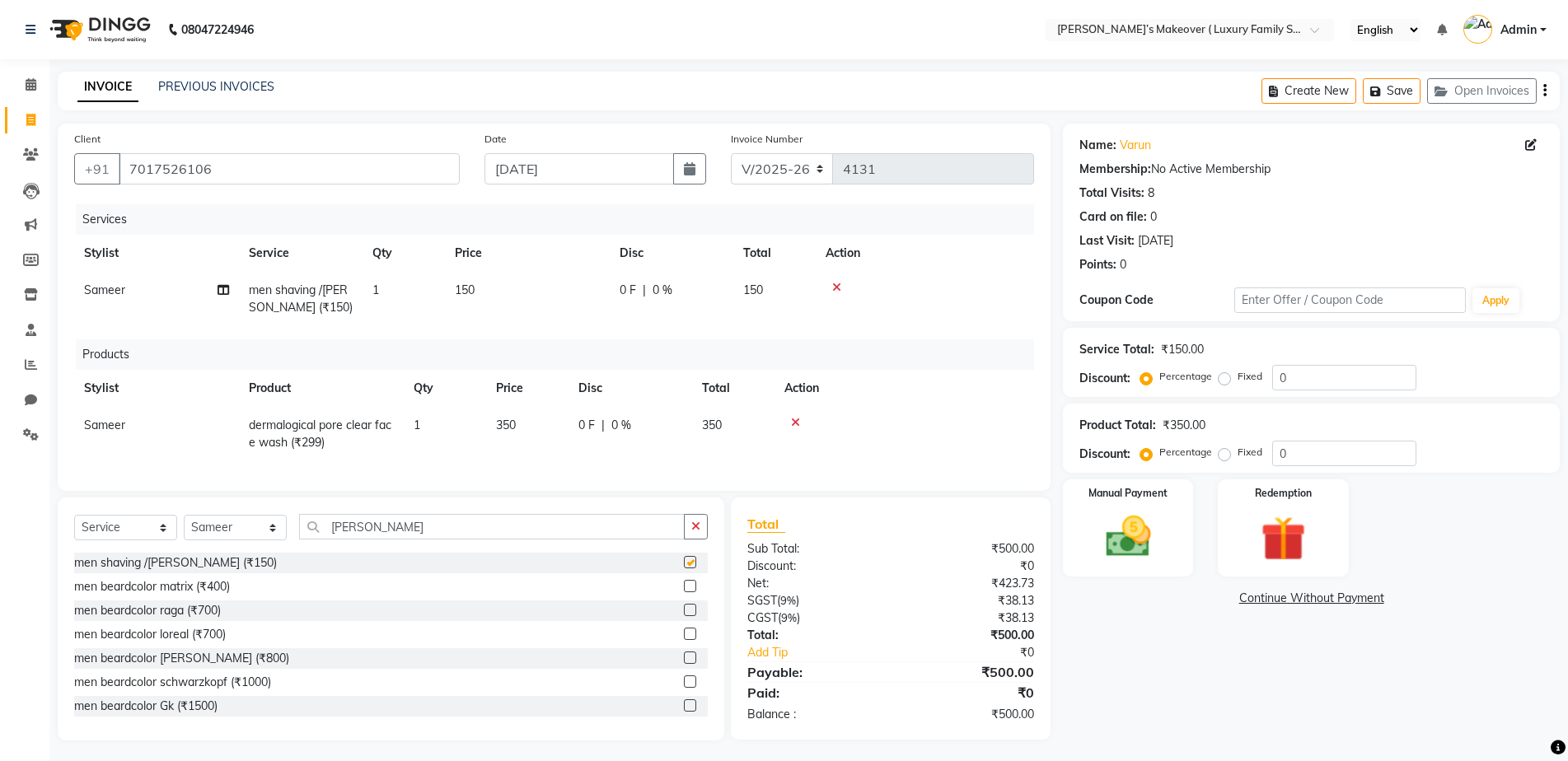
checkbox input "false"
click at [1544, 90] on icon "button" at bounding box center [1544, 90] width 3 height 1
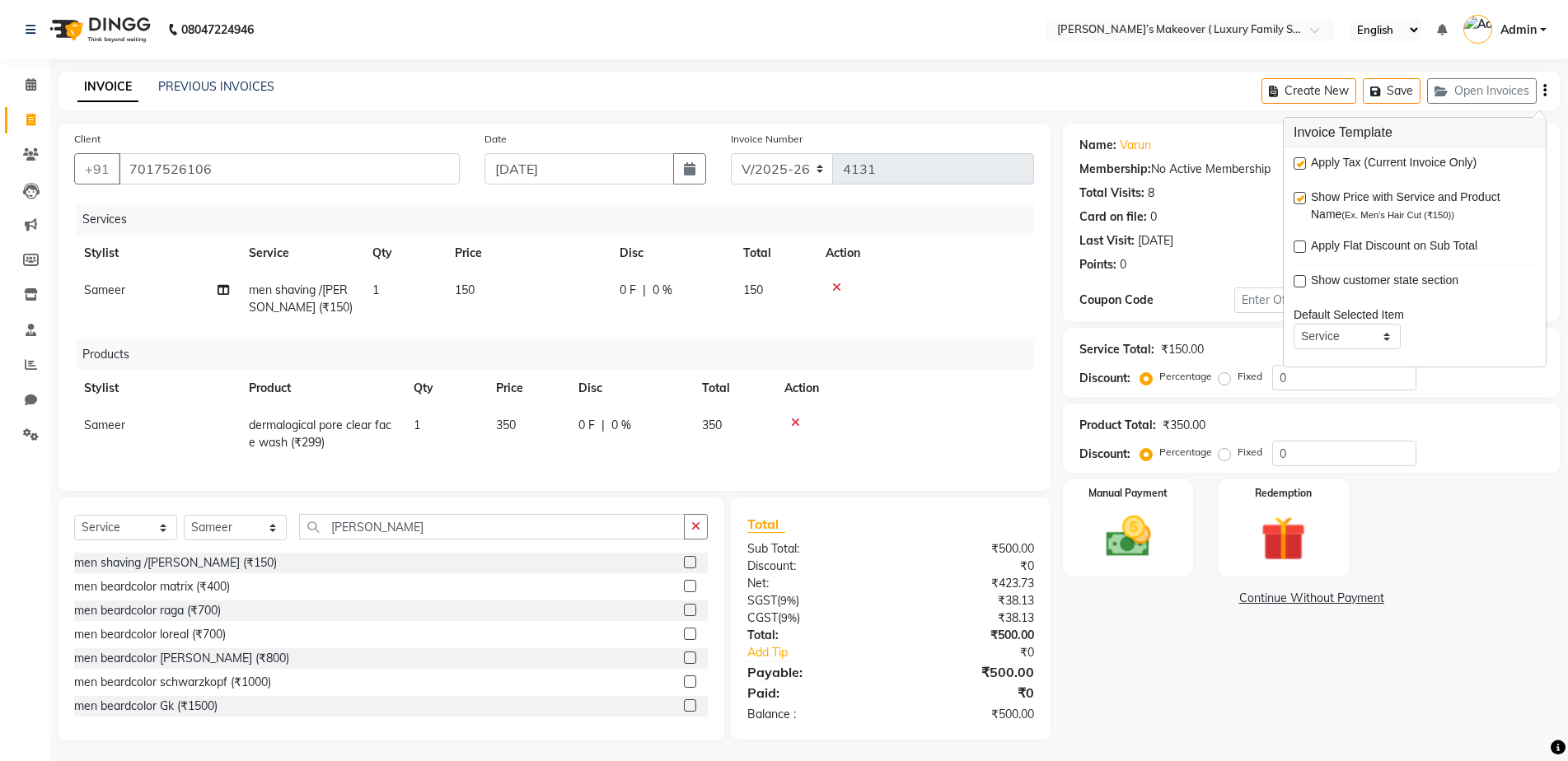
click at [1298, 164] on label at bounding box center [1299, 163] width 13 height 13
click at [1298, 164] on input "checkbox" at bounding box center [1298, 164] width 11 height 11
checkbox input "false"
click at [1120, 527] on img at bounding box center [1127, 536] width 76 height 54
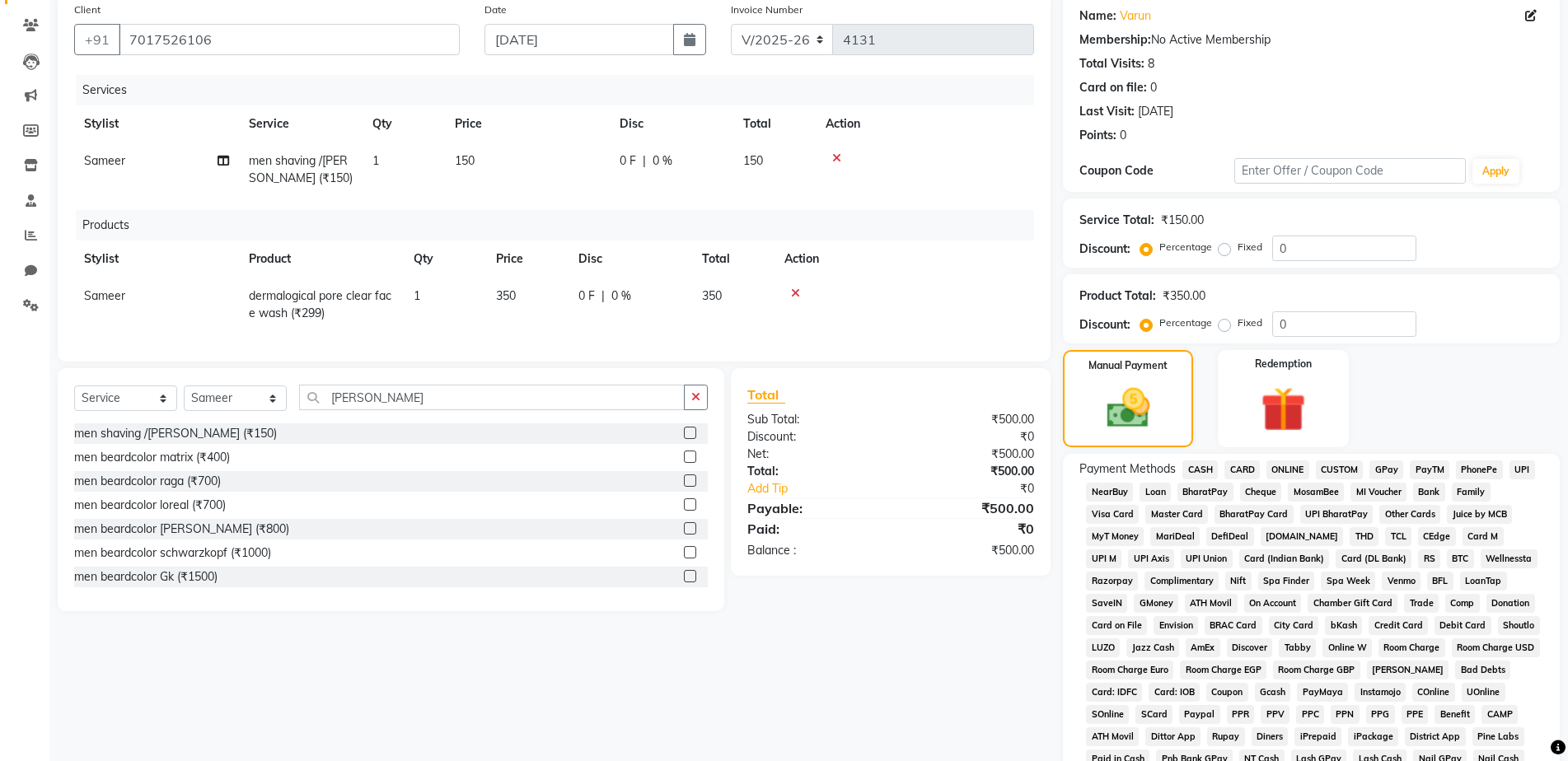
scroll to position [247, 0]
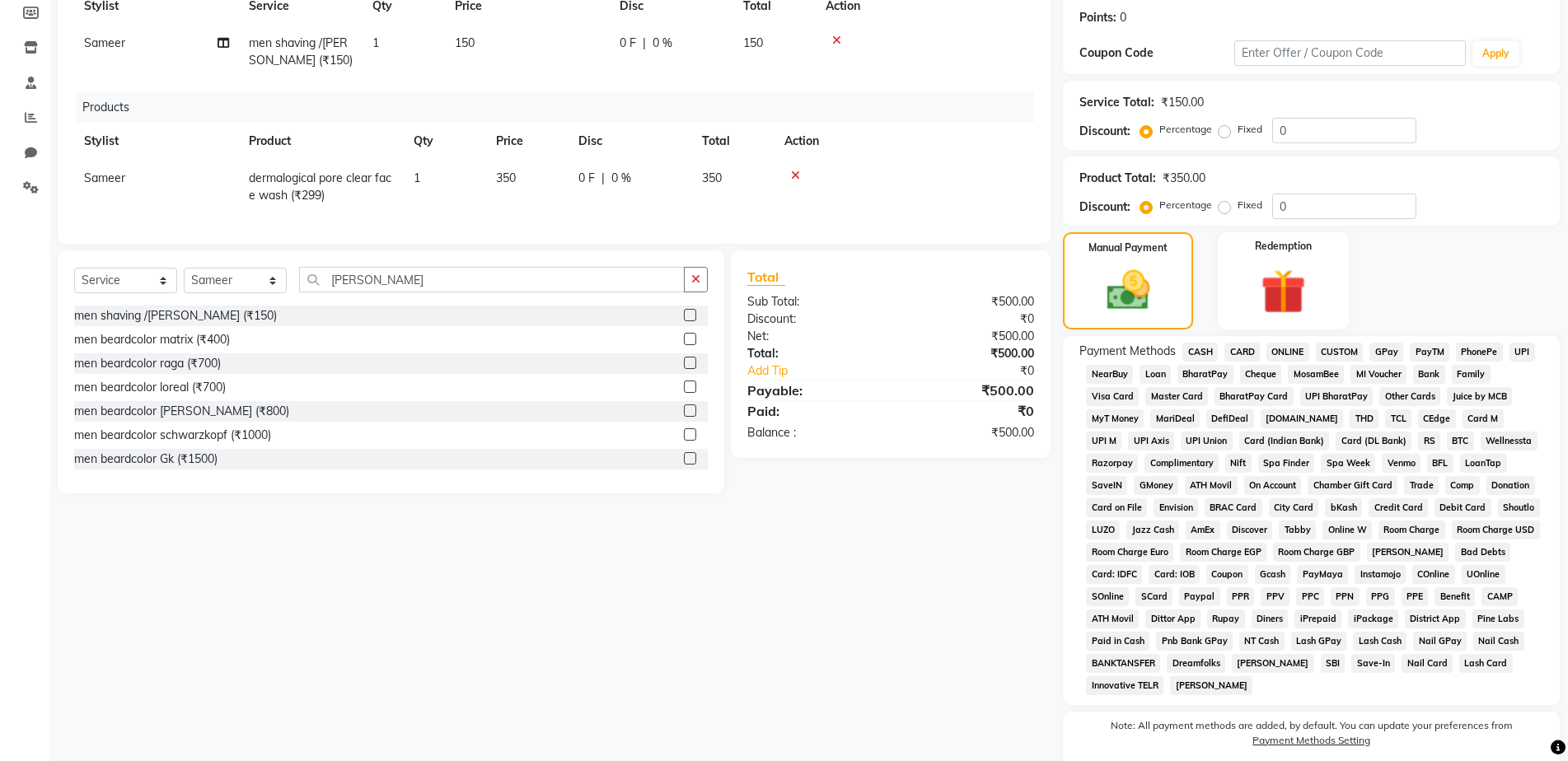
click at [1297, 352] on span "ONLINE" at bounding box center [1288, 352] width 43 height 19
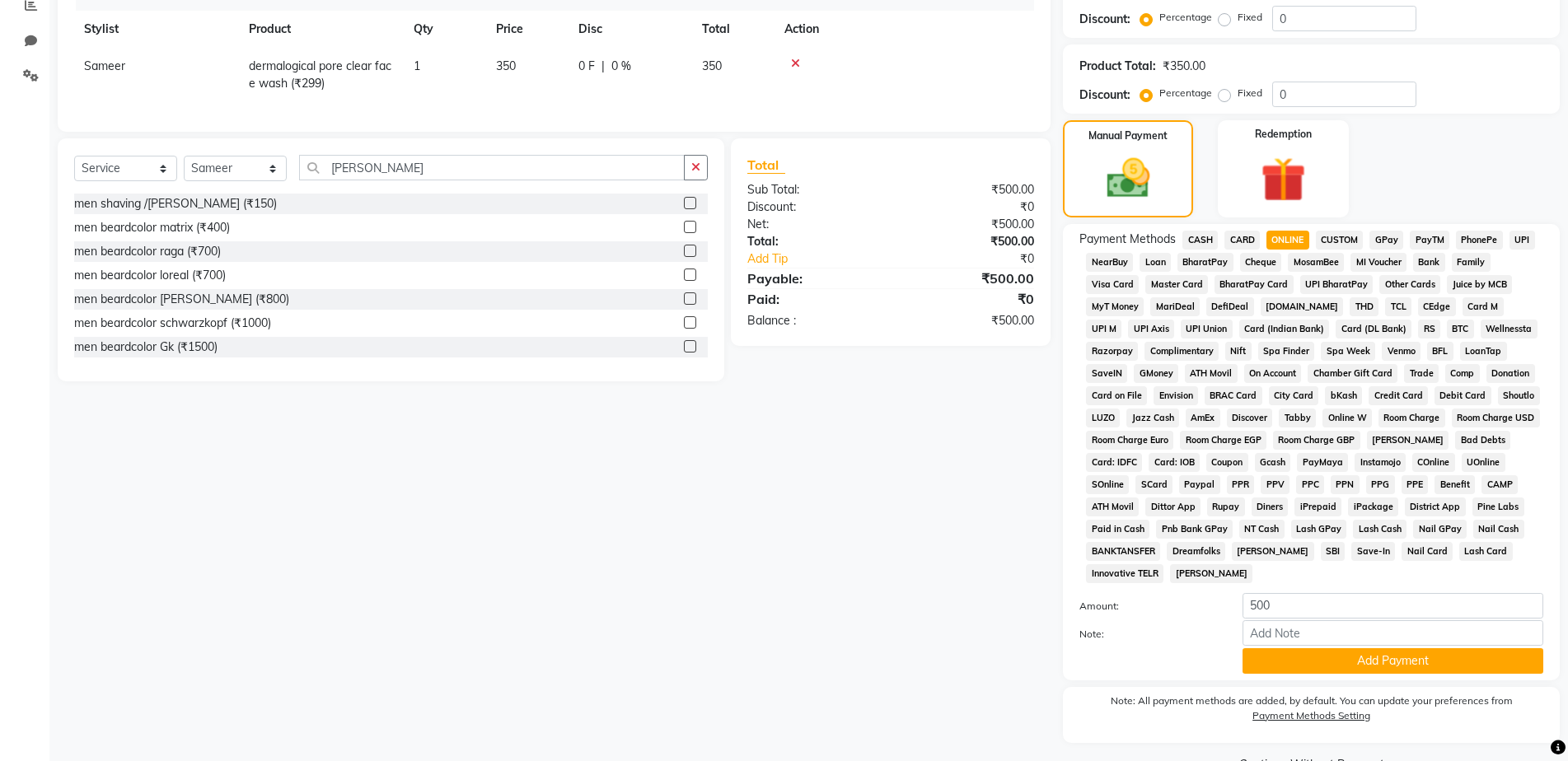
scroll to position [400, 0]
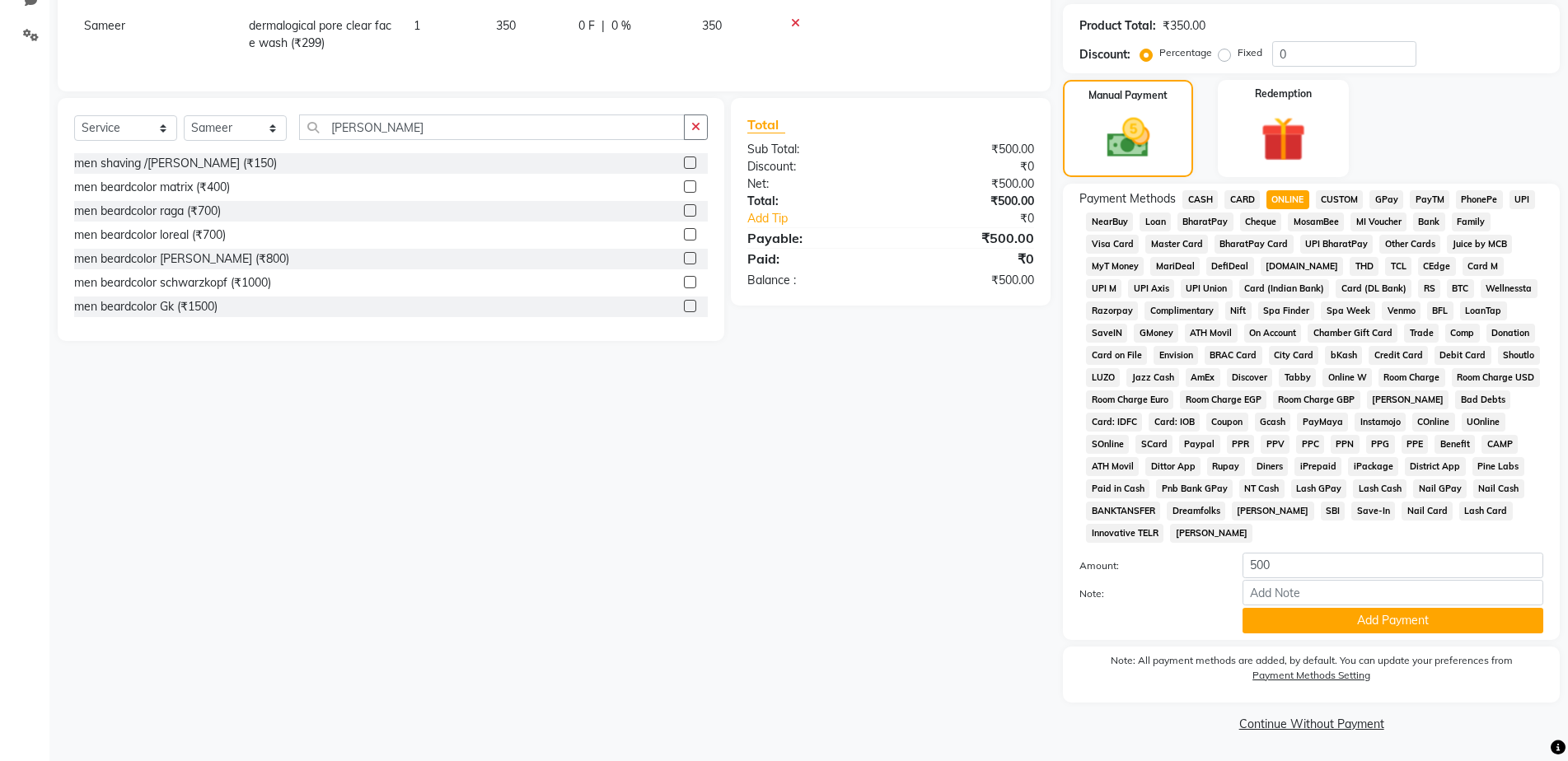
click at [1447, 634] on div "Payment Methods CASH CARD ONLINE CUSTOM GPay PayTM PhonePe UPI NearBuy Loan Bha…" at bounding box center [1311, 411] width 497 height 457
click at [1447, 624] on button "Add Payment" at bounding box center [1392, 621] width 300 height 26
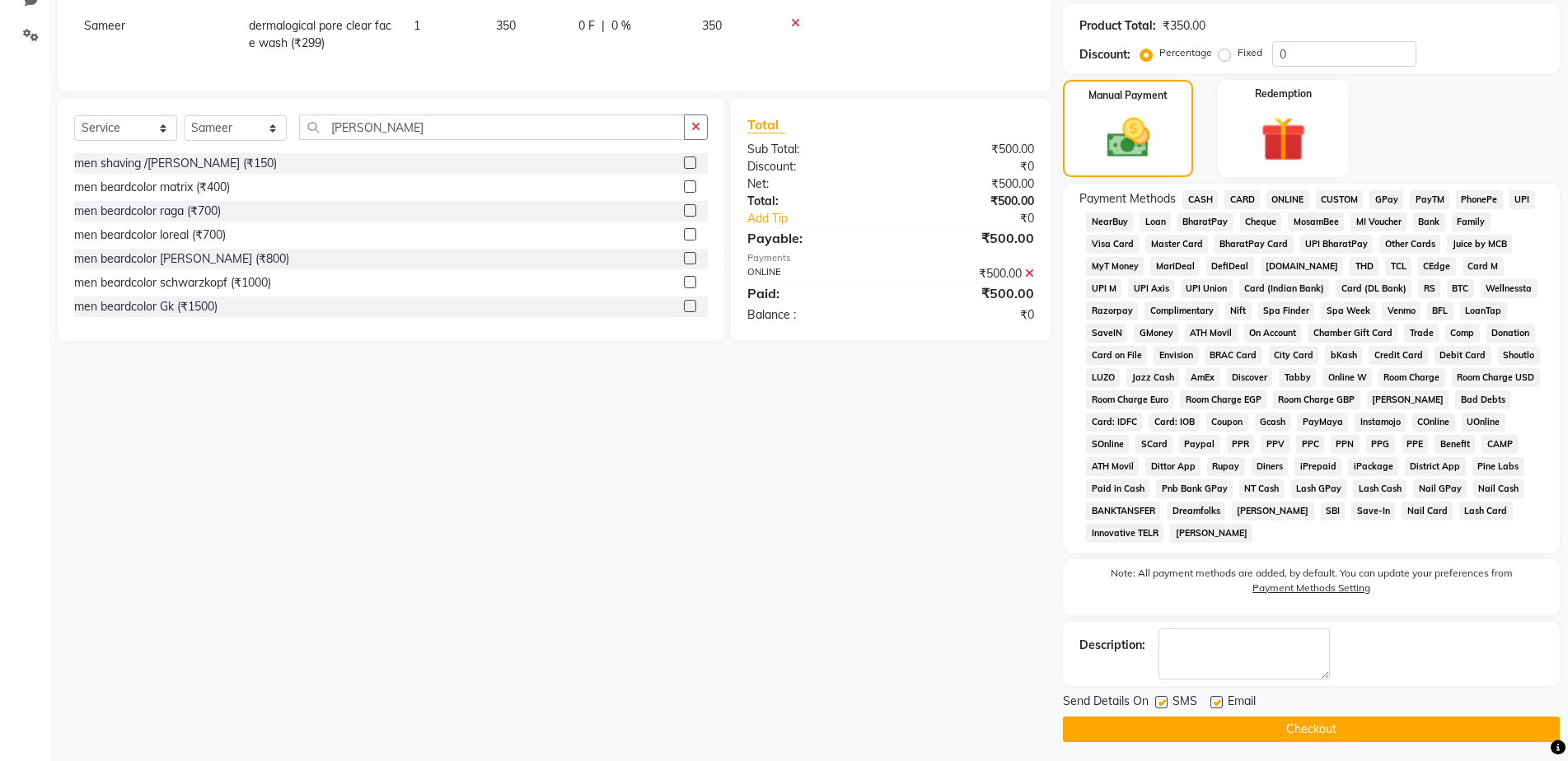
click at [1420, 724] on button "Checkout" at bounding box center [1311, 730] width 497 height 26
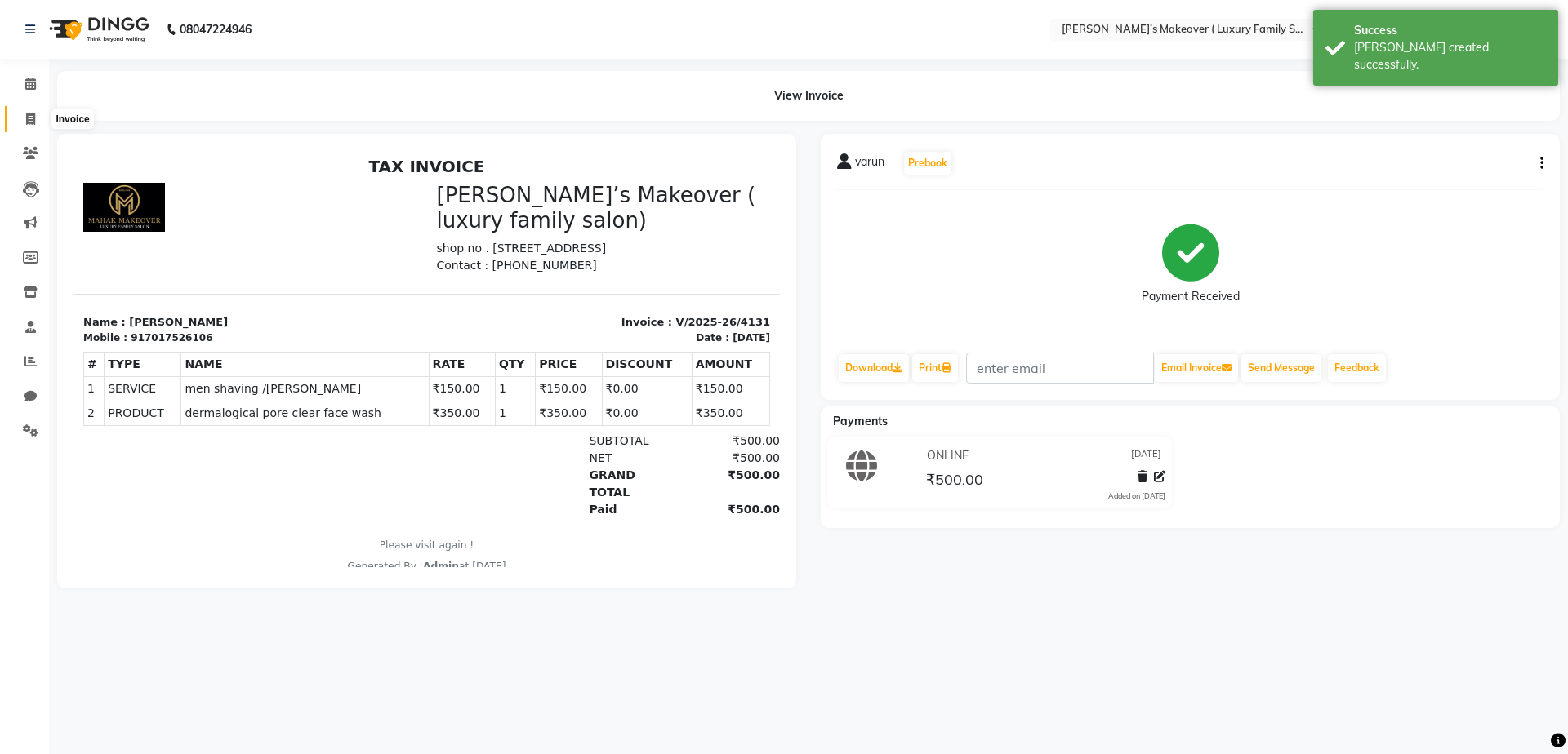
click at [38, 113] on span at bounding box center [30, 119] width 28 height 18
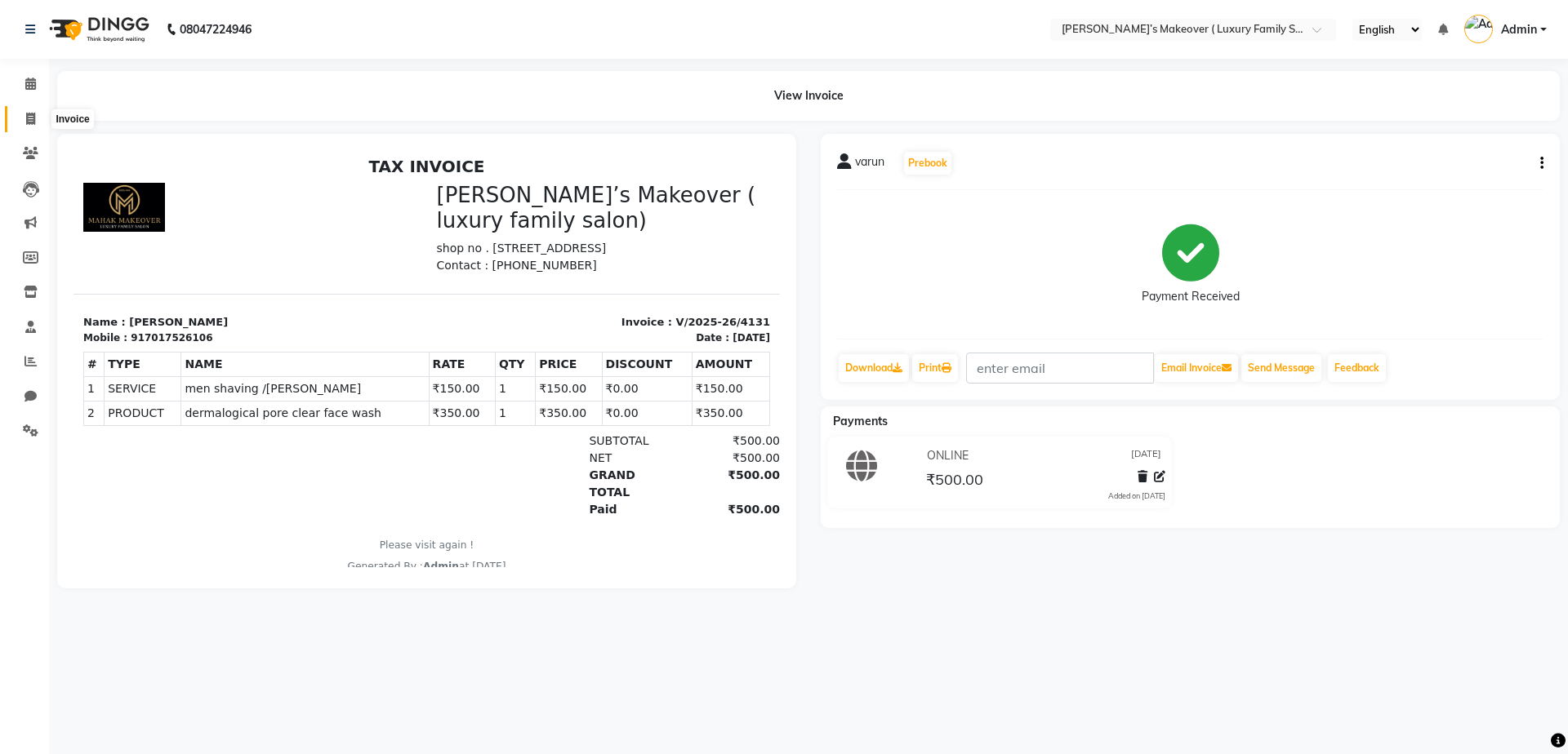
select select "service"
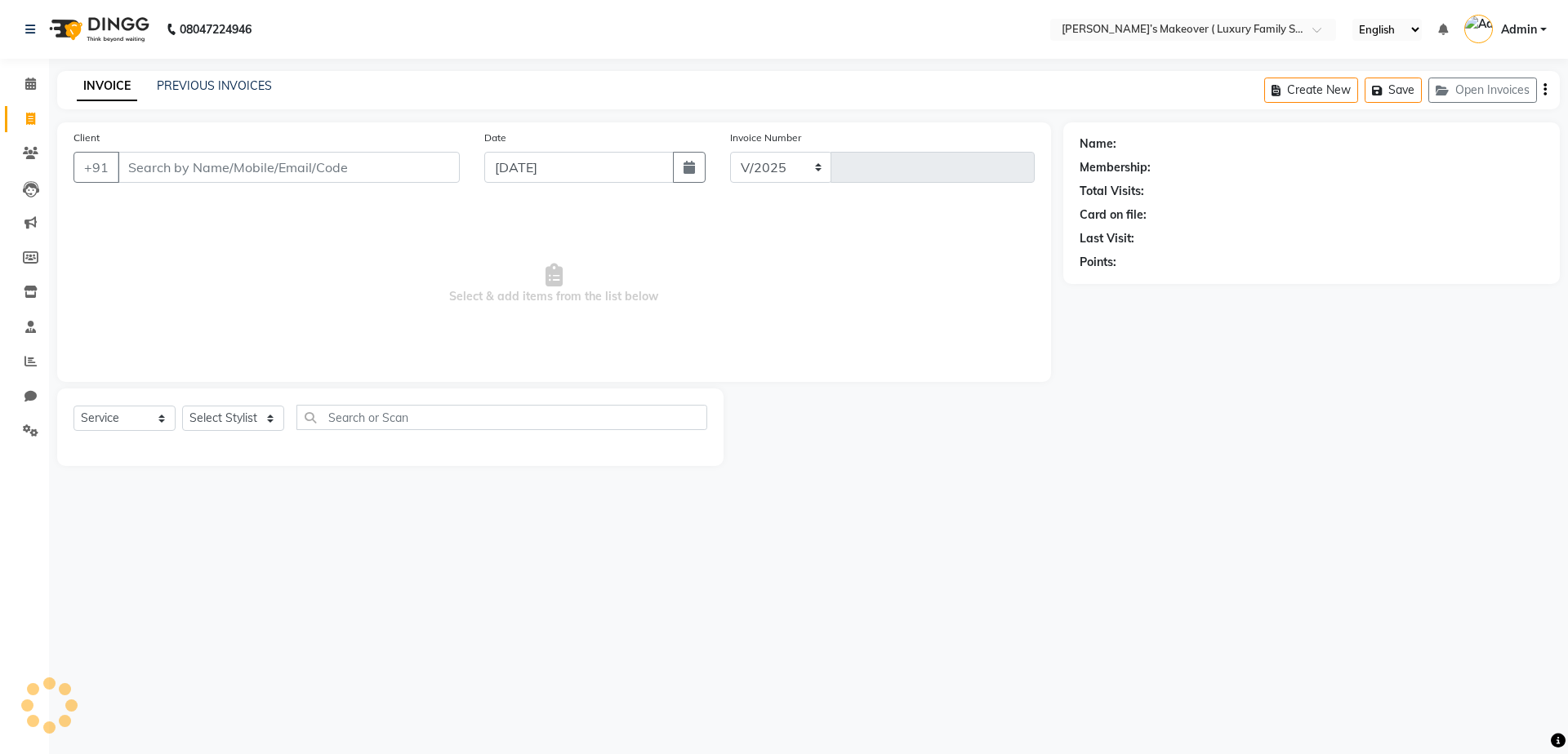
select select "7777"
type input "4132"
click at [231, 172] on input "Client" at bounding box center [289, 167] width 343 height 31
click at [240, 160] on input "Client" at bounding box center [289, 167] width 343 height 31
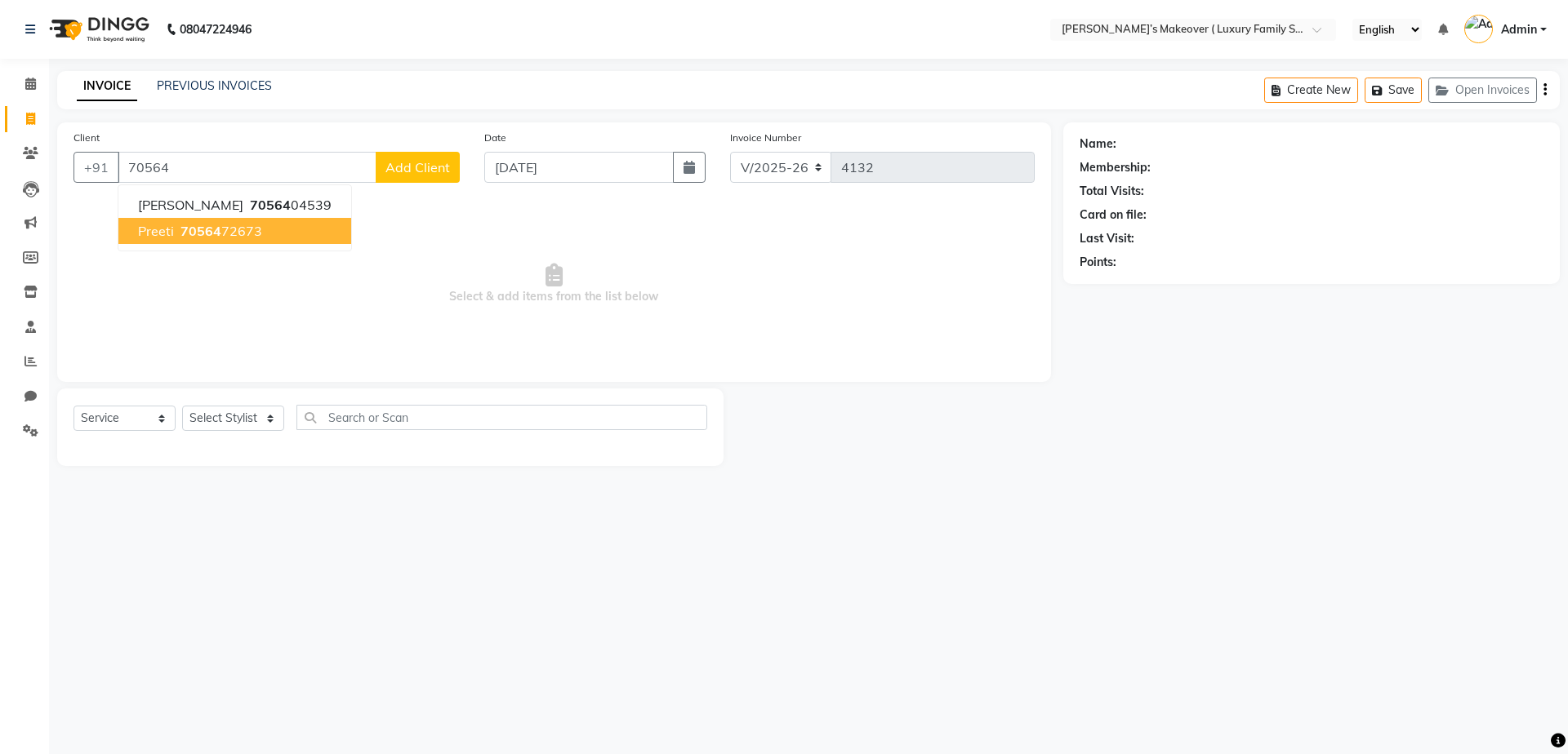
click at [259, 231] on ngb-highlight "70564 72673" at bounding box center [219, 231] width 85 height 17
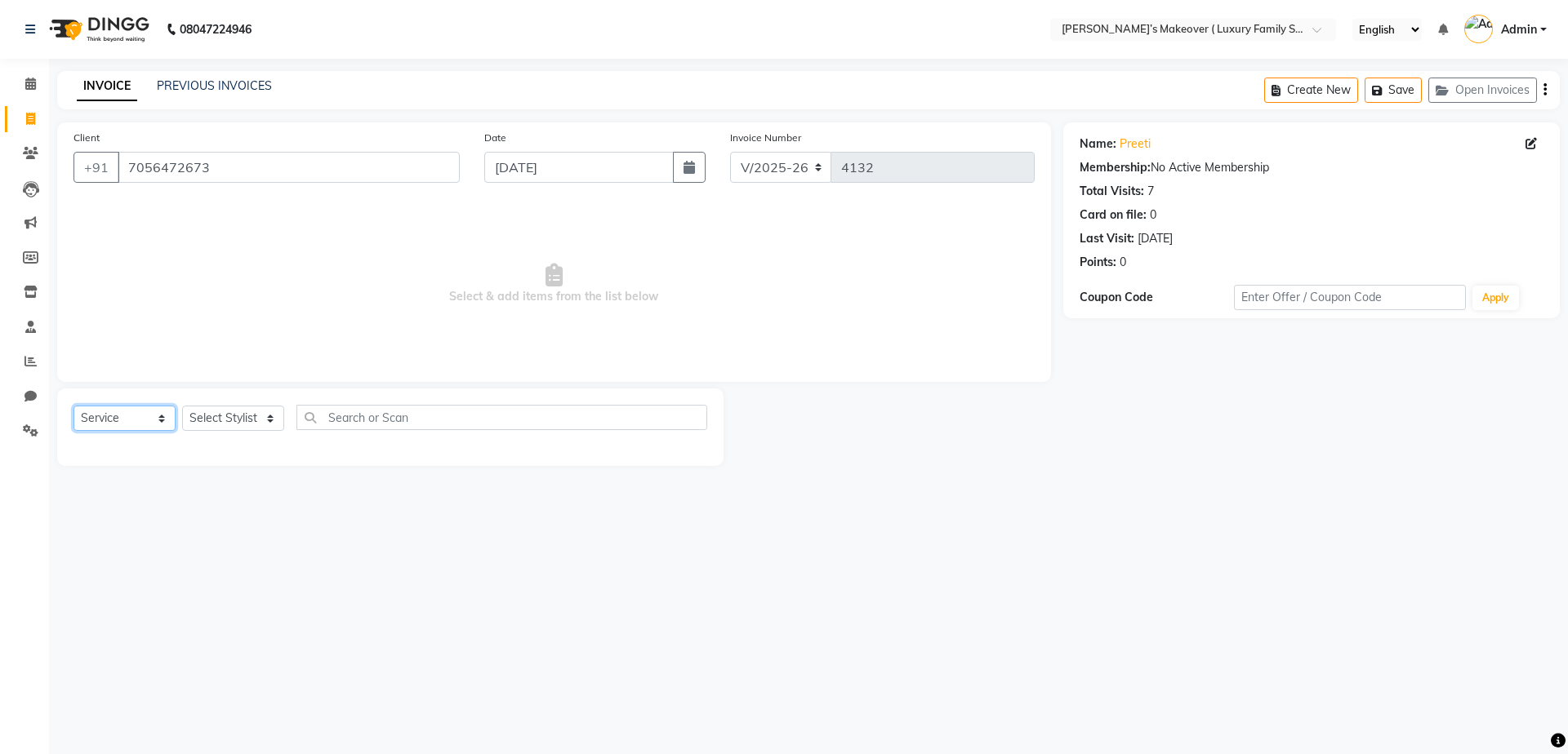
click at [122, 423] on select "Select Service Product Membership Package Voucher Prepaid Gift Card" at bounding box center [125, 418] width 102 height 25
click at [74, 406] on select "Select Service Product Membership Package Voucher Prepaid Gift Card" at bounding box center [125, 418] width 102 height 25
click at [292, 169] on input "7056472673" at bounding box center [289, 167] width 343 height 31
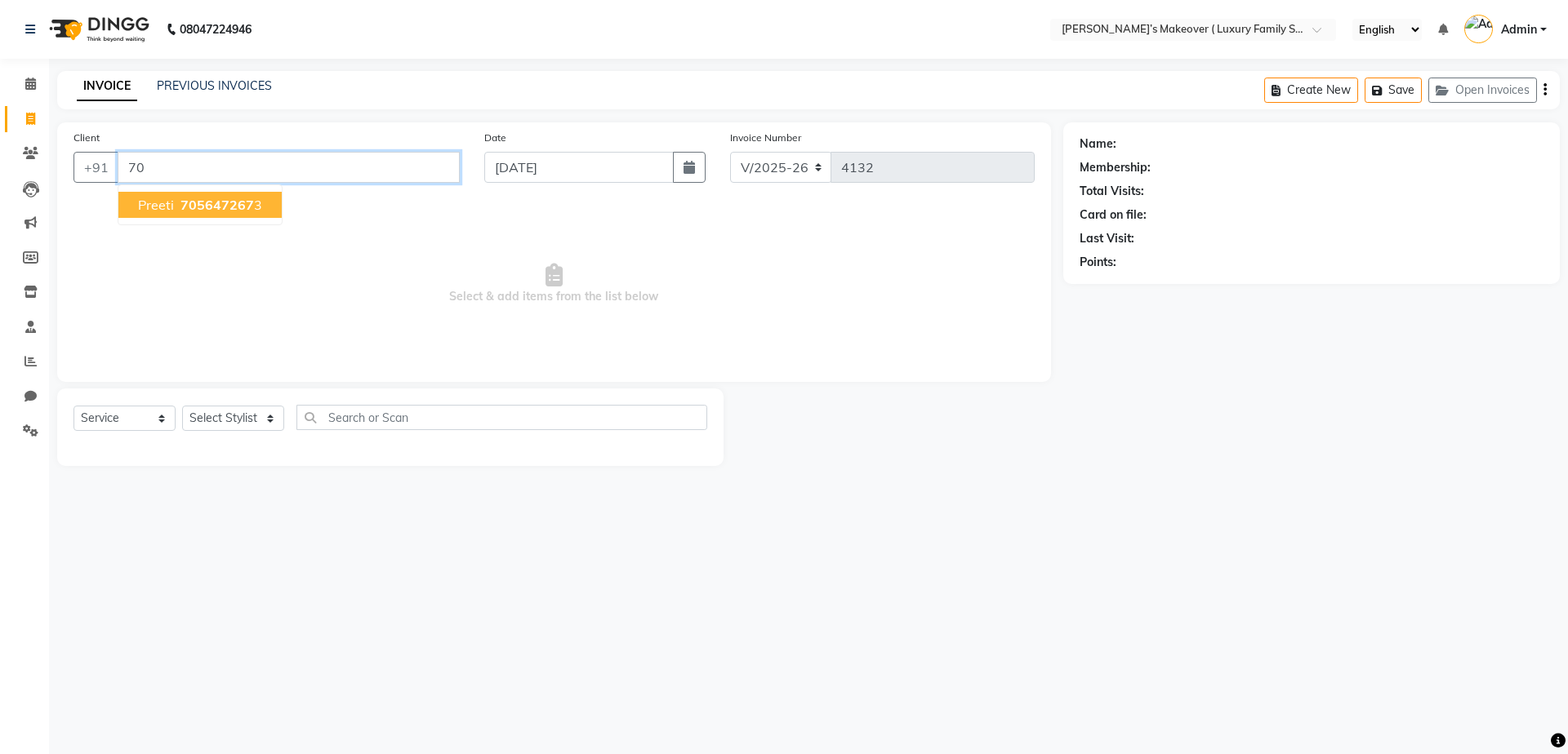
type input "7"
click at [292, 169] on input "Client" at bounding box center [289, 167] width 343 height 31
click at [107, 420] on select "Select Service Product Membership Package Voucher Prepaid Gift Card" at bounding box center [125, 418] width 102 height 25
click at [74, 406] on select "Select Service Product Membership Package Voucher Prepaid Gift Card" at bounding box center [125, 418] width 102 height 25
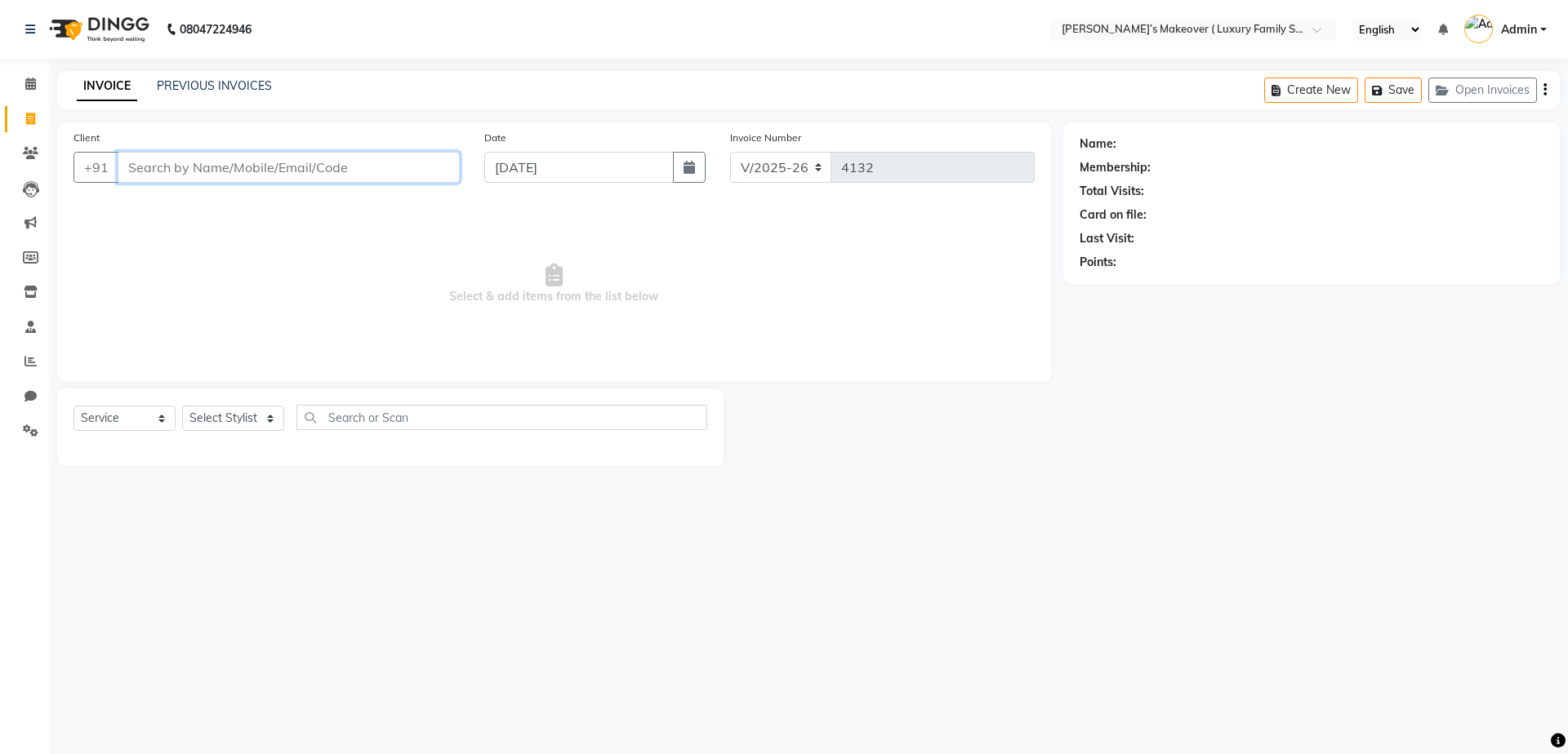
click at [314, 166] on input "Client" at bounding box center [289, 167] width 343 height 31
type input "8685887079"
click at [439, 161] on span "Add Client" at bounding box center [418, 167] width 64 height 17
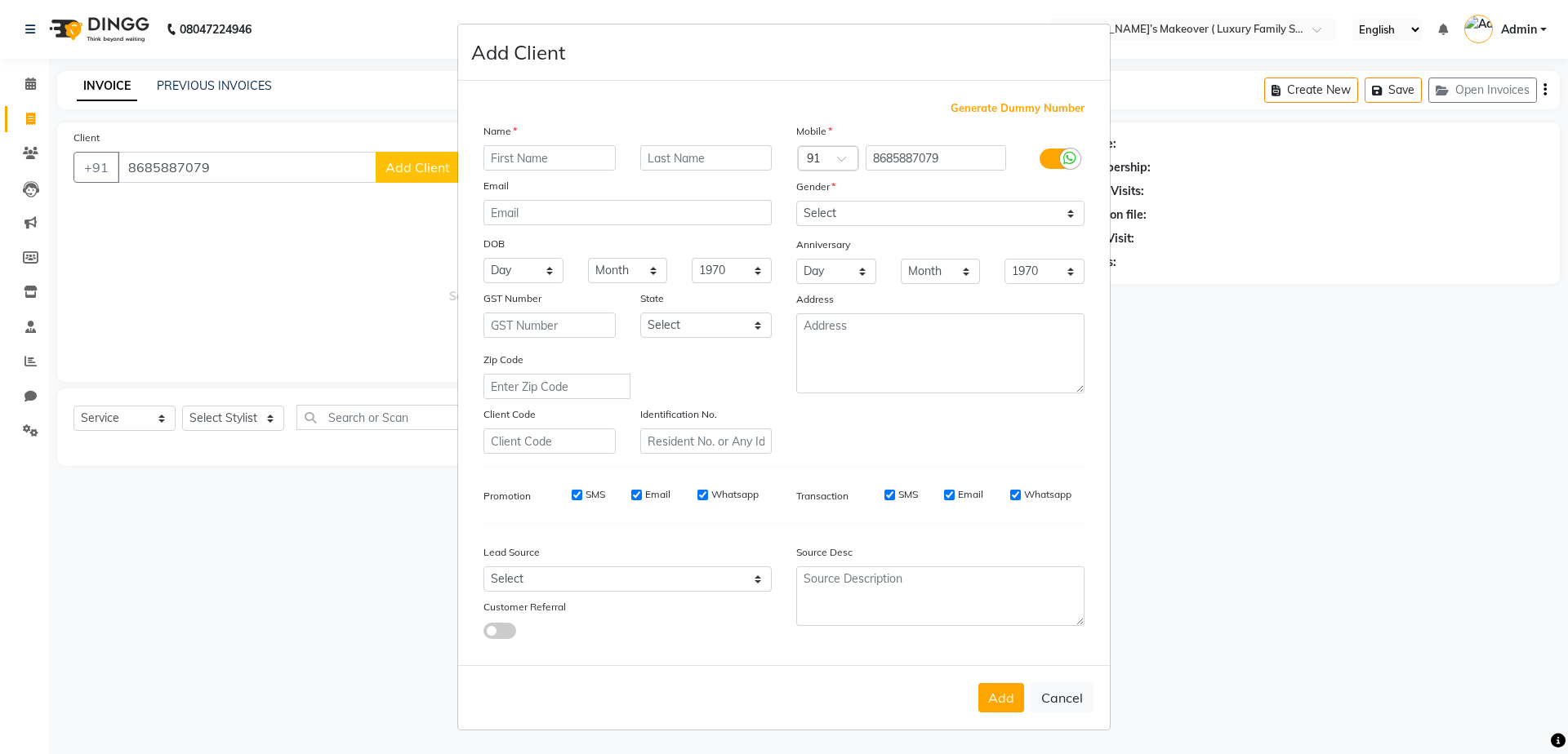
click at [561, 164] on input "text" at bounding box center [550, 158] width 132 height 25
type input "f"
type input "[PERSON_NAME]"
click at [849, 216] on select "Select [DEMOGRAPHIC_DATA] [DEMOGRAPHIC_DATA] Other Prefer Not To Say" at bounding box center [940, 213] width 288 height 25
click at [796, 200] on select "Select [DEMOGRAPHIC_DATA] [DEMOGRAPHIC_DATA] Other Prefer Not To Say" at bounding box center [940, 213] width 288 height 25
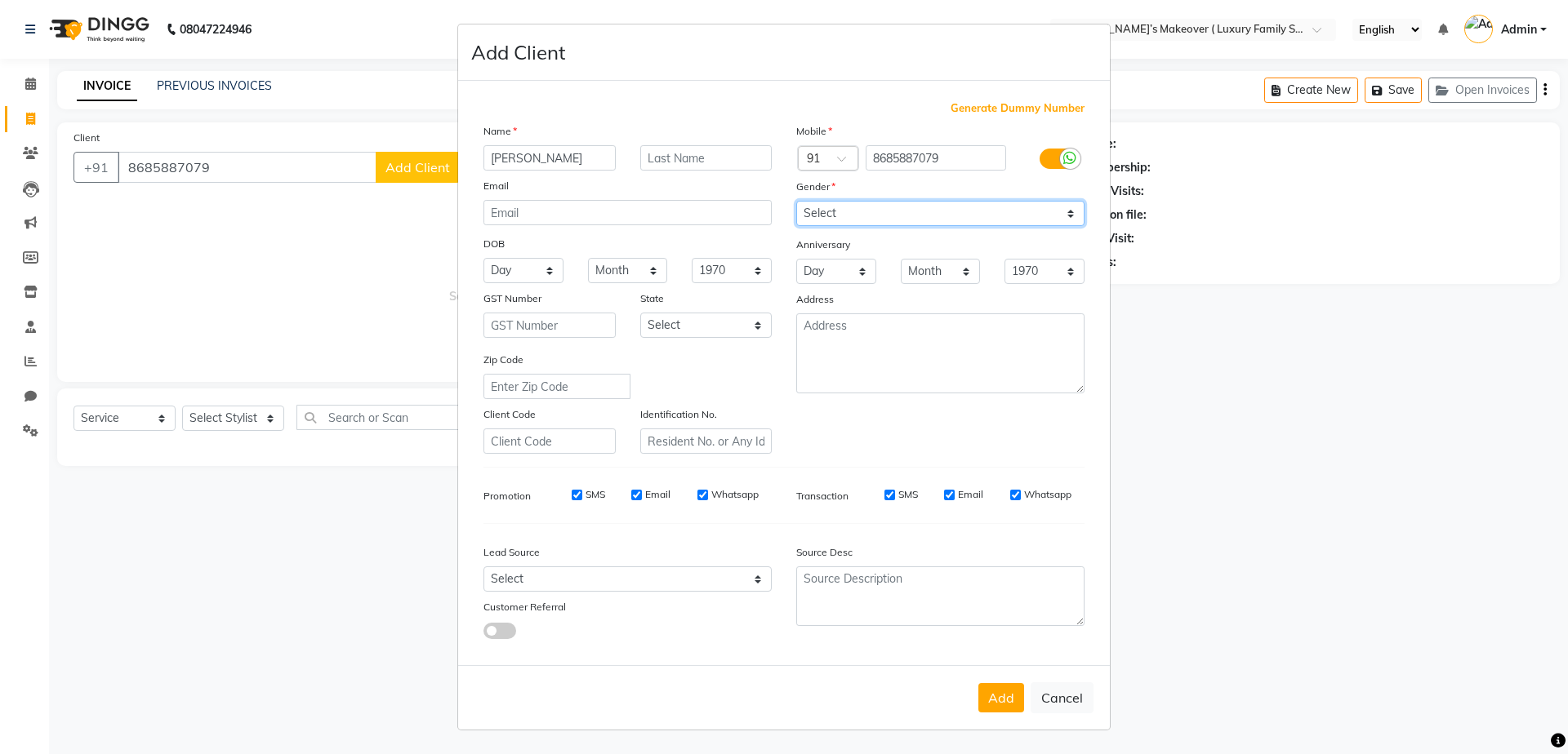
drag, startPoint x: 847, startPoint y: 210, endPoint x: 847, endPoint y: 226, distance: 16.0
click at [847, 216] on select "Select [DEMOGRAPHIC_DATA] [DEMOGRAPHIC_DATA] Other Prefer Not To Say" at bounding box center [940, 213] width 288 height 25
select select "[DEMOGRAPHIC_DATA]"
click at [796, 200] on select "Select [DEMOGRAPHIC_DATA] [DEMOGRAPHIC_DATA] Other Prefer Not To Say" at bounding box center [940, 213] width 288 height 25
click at [1007, 691] on button "Add" at bounding box center [1001, 698] width 46 height 29
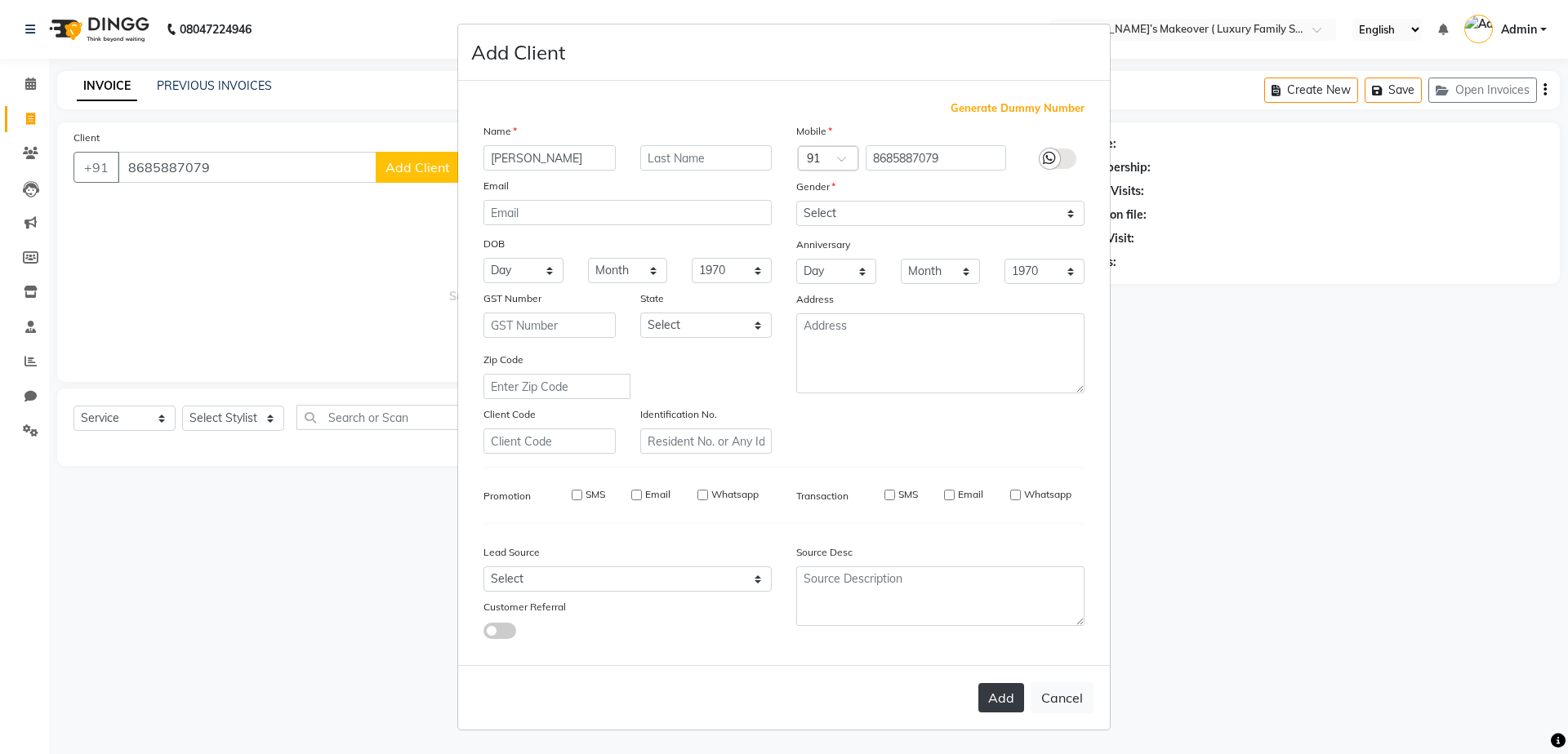
select select
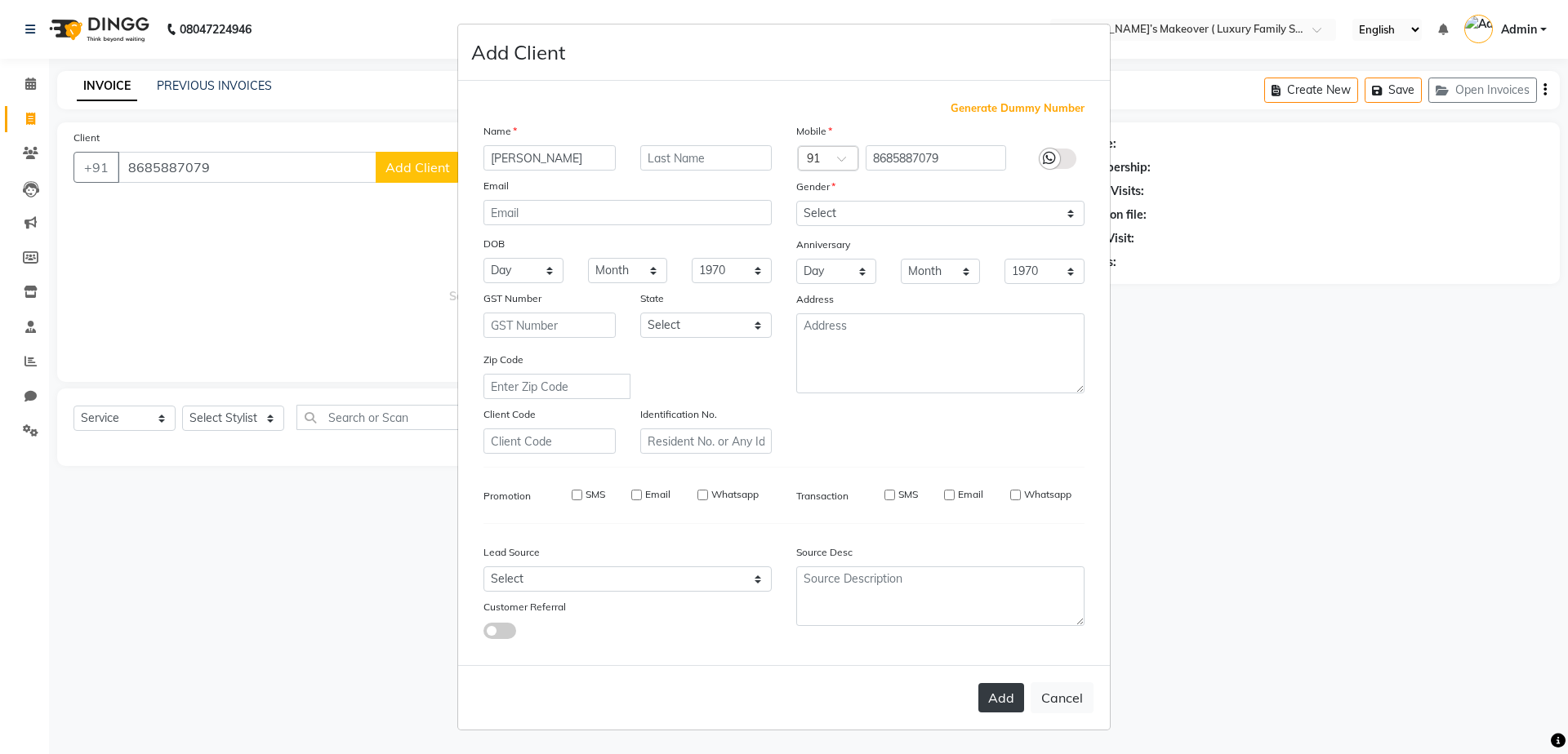
select select
checkbox input "false"
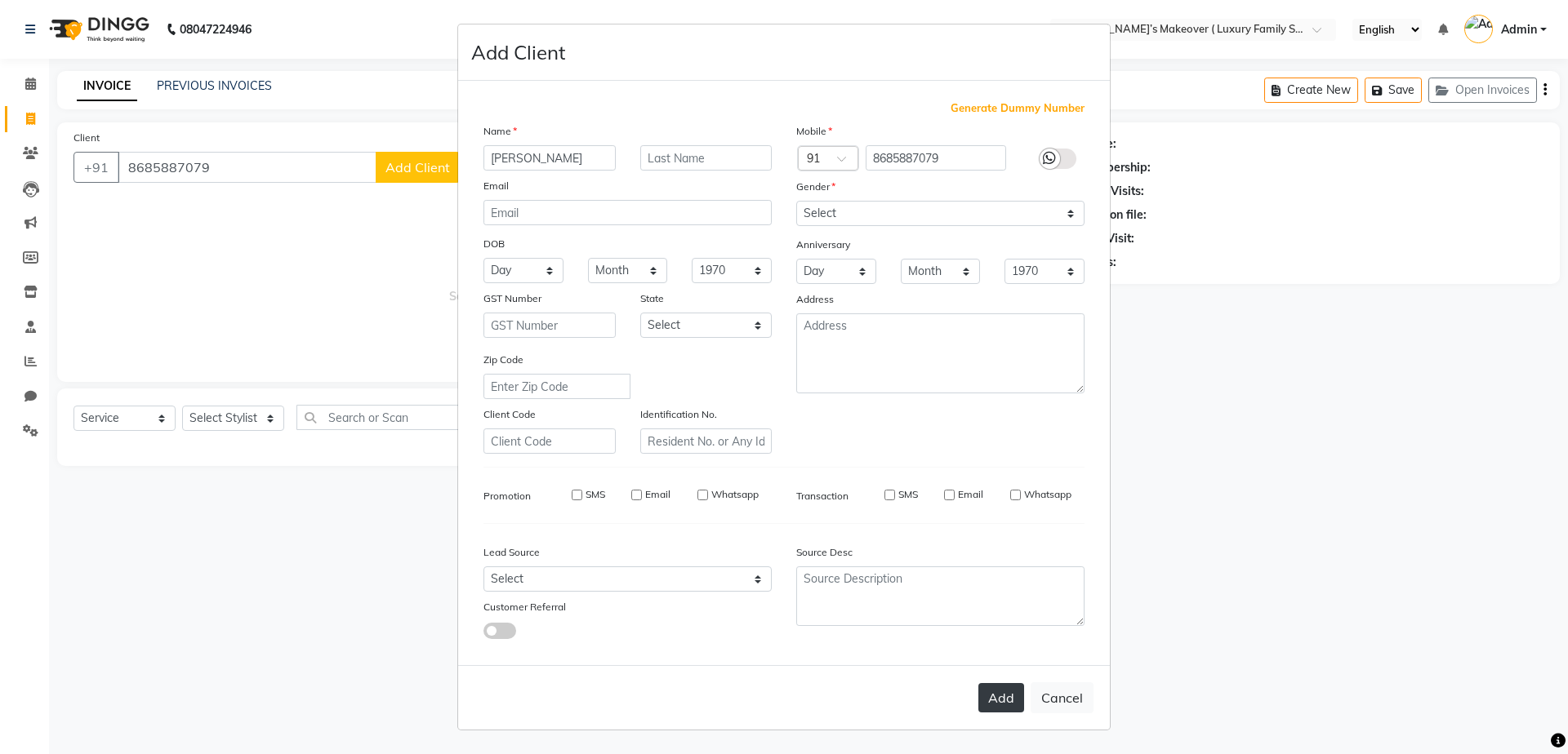
checkbox input "false"
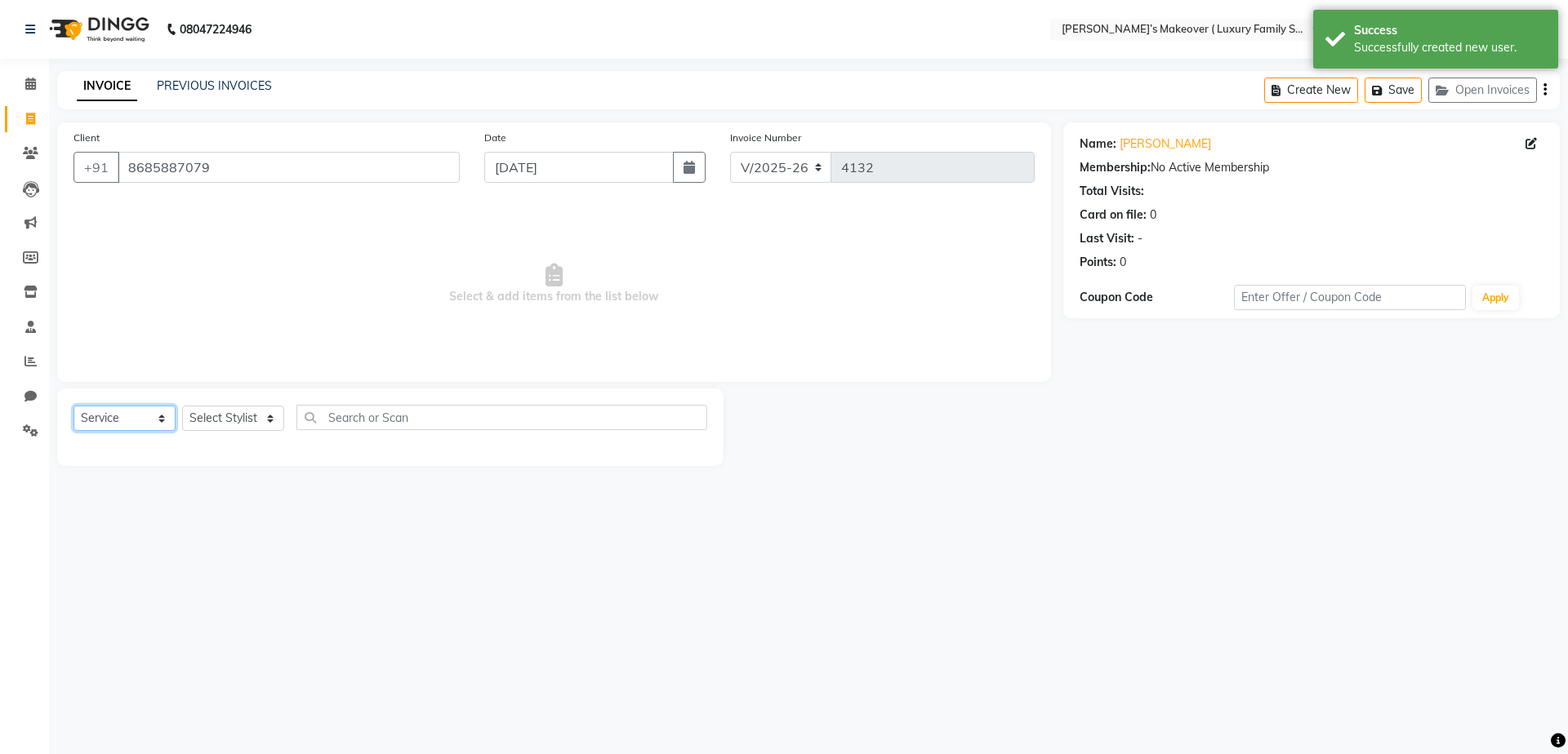
click at [151, 419] on select "Select Service Product Membership Package Voucher Prepaid Gift Card" at bounding box center [125, 418] width 102 height 25
click at [74, 406] on select "Select Service Product Membership Package Voucher Prepaid Gift Card" at bounding box center [125, 418] width 102 height 25
click at [209, 416] on select "Select Stylist [PERSON_NAME] [PERSON_NAME] [PERSON_NAME] [PERSON_NAME] [PERSON_…" at bounding box center [233, 418] width 102 height 25
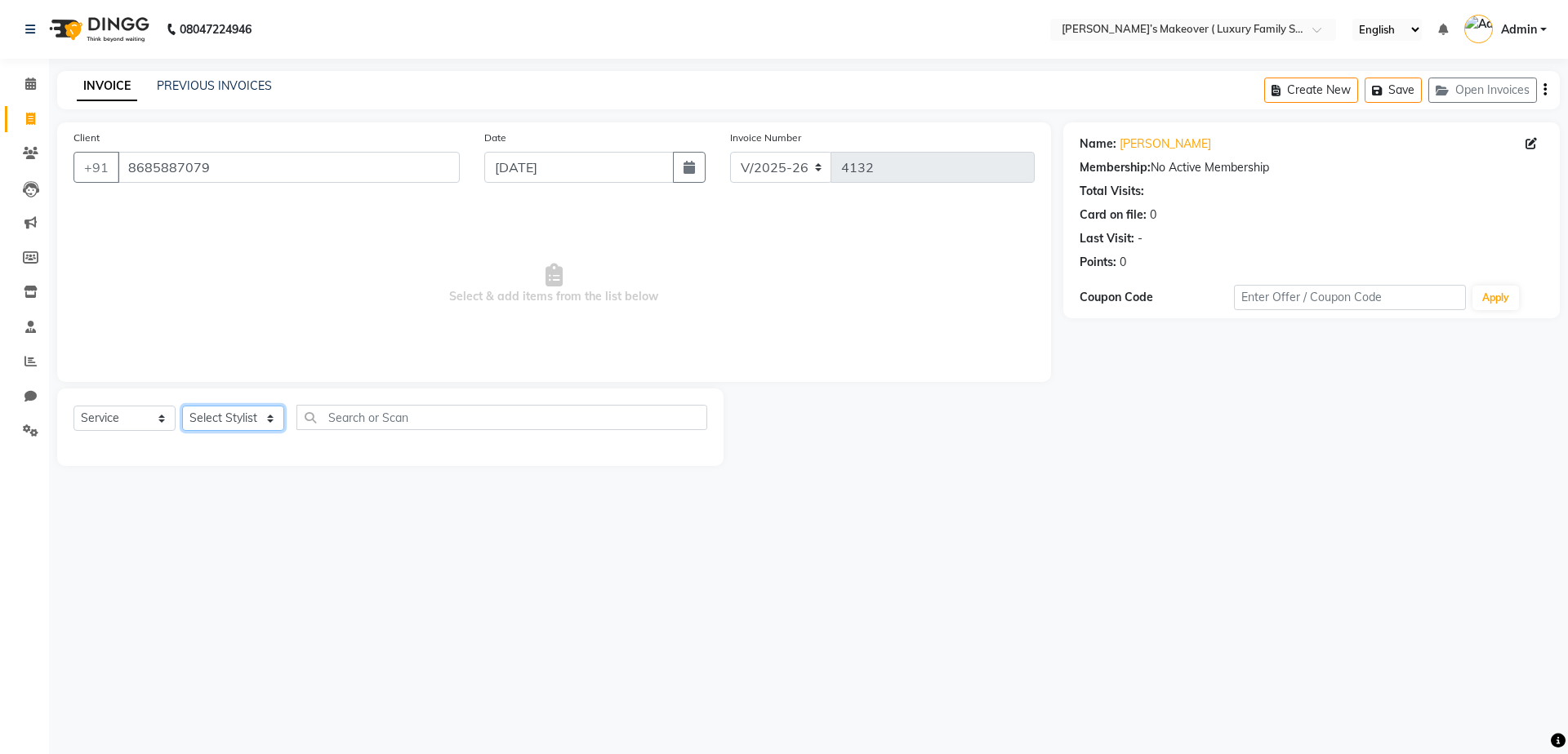
select select "69505"
click at [182, 406] on select "Select Stylist [PERSON_NAME] [PERSON_NAME] [PERSON_NAME] [PERSON_NAME] [PERSON_…" at bounding box center [233, 418] width 102 height 25
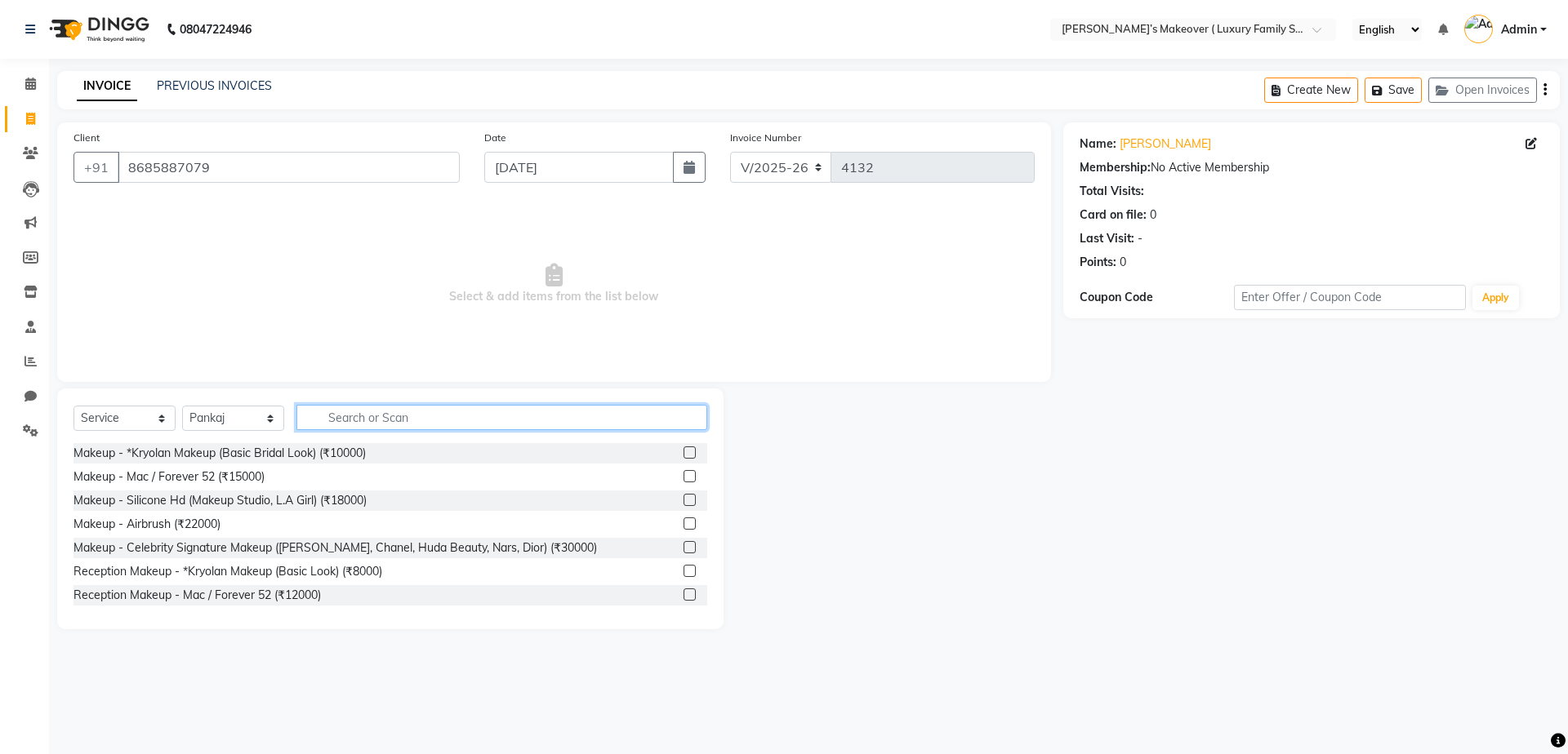
click at [352, 424] on input "text" at bounding box center [502, 417] width 411 height 25
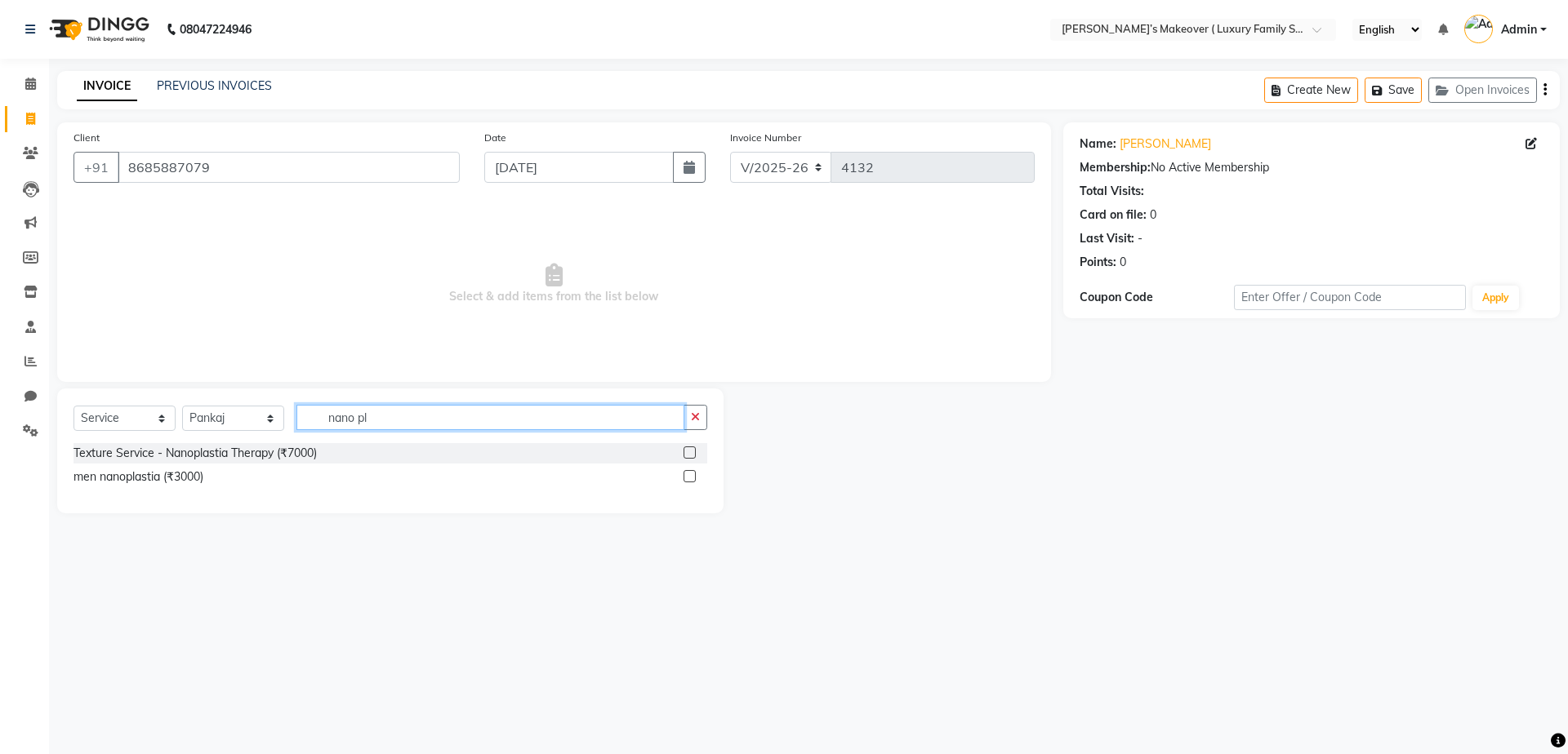
type input "nano pl"
click at [686, 456] on label at bounding box center [689, 452] width 13 height 13
click at [686, 456] on input "checkbox" at bounding box center [688, 453] width 11 height 11
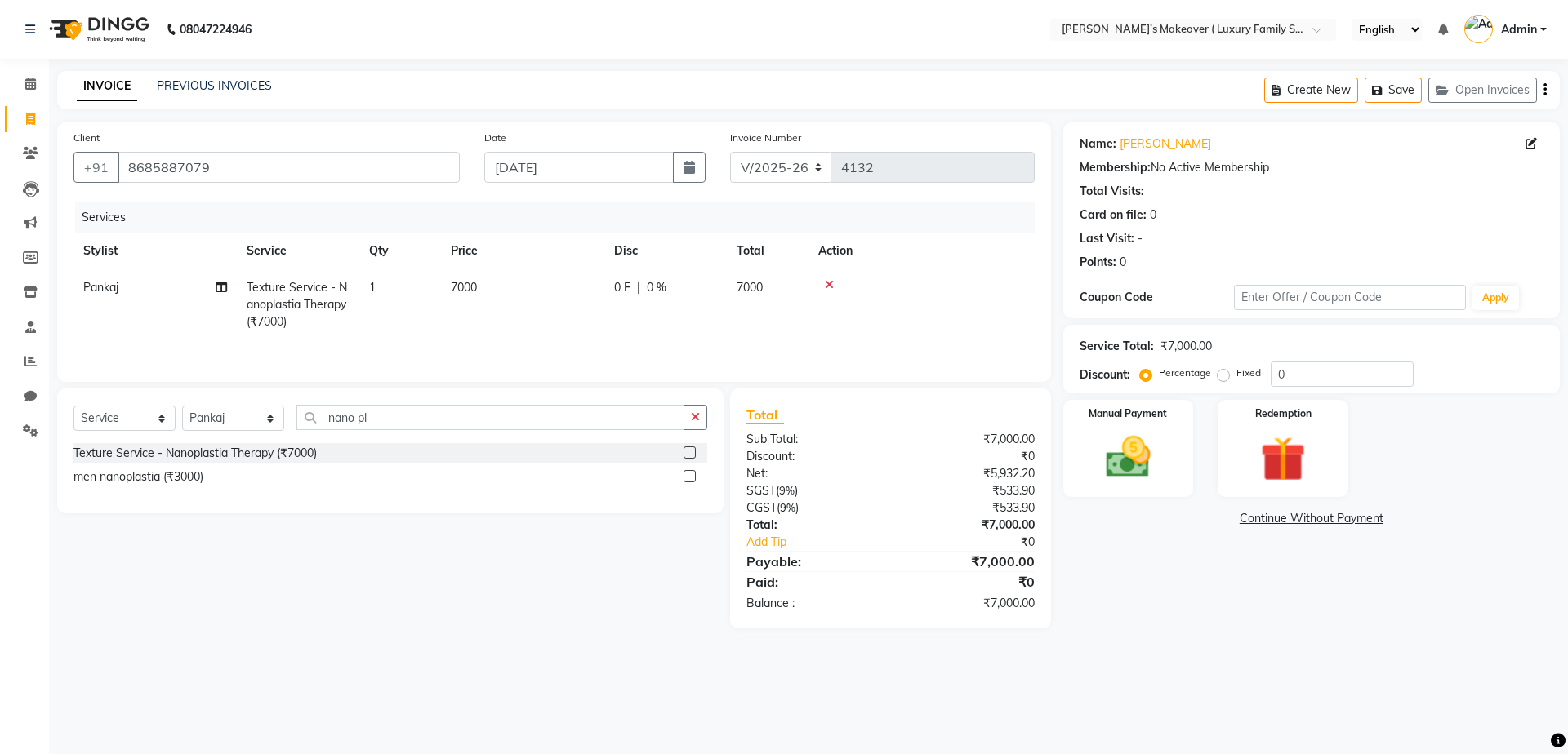
checkbox input "false"
click at [120, 394] on div "Select Service Product Membership Package Voucher Prepaid Gift Card Select Styl…" at bounding box center [390, 450] width 667 height 125
click at [123, 419] on select "Select Service Product Membership Package Voucher Prepaid Gift Card" at bounding box center [125, 418] width 102 height 25
select select "product"
click at [74, 408] on select "Select Service Product Membership Package Voucher Prepaid Gift Card" at bounding box center [125, 418] width 102 height 25
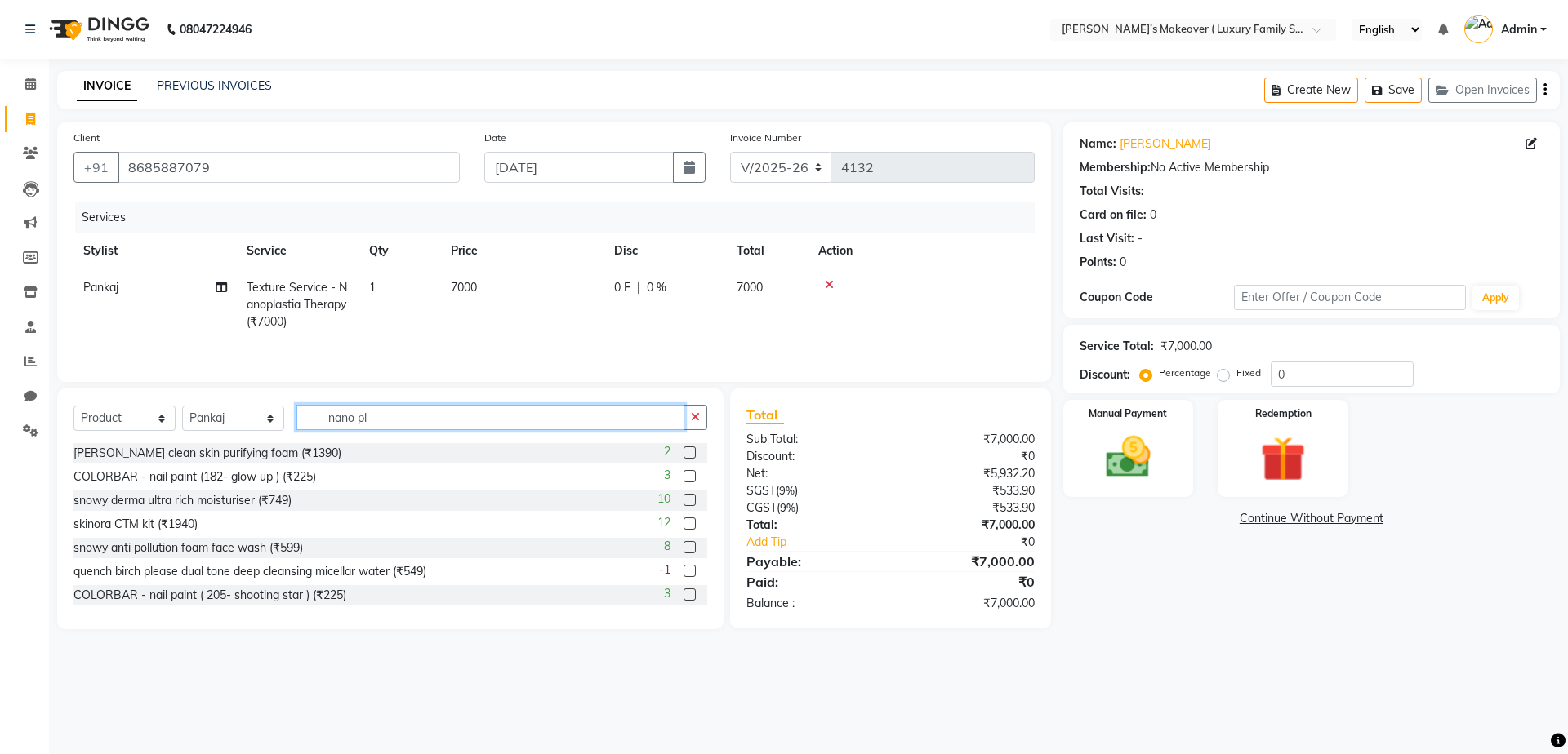
click at [393, 423] on input "nano pl" at bounding box center [491, 417] width 388 height 25
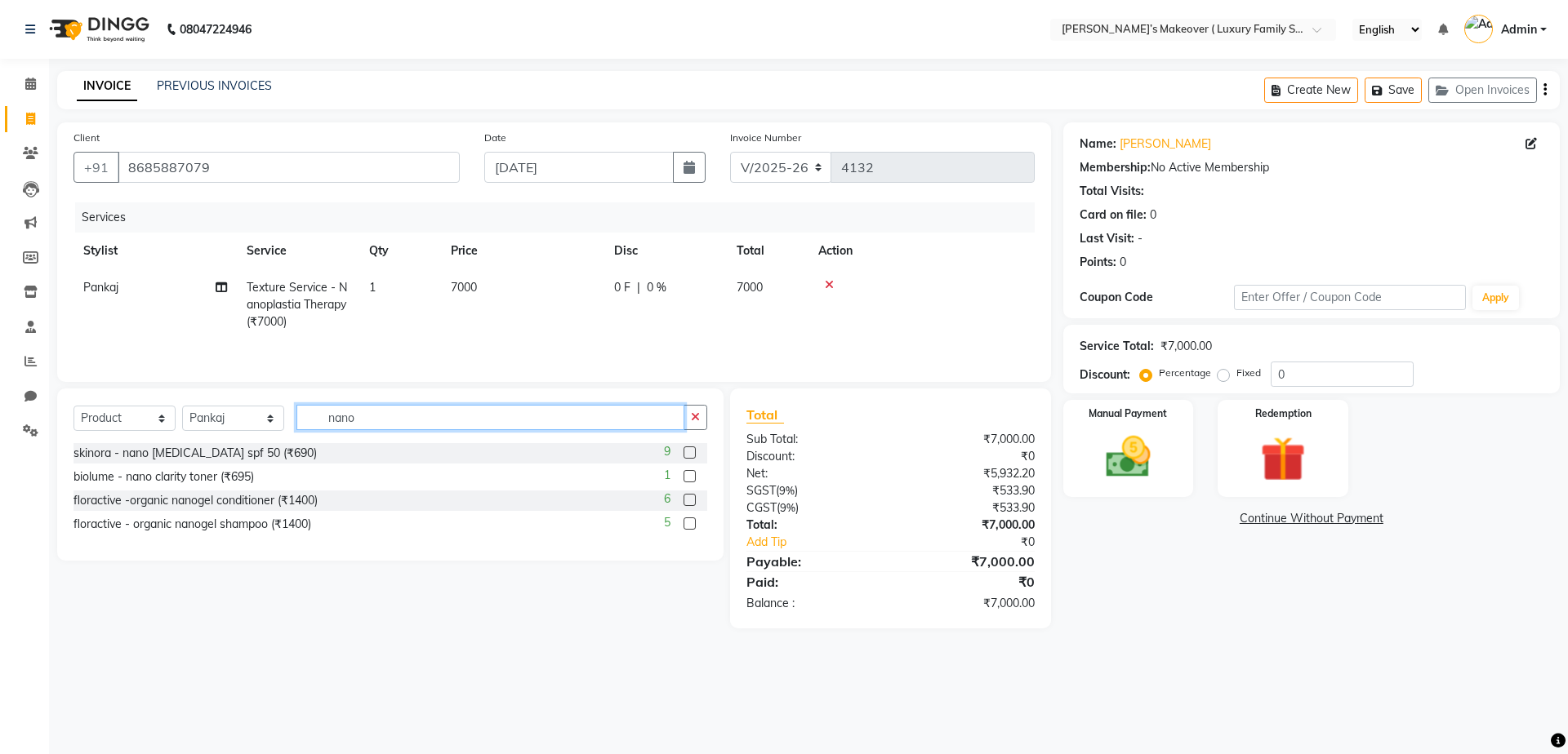
type input "nano"
drag, startPoint x: 693, startPoint y: 501, endPoint x: 688, endPoint y: 519, distance: 18.7
click at [689, 513] on div "skinora - nano [MEDICAL_DATA] spf 50 (₹690) 9 biolume - nano clarity toner (₹69…" at bounding box center [390, 490] width 634 height 94
click at [695, 522] on label at bounding box center [689, 523] width 13 height 13
click at [694, 522] on input "checkbox" at bounding box center [688, 524] width 11 height 11
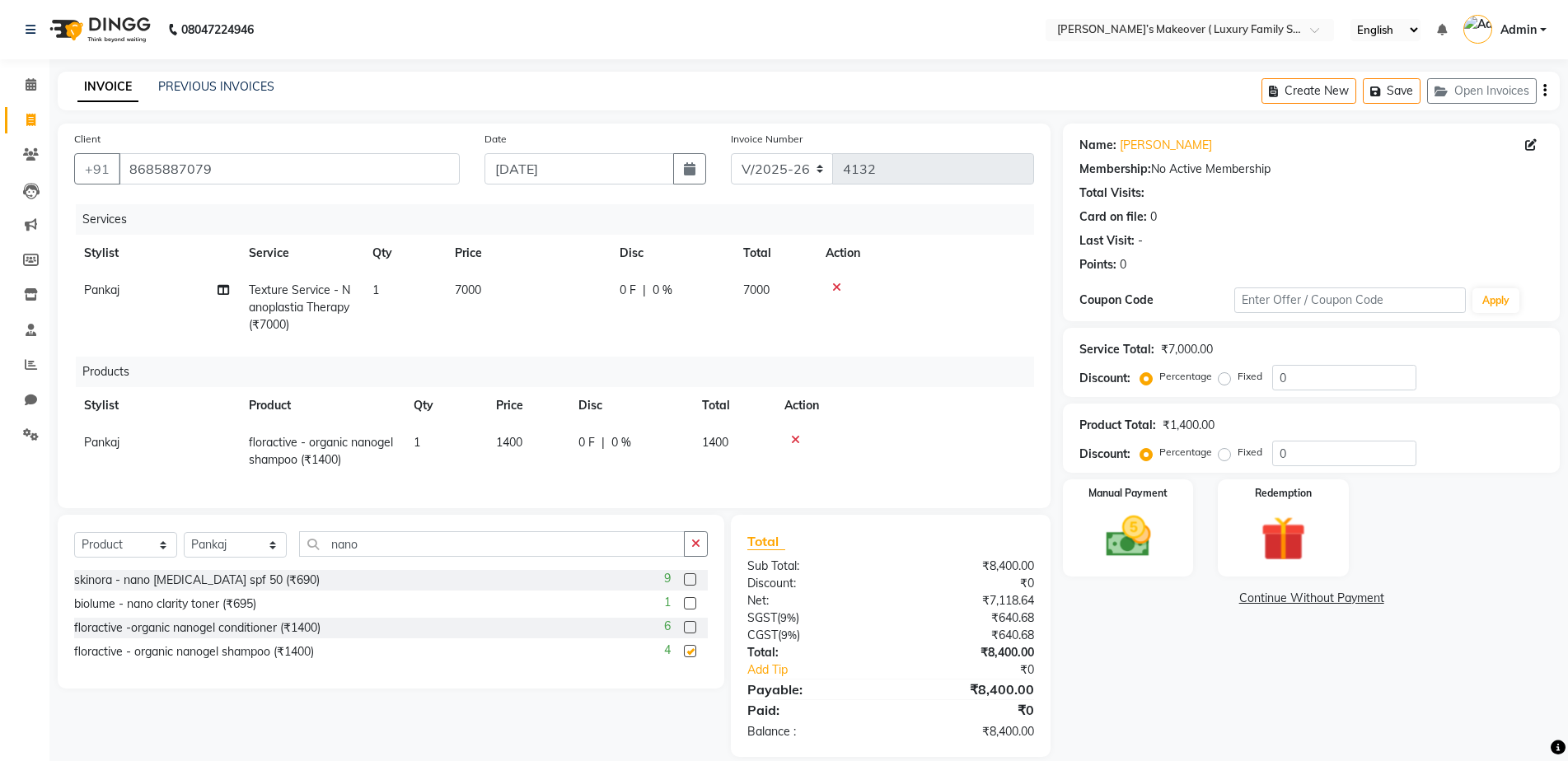
checkbox input "false"
click at [690, 633] on label at bounding box center [689, 627] width 13 height 13
click at [690, 633] on input "checkbox" at bounding box center [688, 627] width 11 height 11
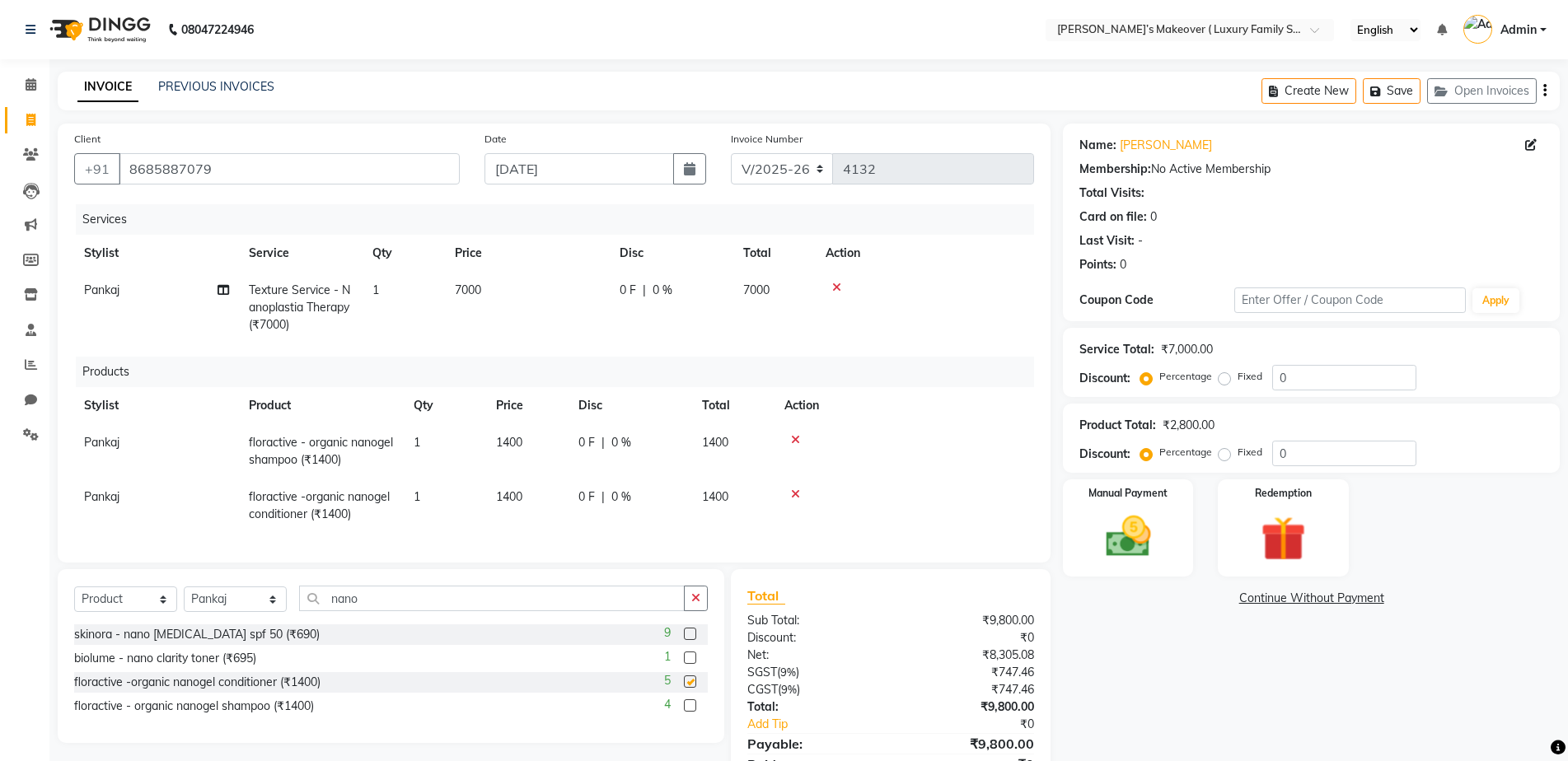
checkbox input "false"
click at [487, 285] on td "7000" at bounding box center [527, 307] width 165 height 72
select select "69505"
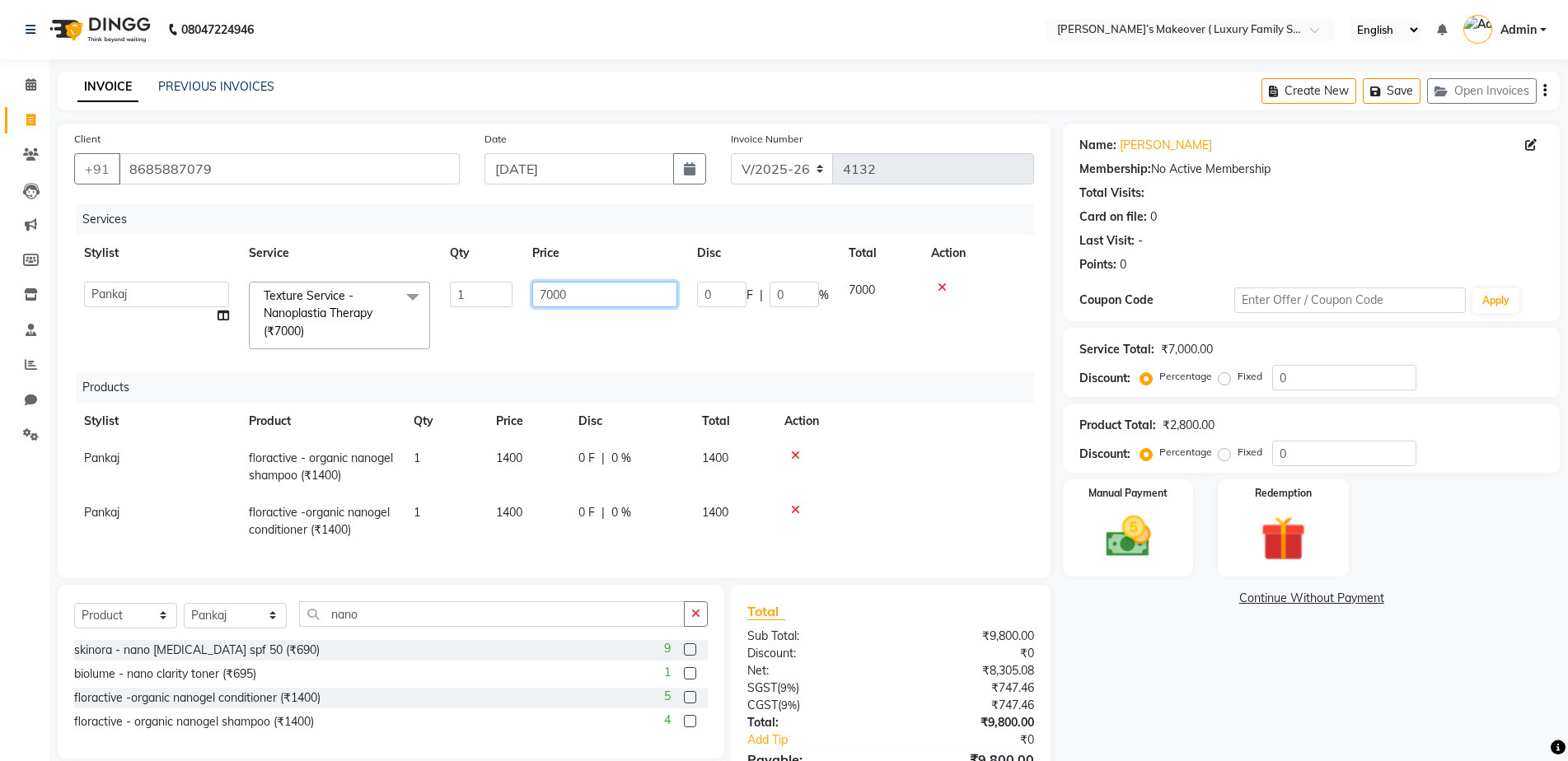
click at [546, 287] on input "7000" at bounding box center [605, 295] width 145 height 26
type input "6000"
click at [917, 678] on div "₹8,305.08" at bounding box center [968, 672] width 156 height 18
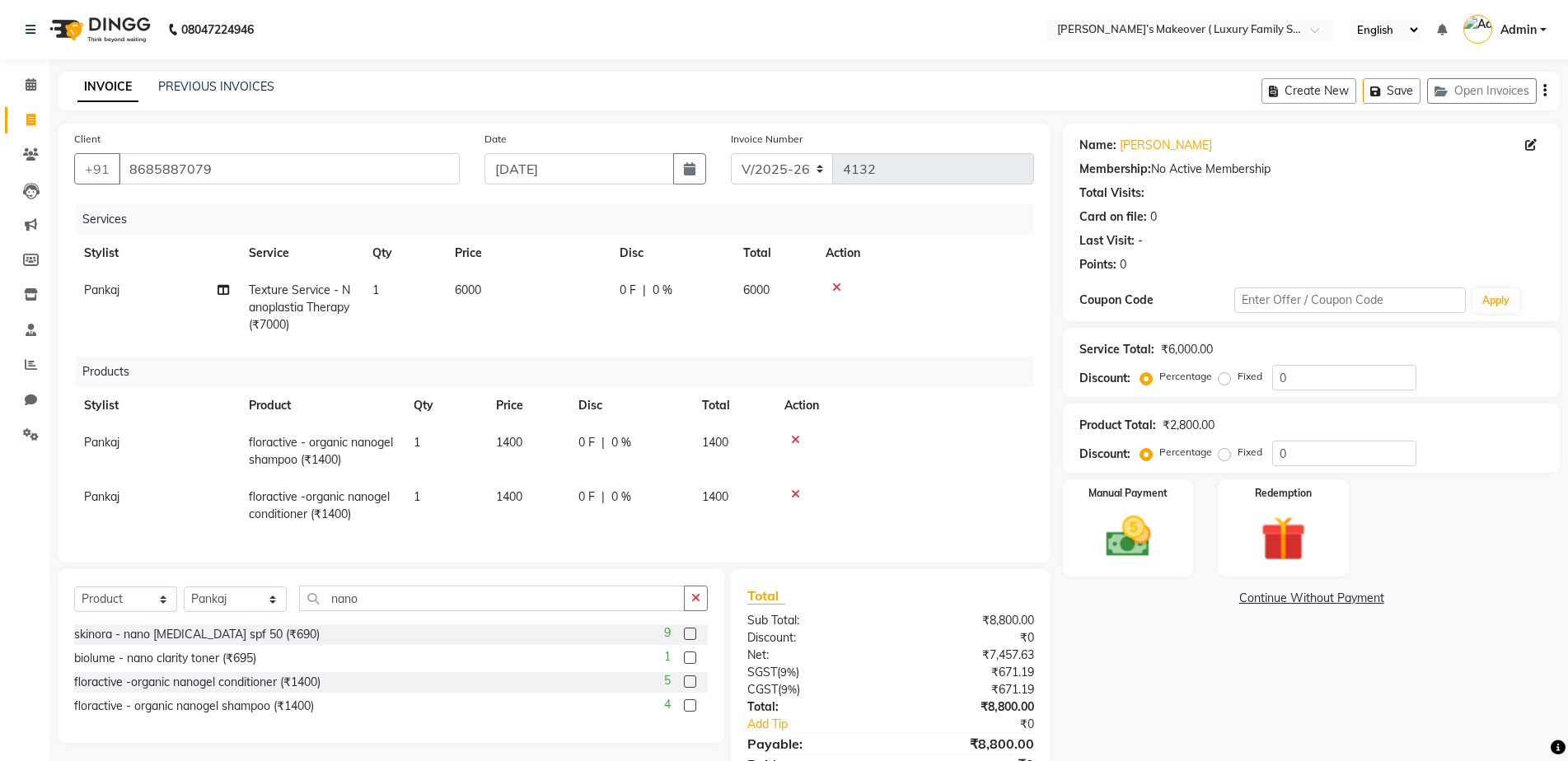
click at [1237, 455] on label "Fixed" at bounding box center [1249, 452] width 25 height 15
click at [1226, 455] on input "Fixed" at bounding box center [1227, 453] width 12 height 12
radio input "true"
click at [1390, 448] on input "0" at bounding box center [1344, 454] width 144 height 26
type input "0300"
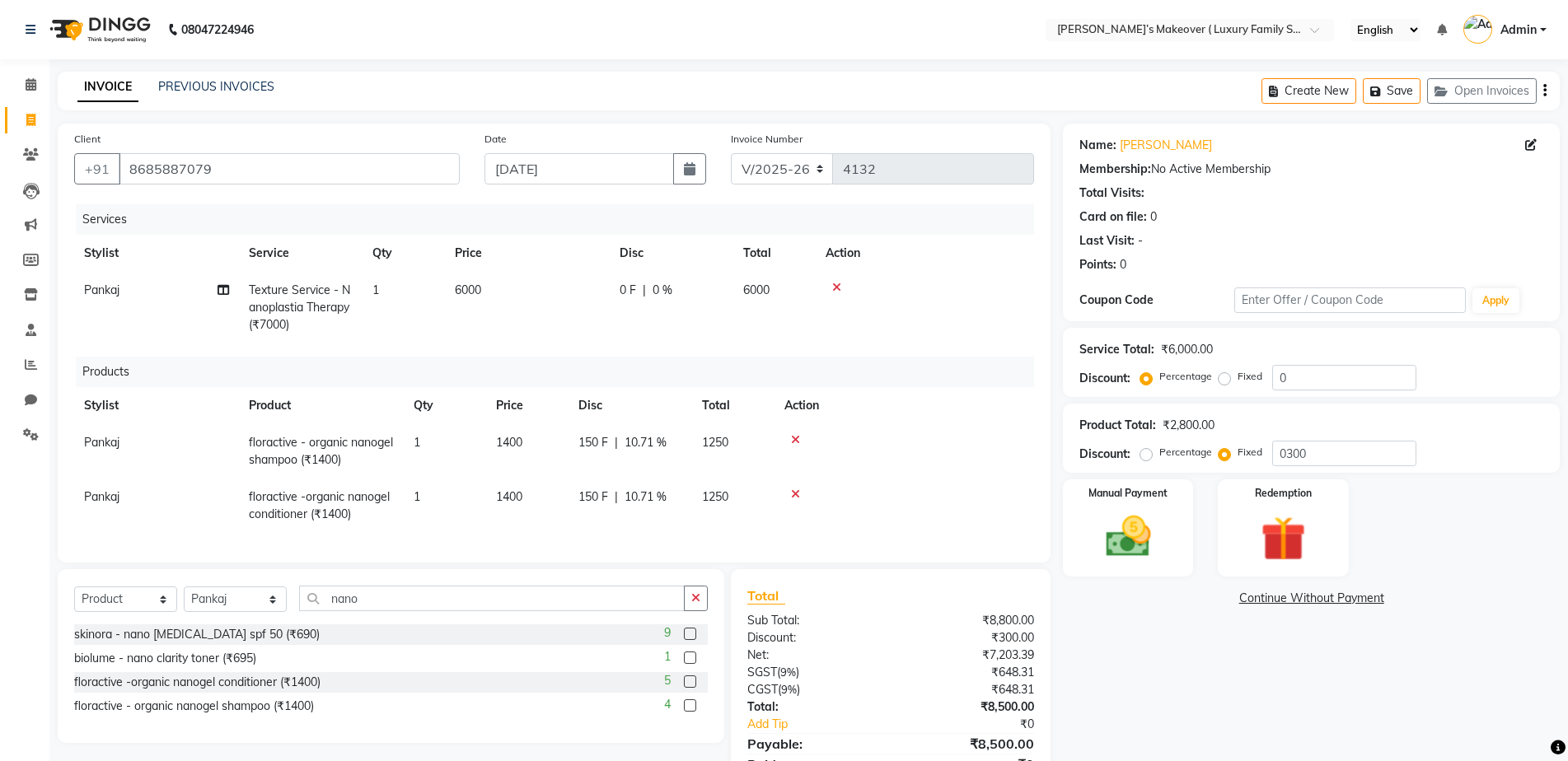
click at [1543, 90] on icon "button" at bounding box center [1544, 90] width 3 height 1
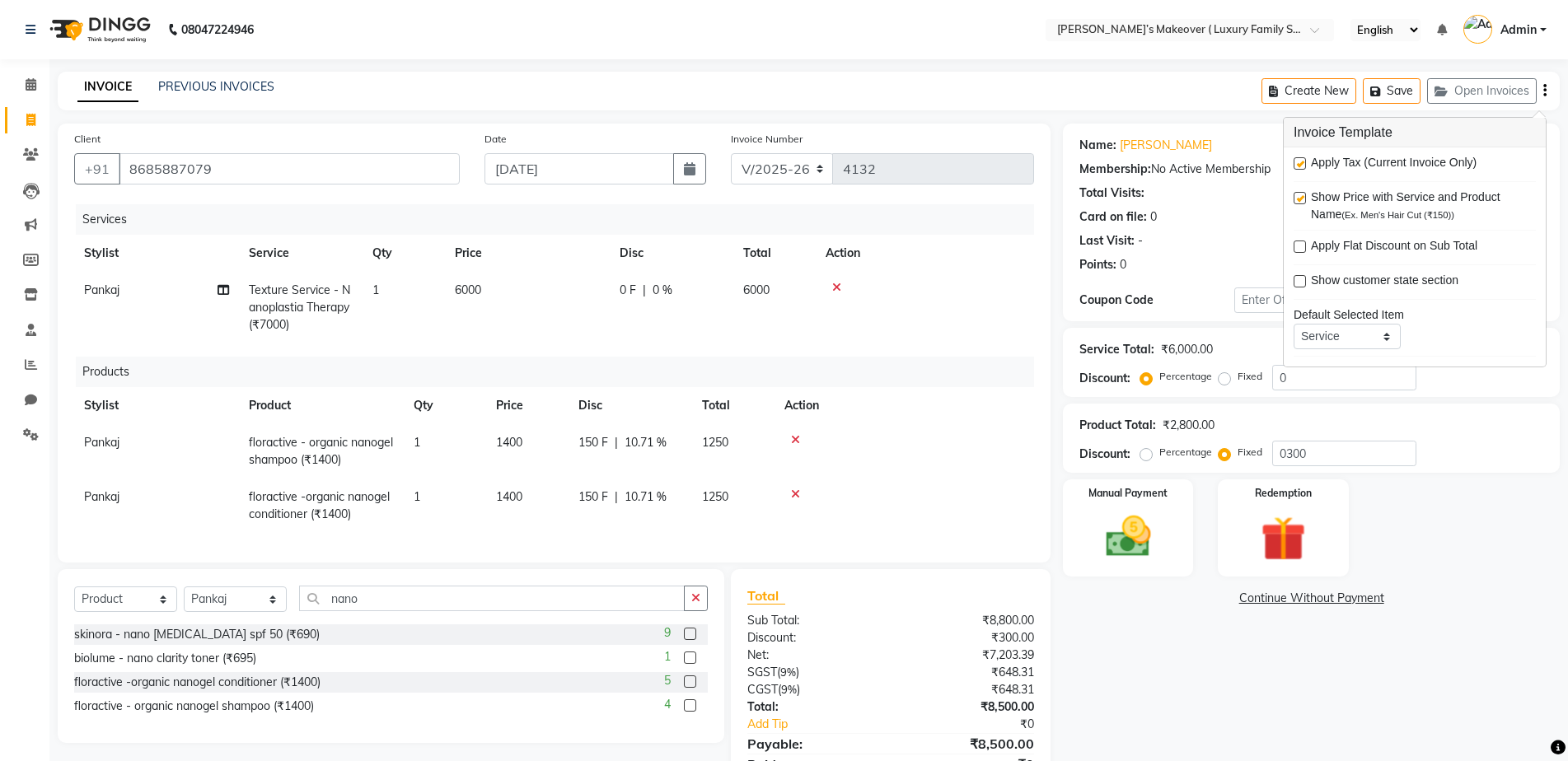
click at [1297, 162] on label at bounding box center [1299, 163] width 13 height 13
click at [1297, 162] on input "checkbox" at bounding box center [1298, 164] width 11 height 11
checkbox input "false"
click at [1186, 508] on div "Manual Payment" at bounding box center [1128, 528] width 135 height 100
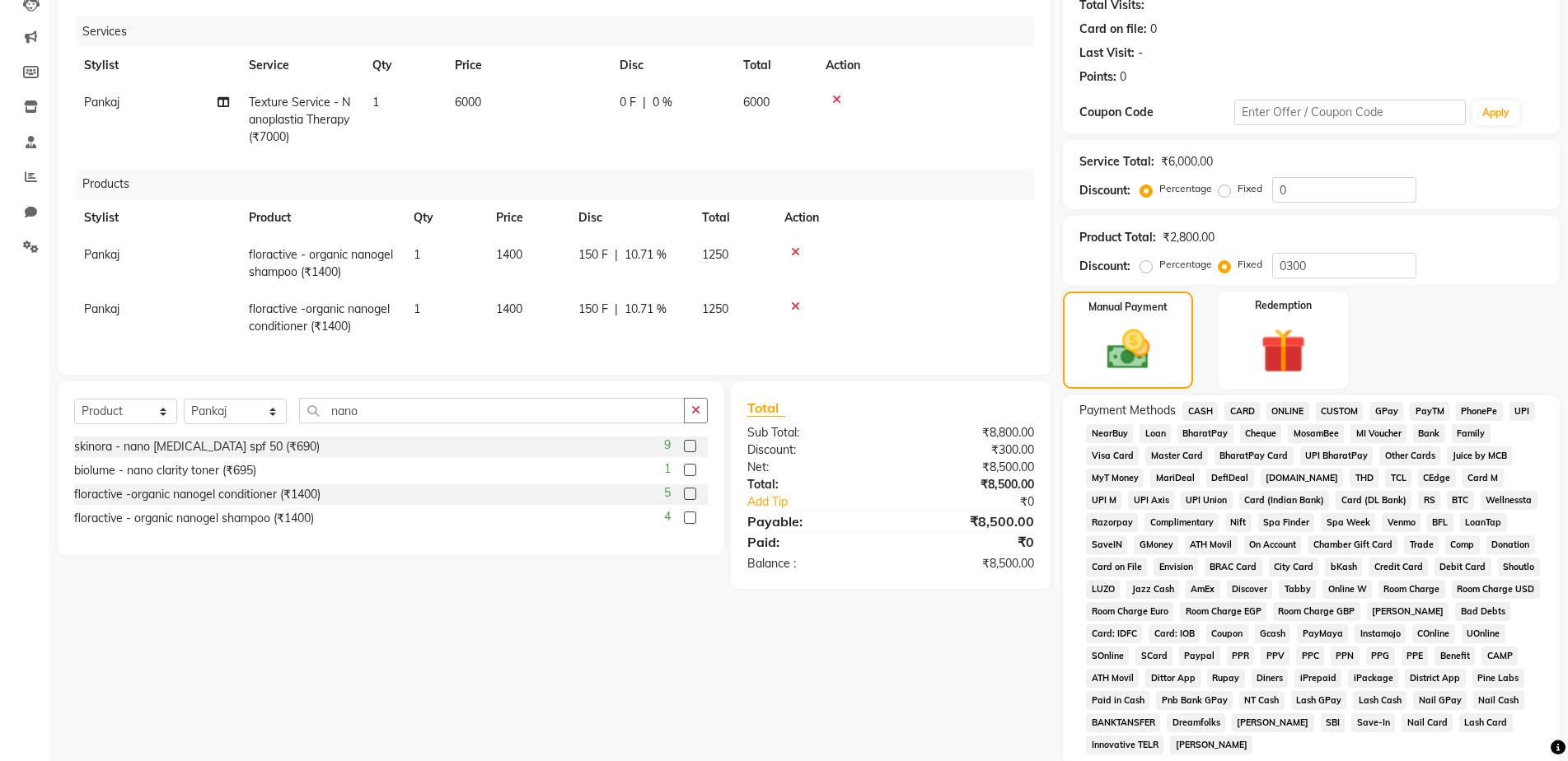
scroll to position [312, 0]
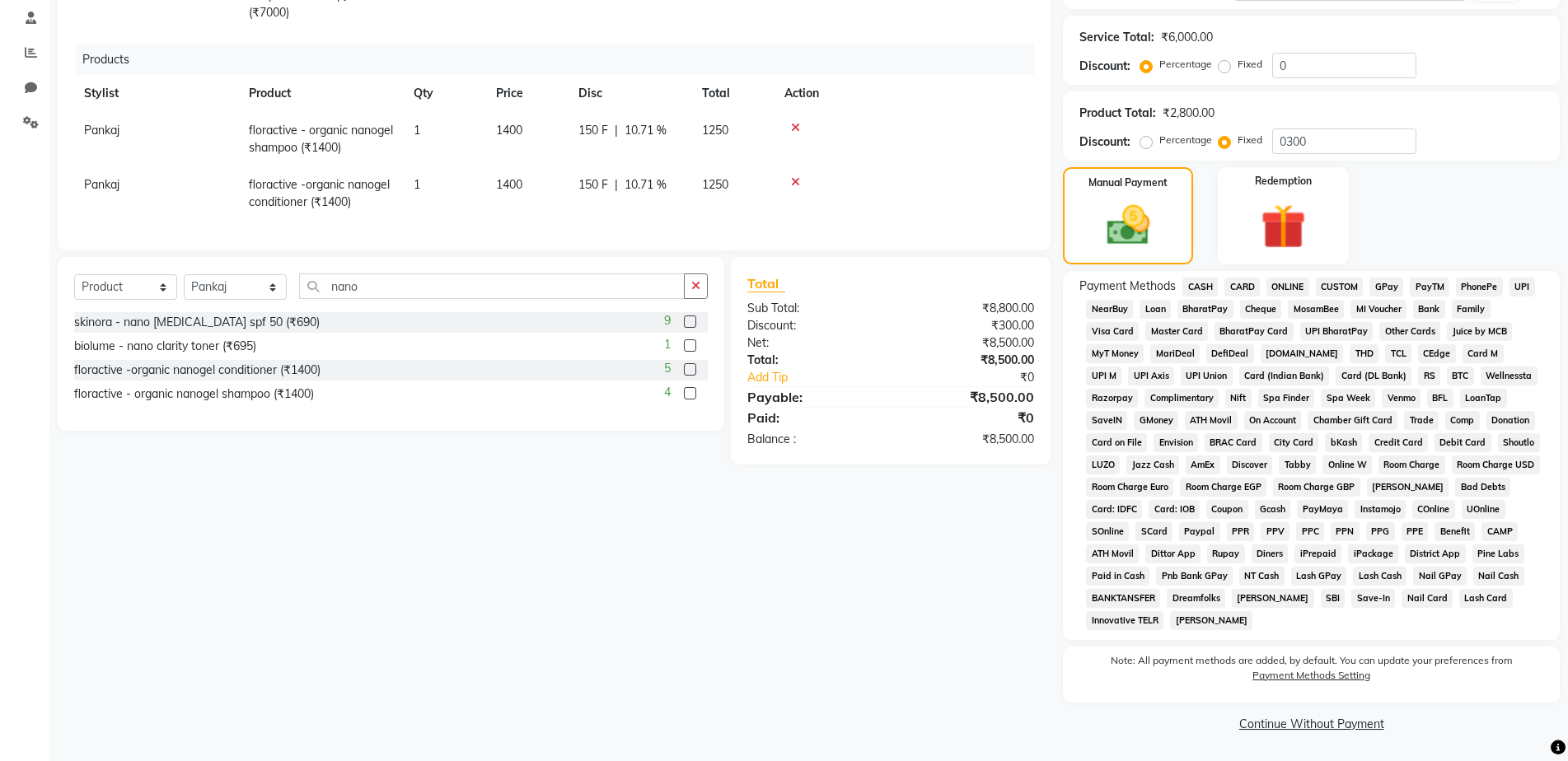
click at [1204, 285] on span "CASH" at bounding box center [1200, 287] width 35 height 19
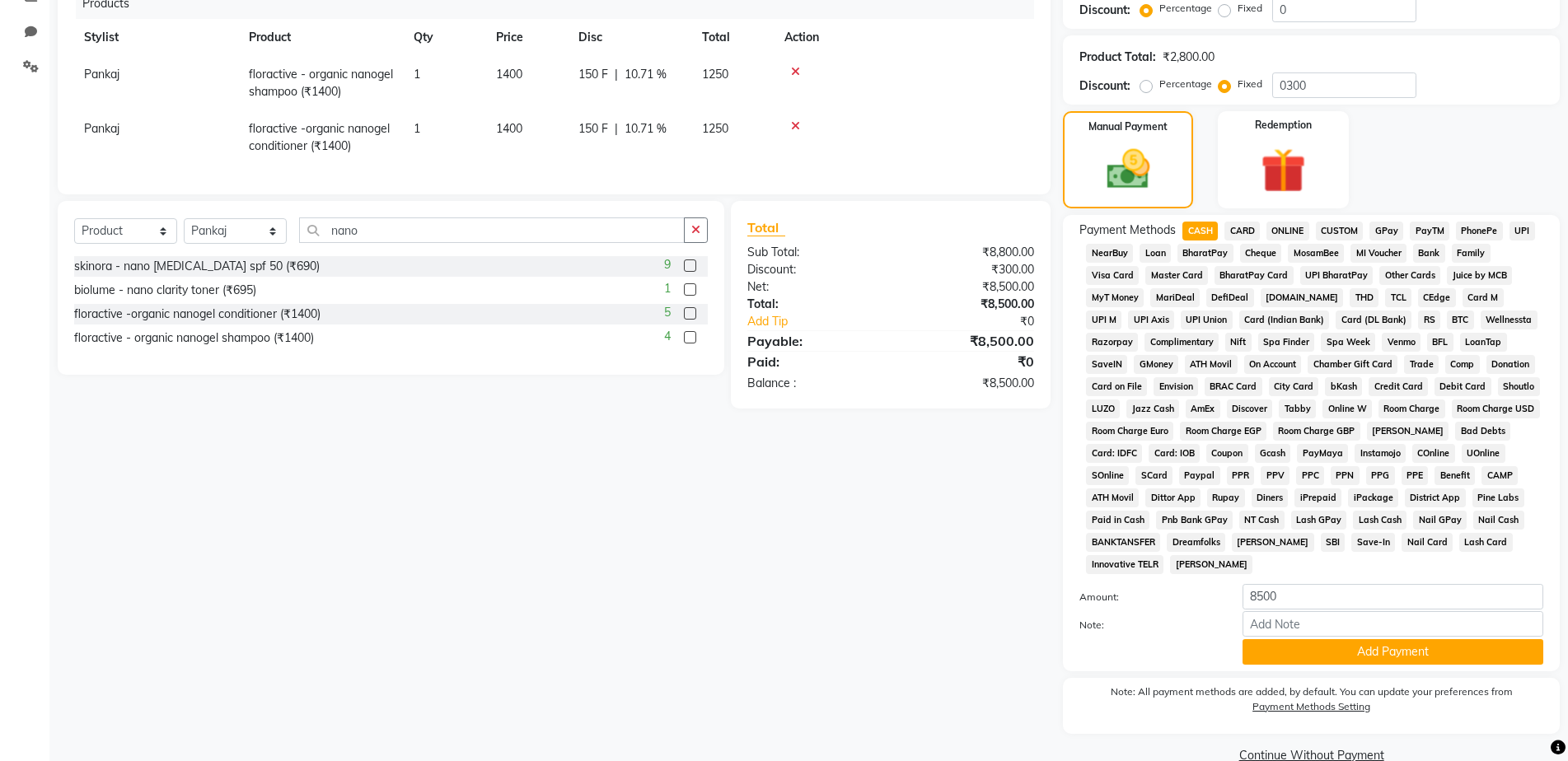
scroll to position [400, 0]
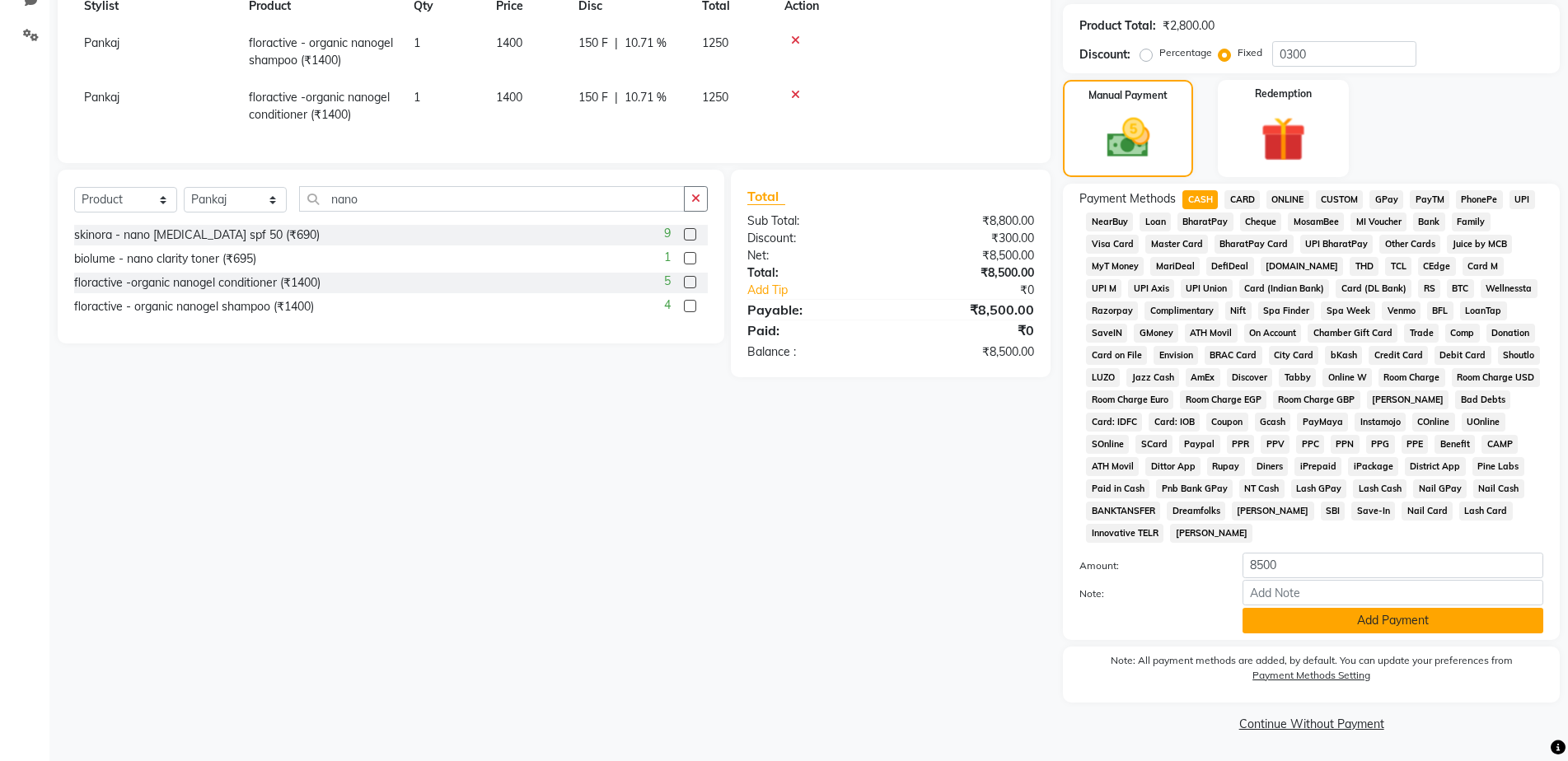
click at [1347, 616] on button "Add Payment" at bounding box center [1392, 621] width 300 height 26
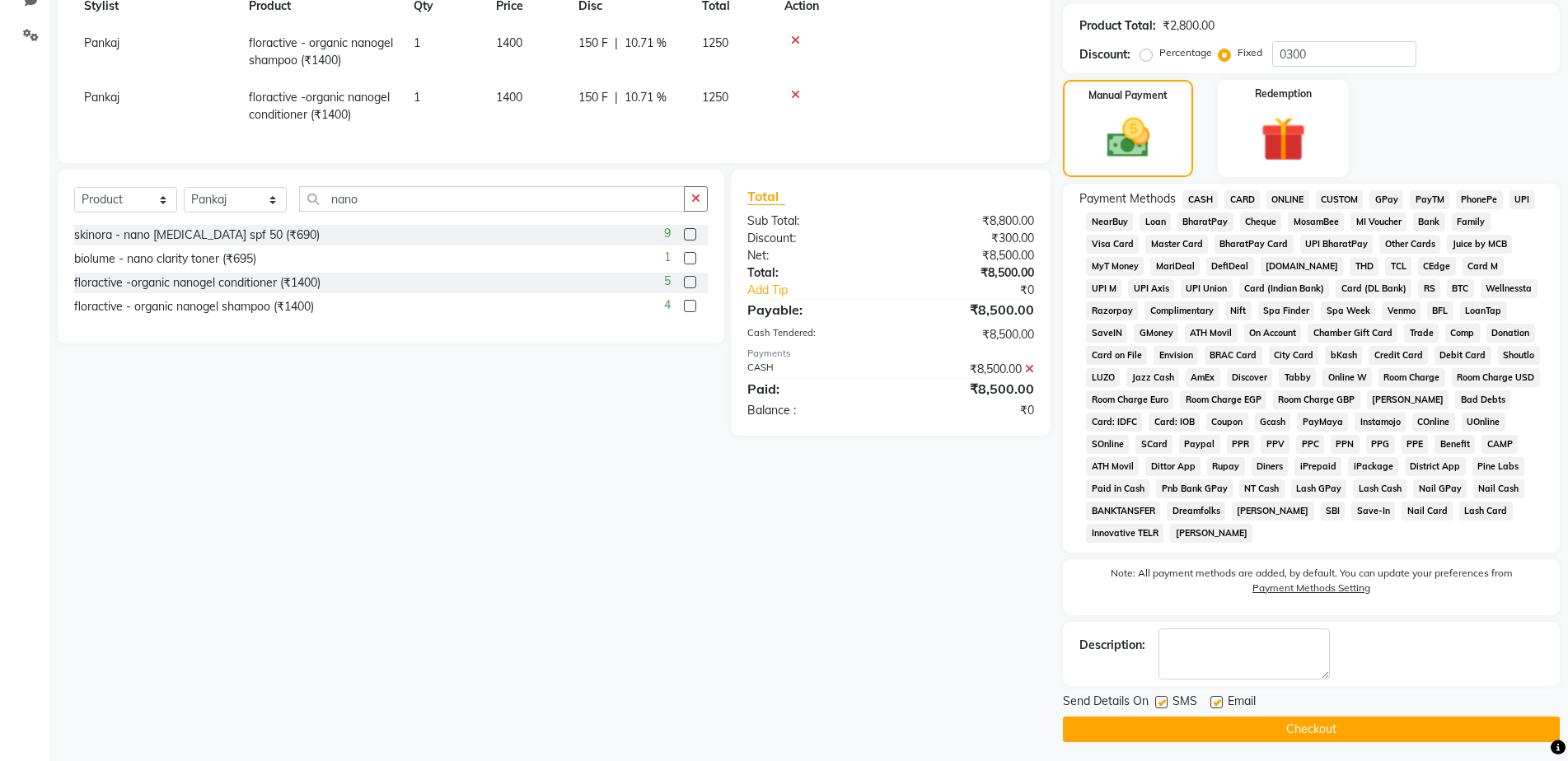
click at [1366, 727] on button "Checkout" at bounding box center [1311, 730] width 497 height 26
